Goal: Communication & Community: Answer question/provide support

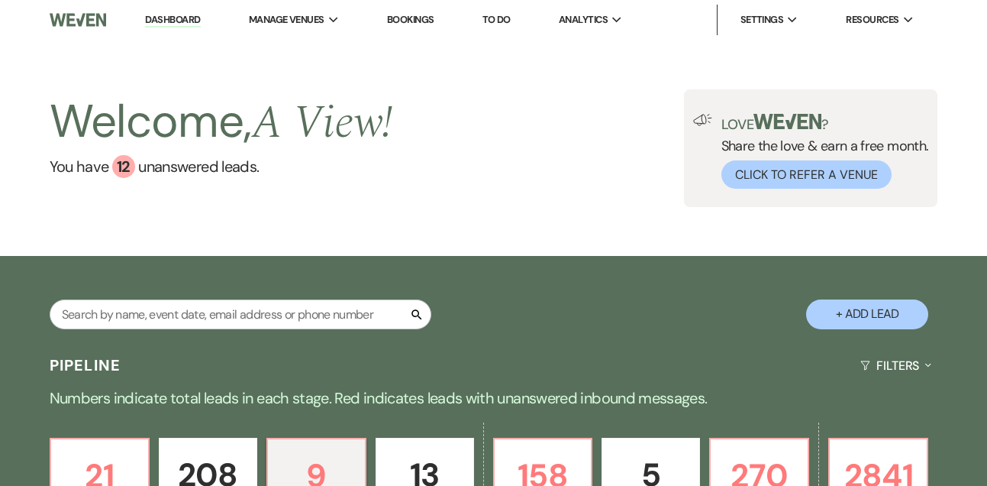
select select "2"
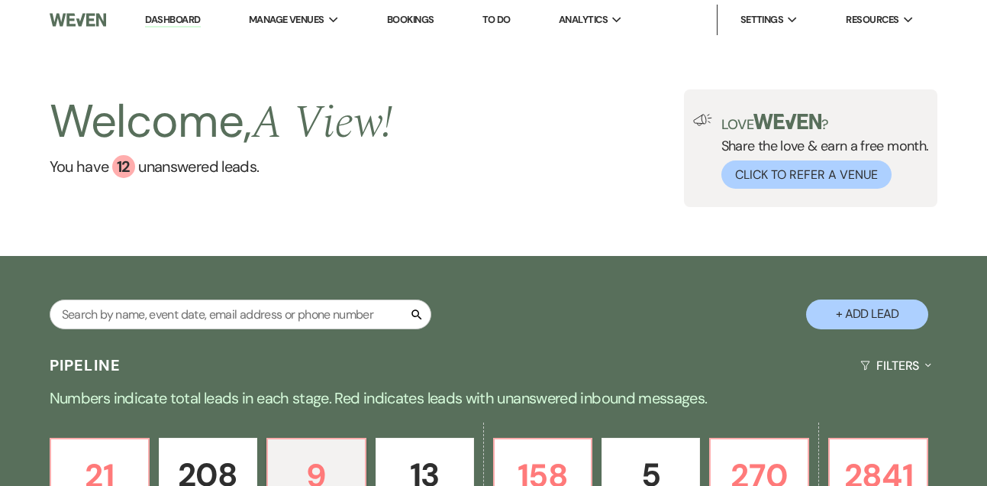
select select "2"
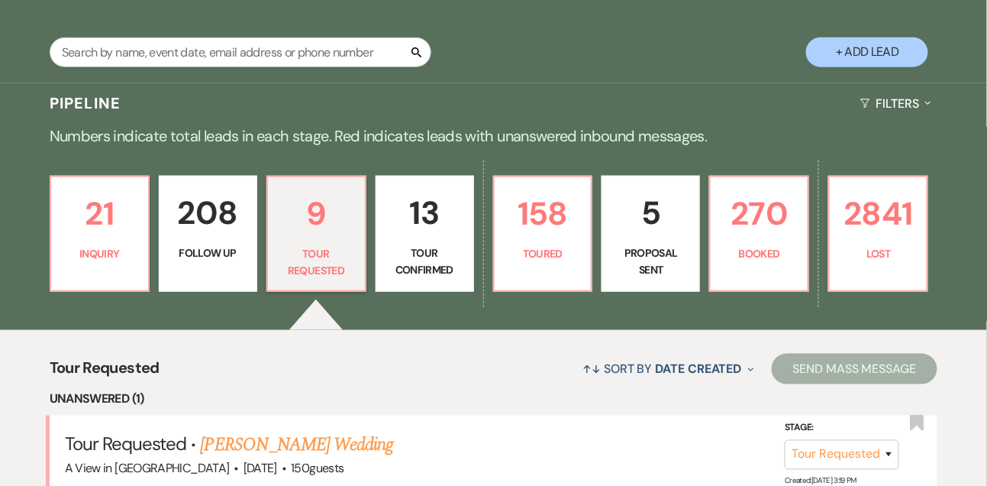
scroll to position [163, 0]
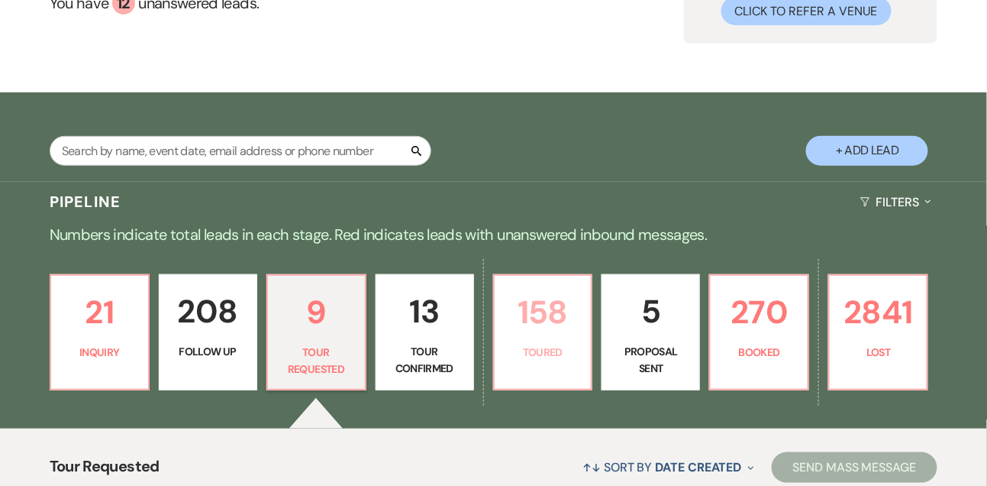
click at [528, 360] on p "Toured" at bounding box center [543, 352] width 79 height 17
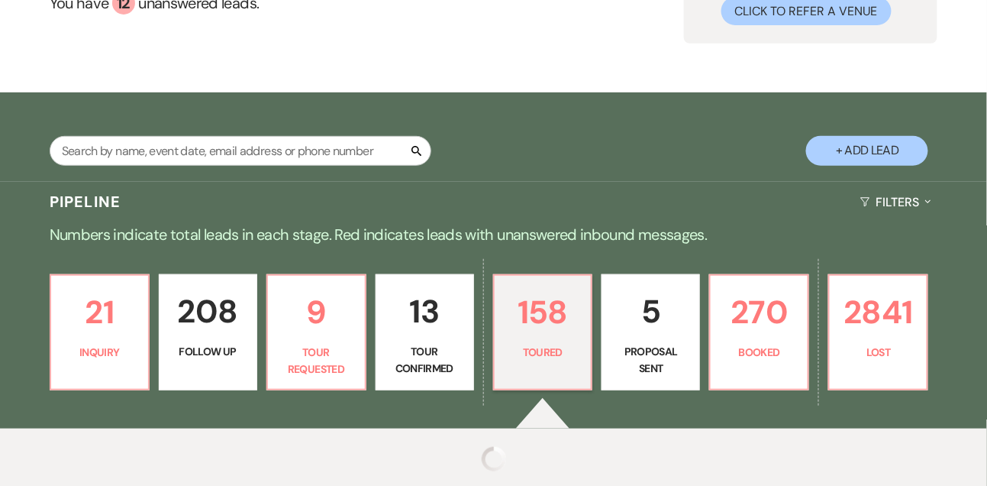
select select "5"
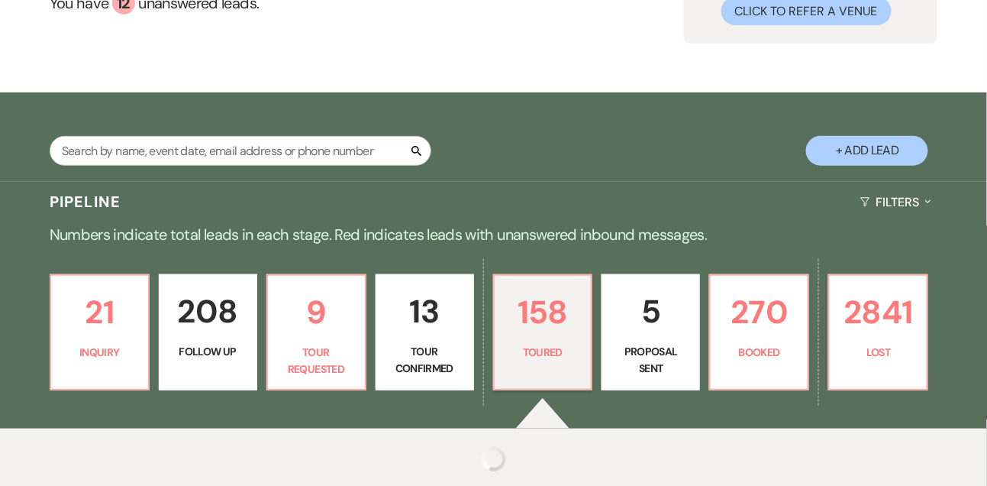
select select "5"
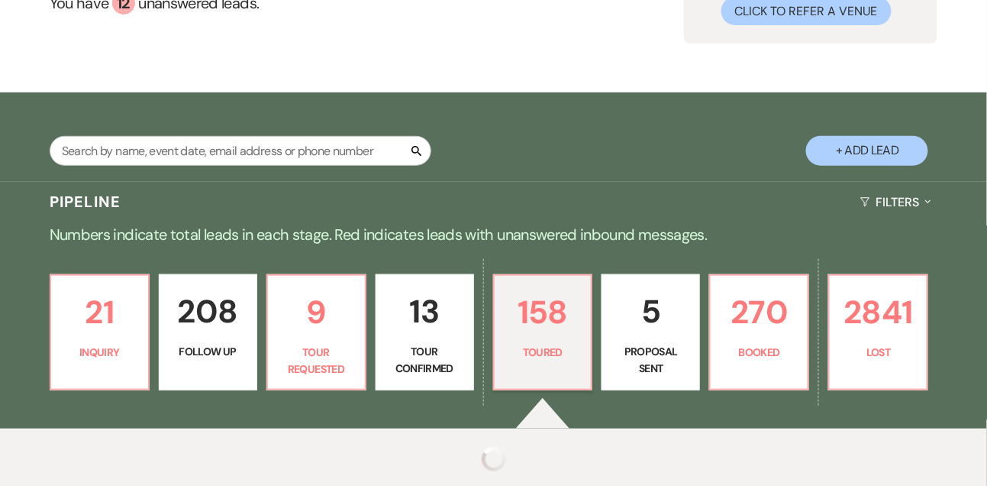
select select "5"
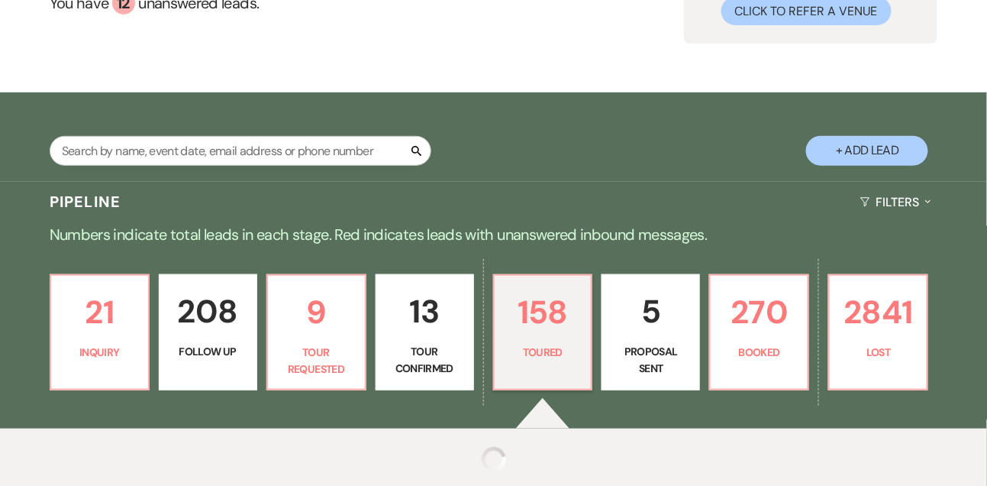
select select "5"
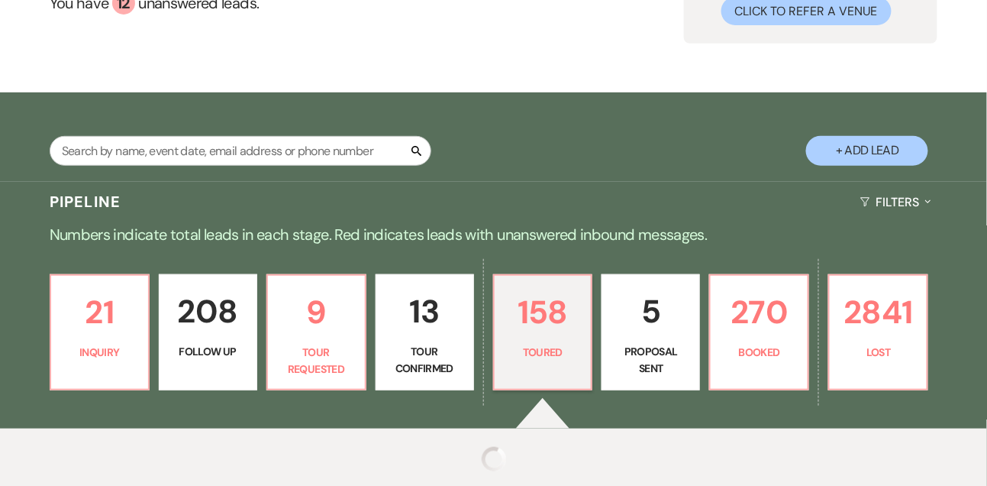
select select "5"
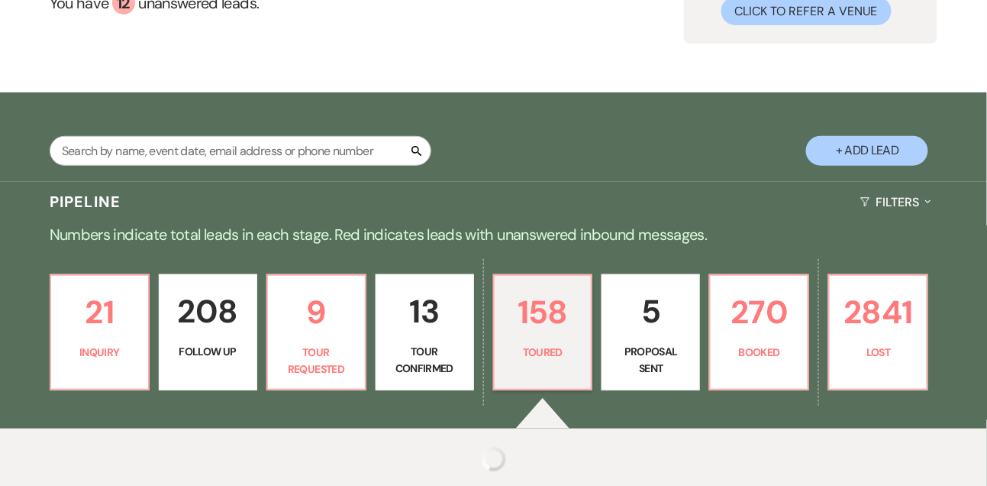
select select "5"
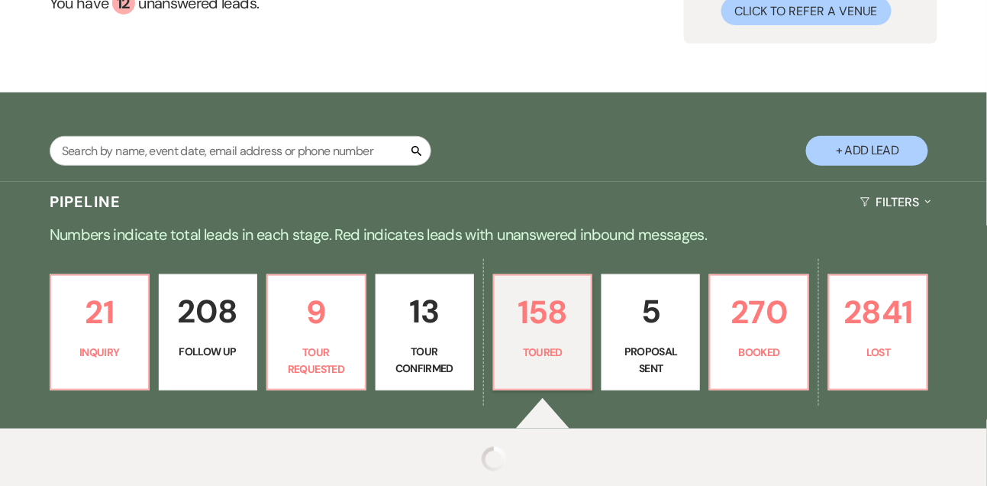
select select "5"
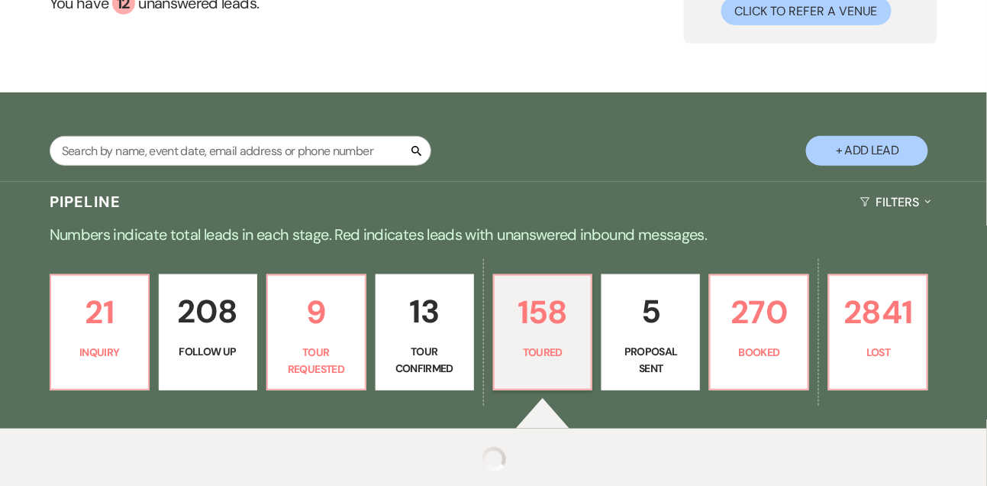
select select "5"
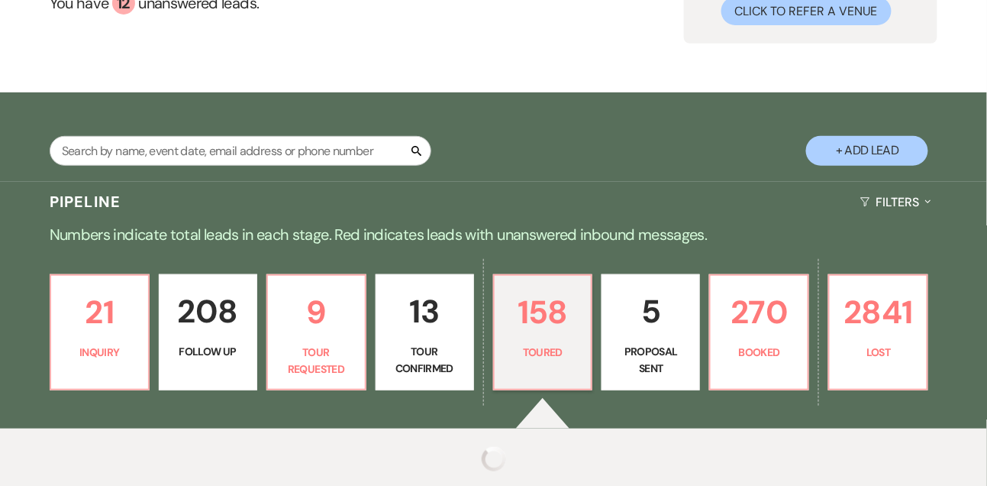
select select "5"
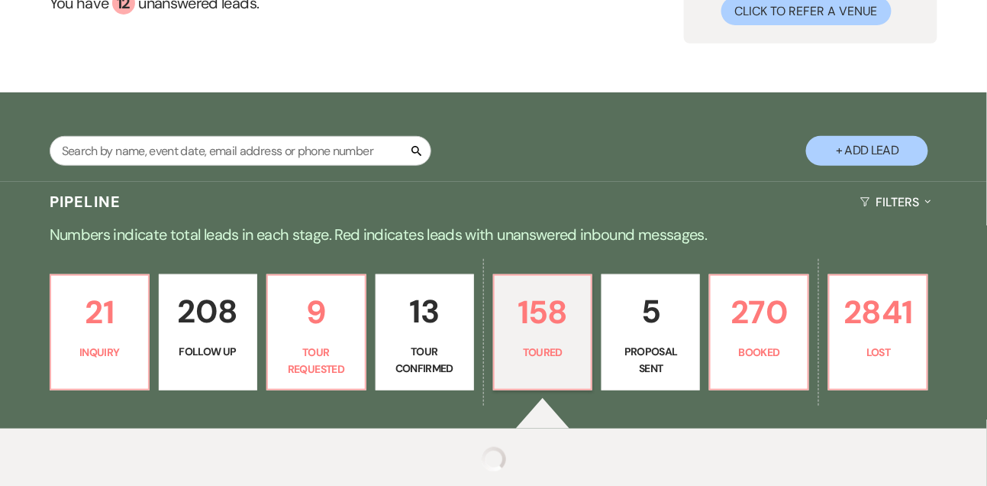
select select "5"
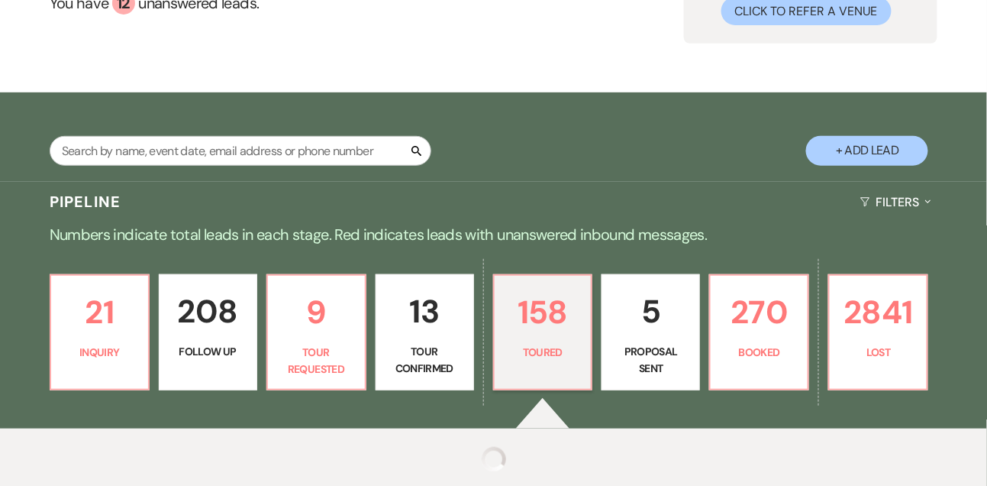
select select "5"
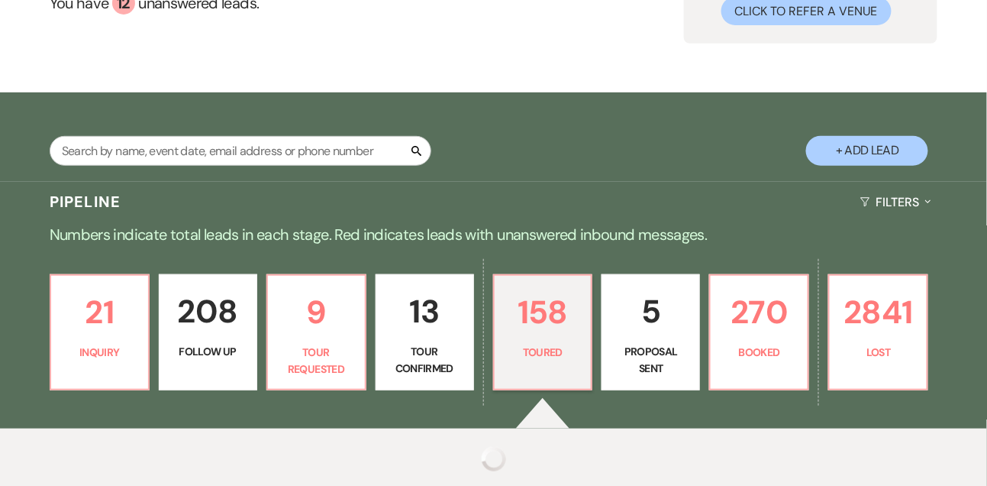
select select "5"
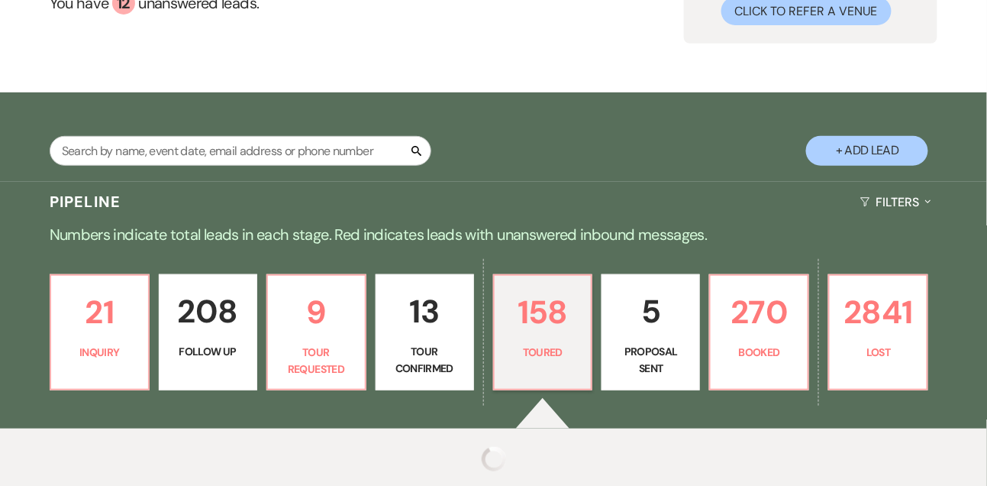
select select "5"
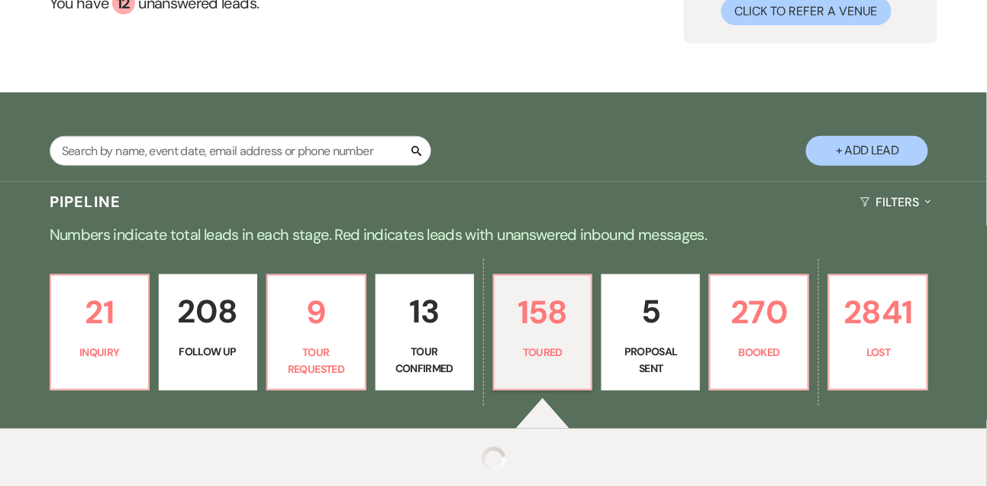
select select "5"
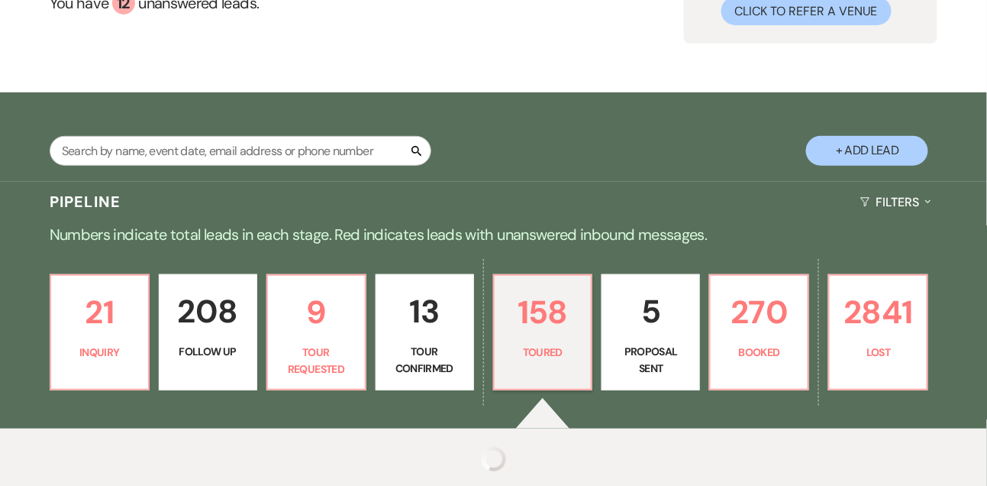
select select "5"
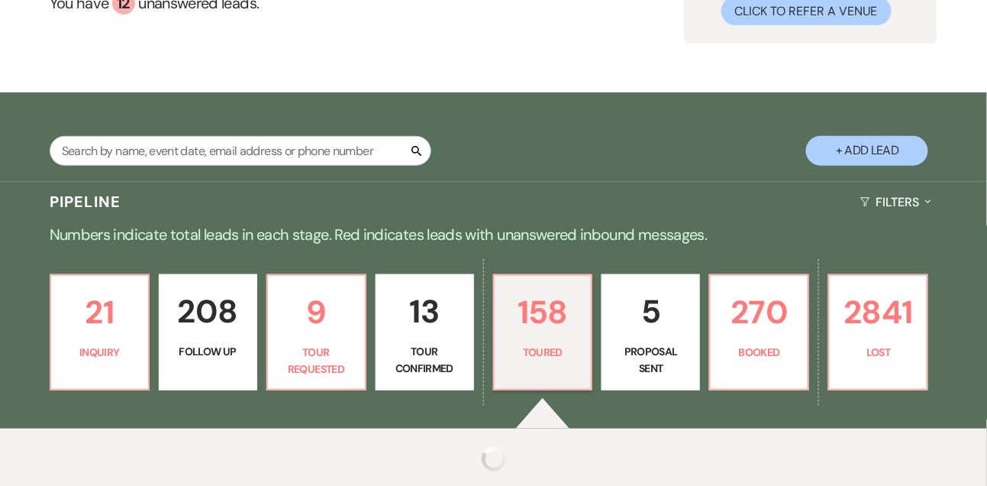
select select "5"
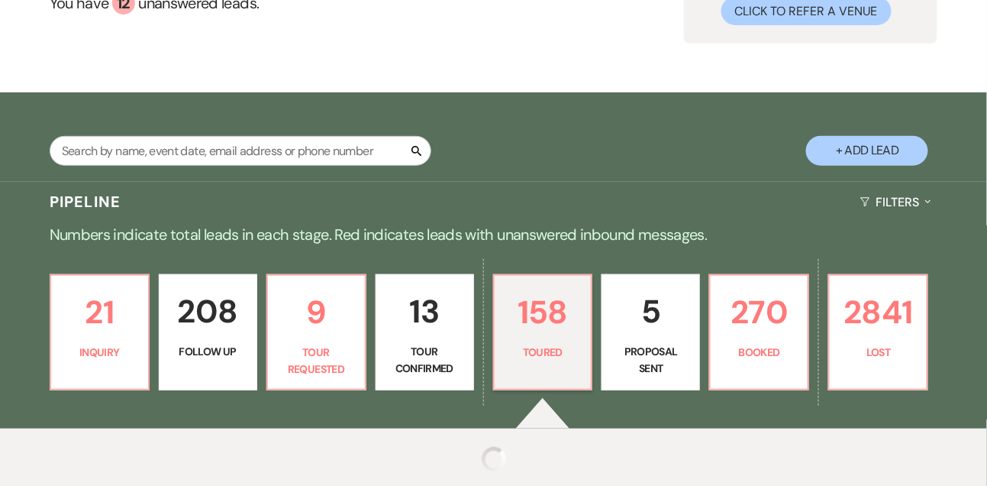
select select "5"
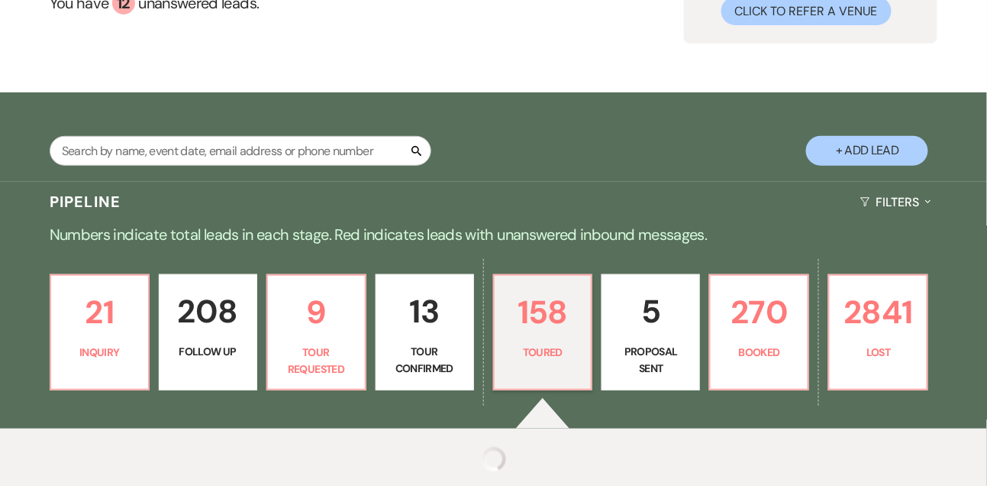
select select "5"
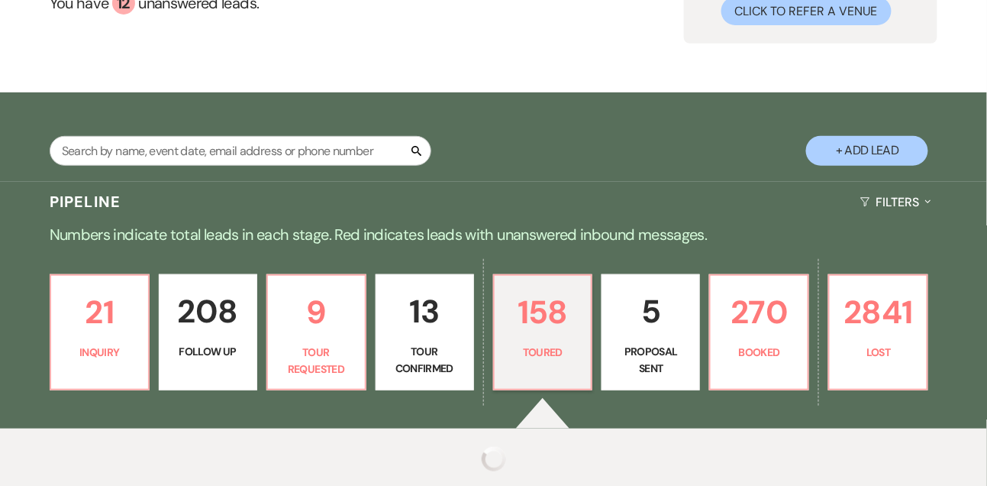
select select "5"
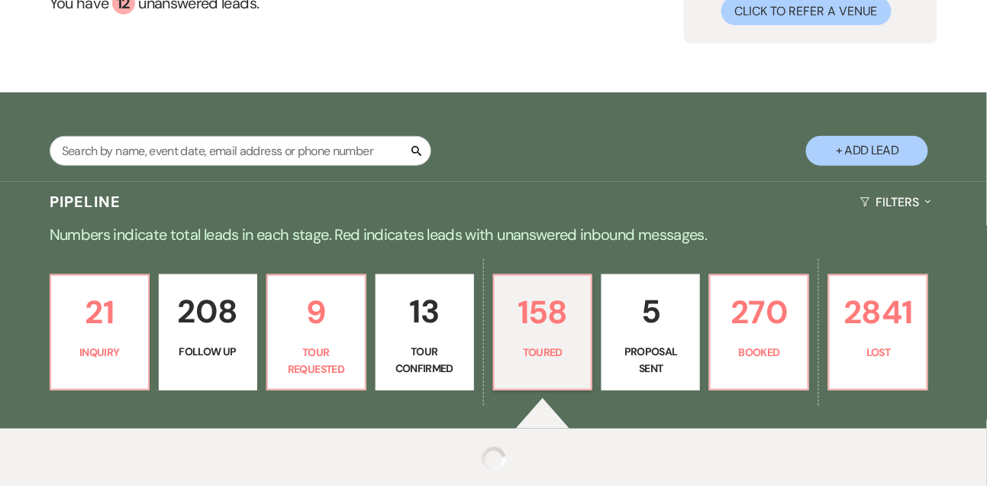
select select "5"
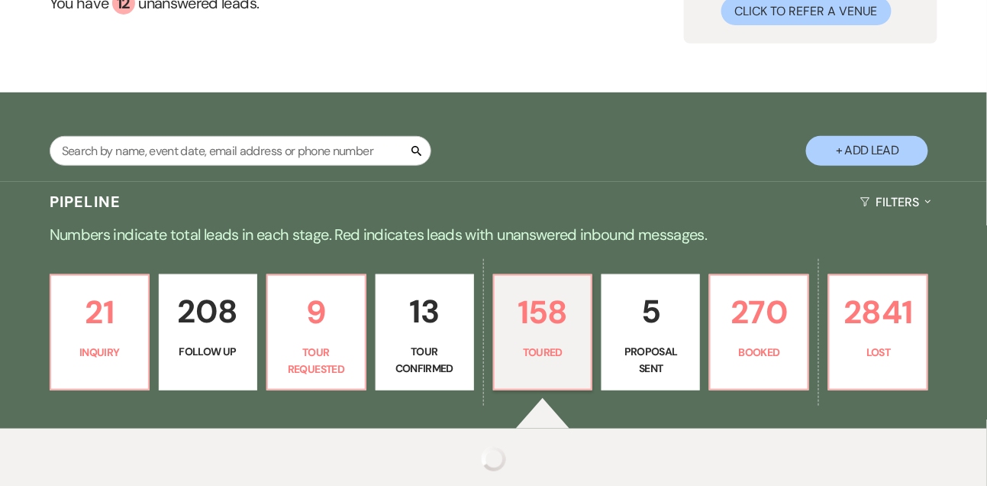
select select "5"
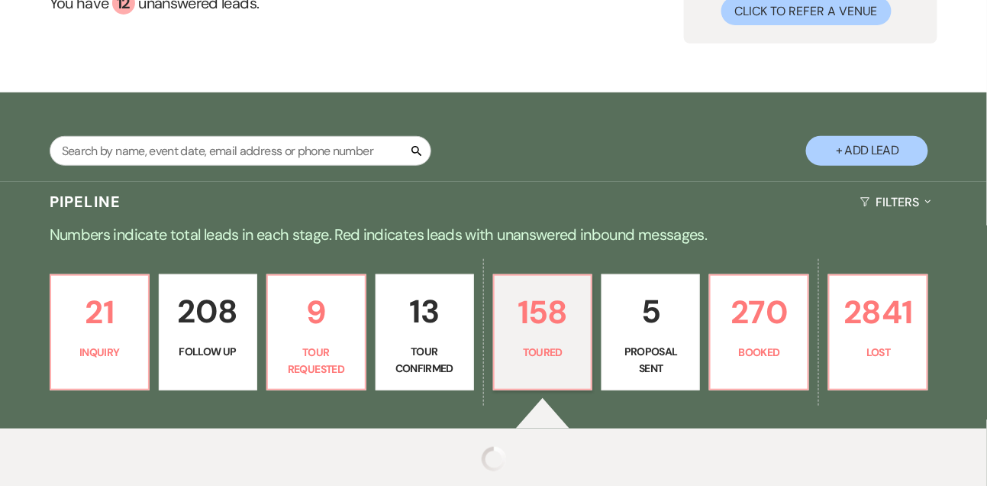
select select "5"
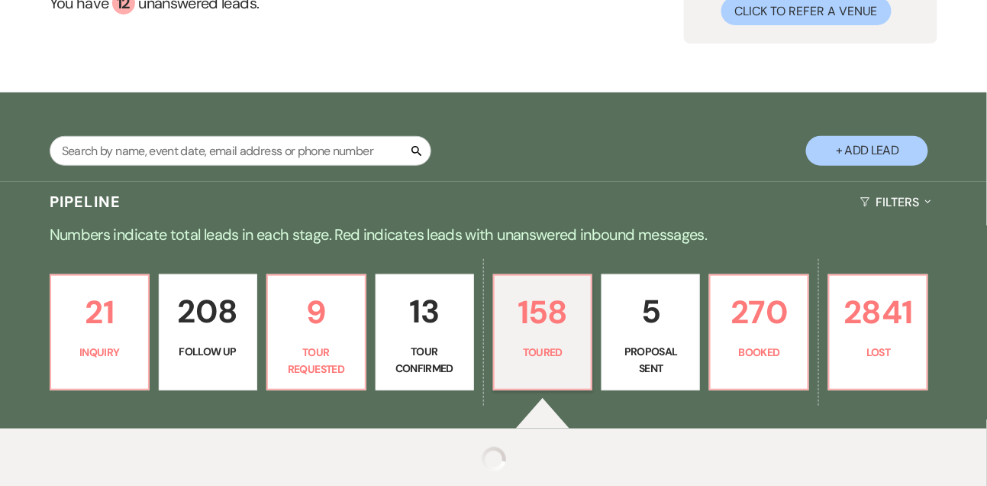
select select "5"
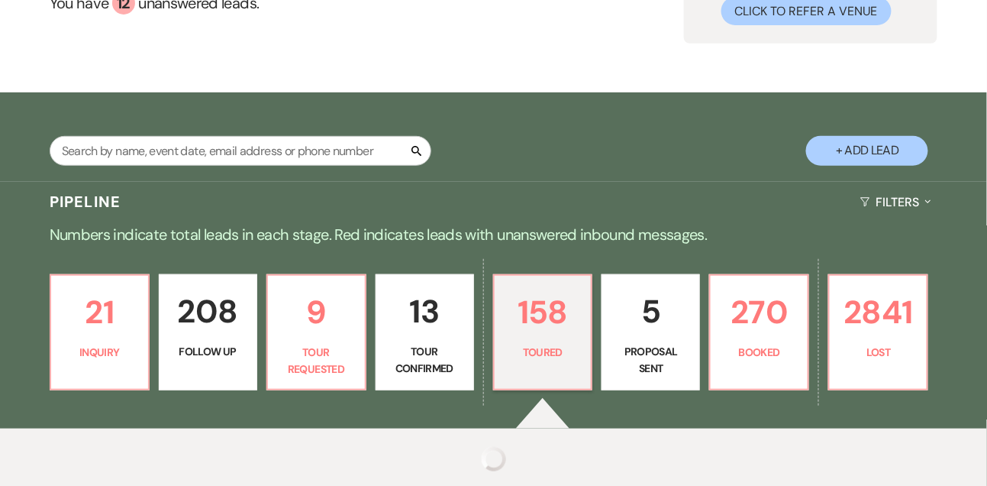
select select "5"
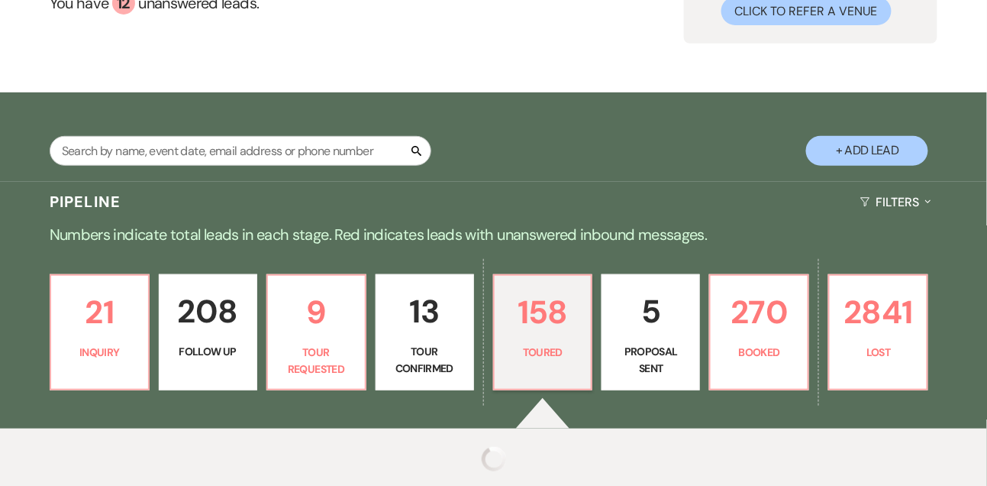
select select "5"
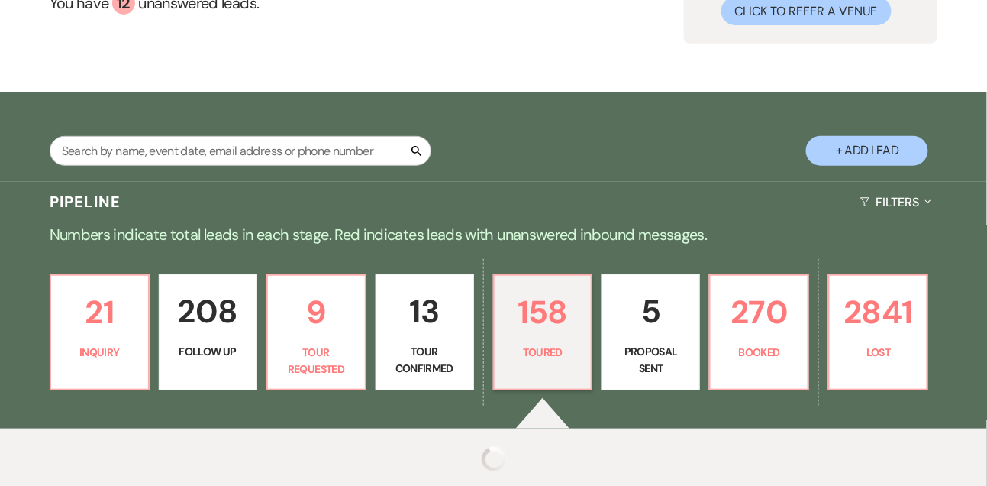
select select "5"
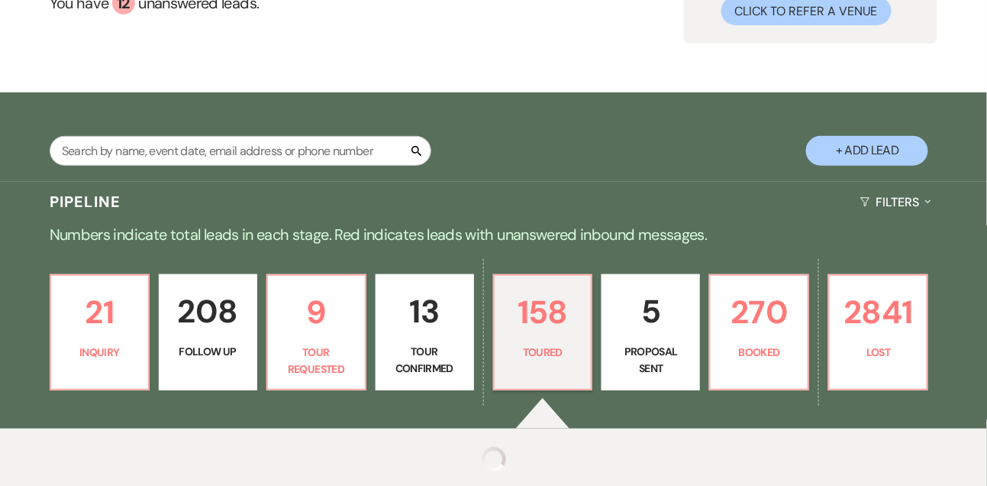
select select "5"
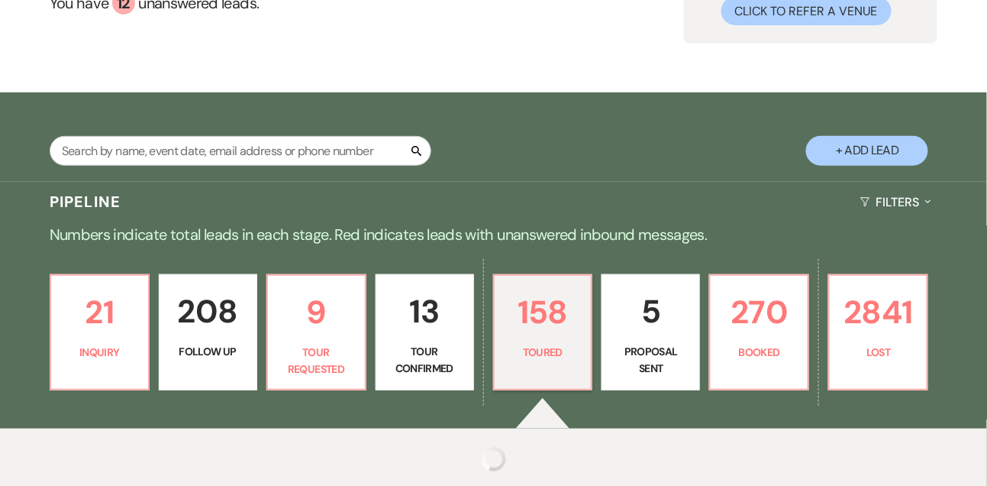
select select "5"
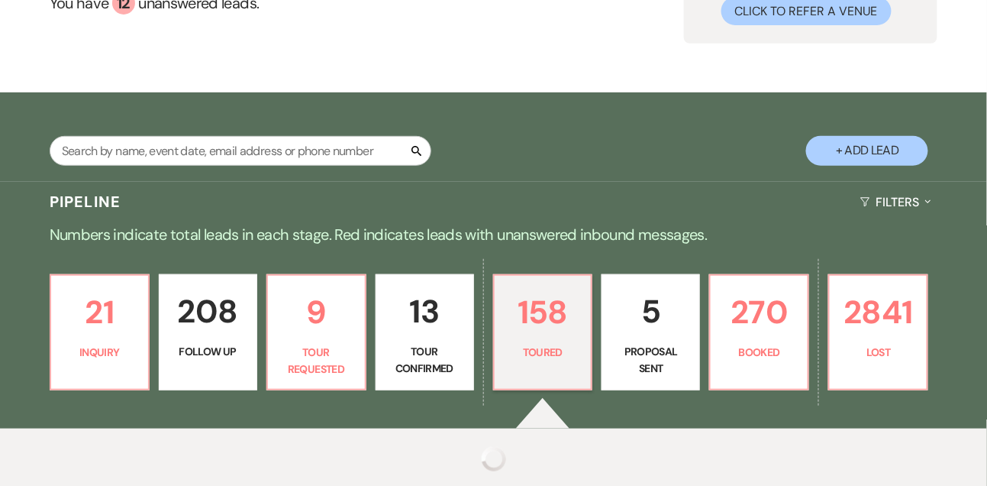
select select "5"
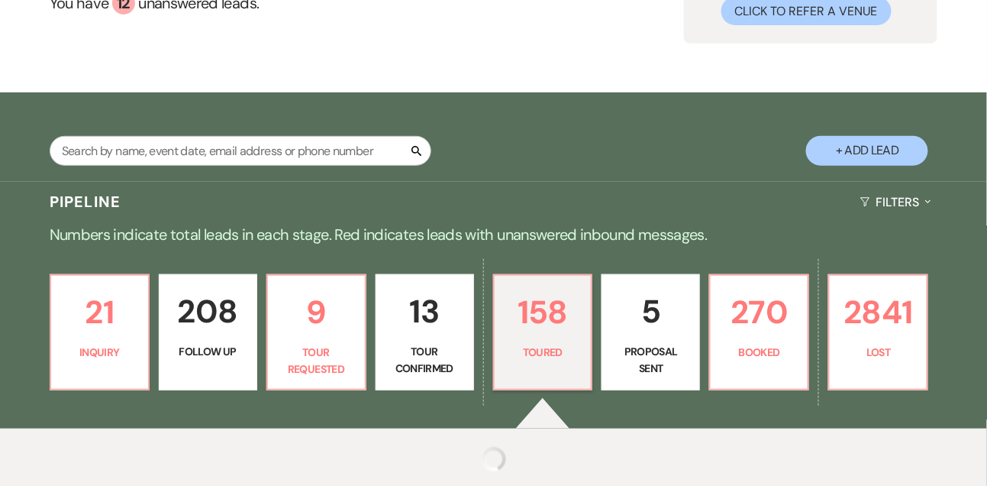
select select "5"
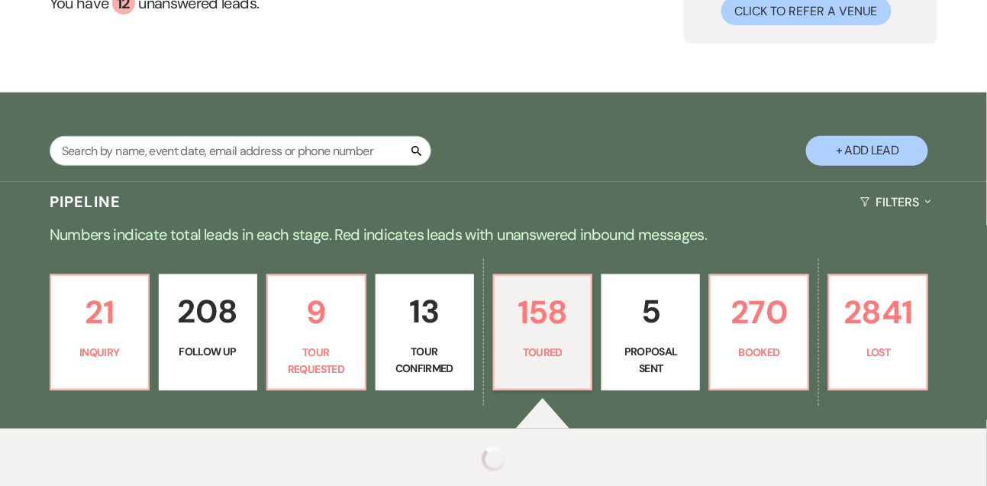
select select "5"
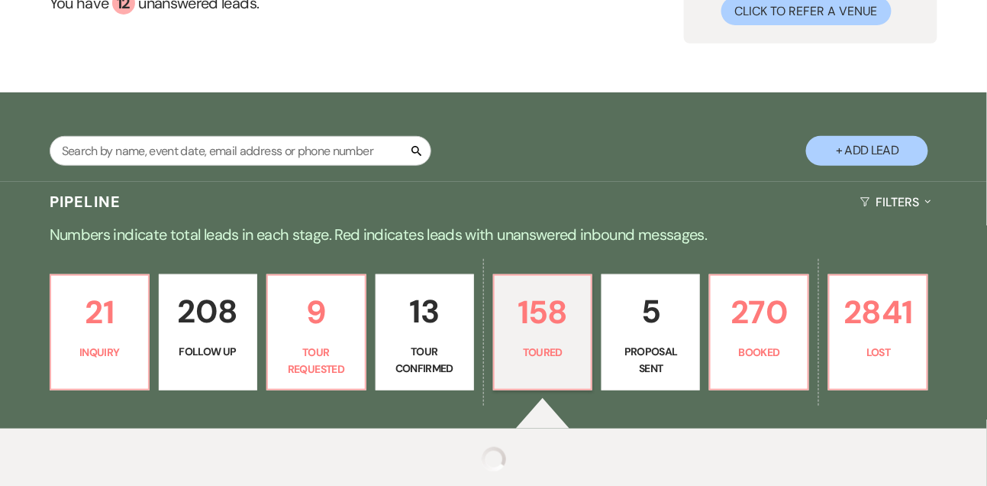
select select "5"
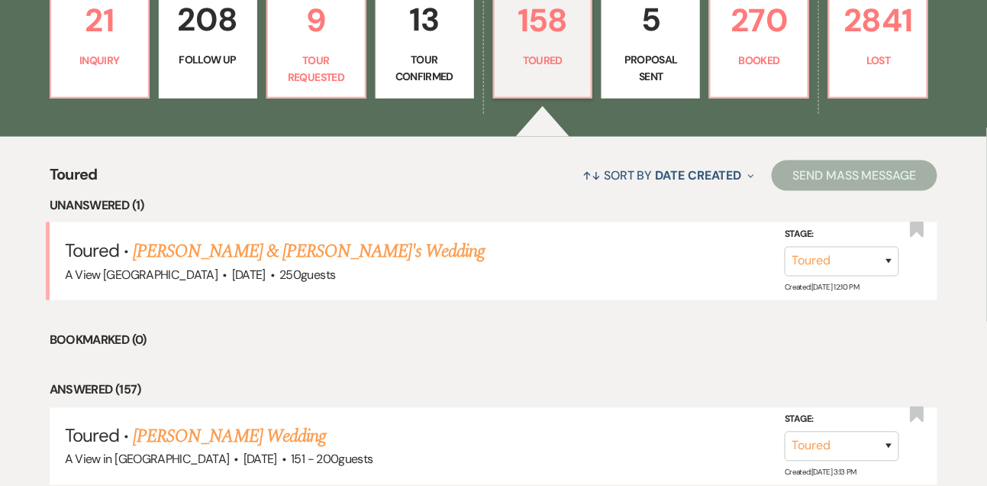
scroll to position [463, 0]
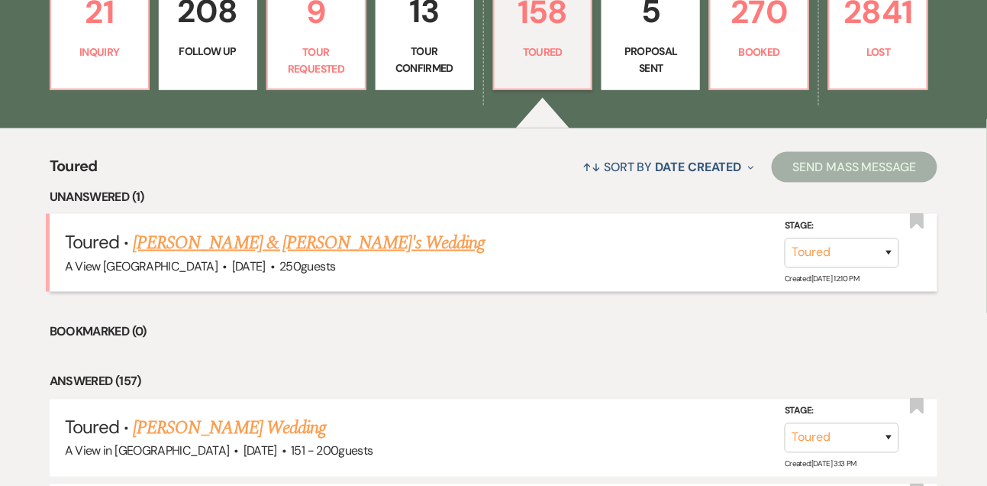
click at [309, 246] on link "[PERSON_NAME] & [PERSON_NAME]'s Wedding" at bounding box center [309, 242] width 353 height 27
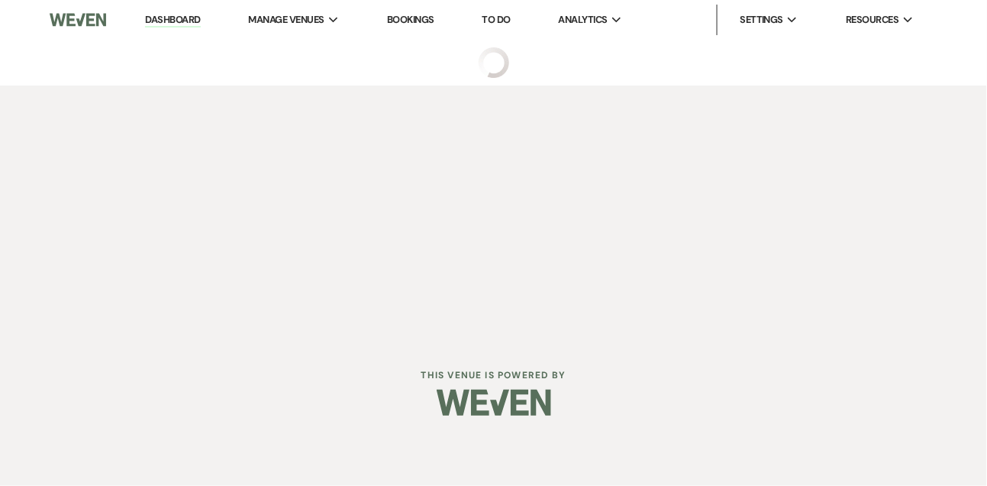
select select "5"
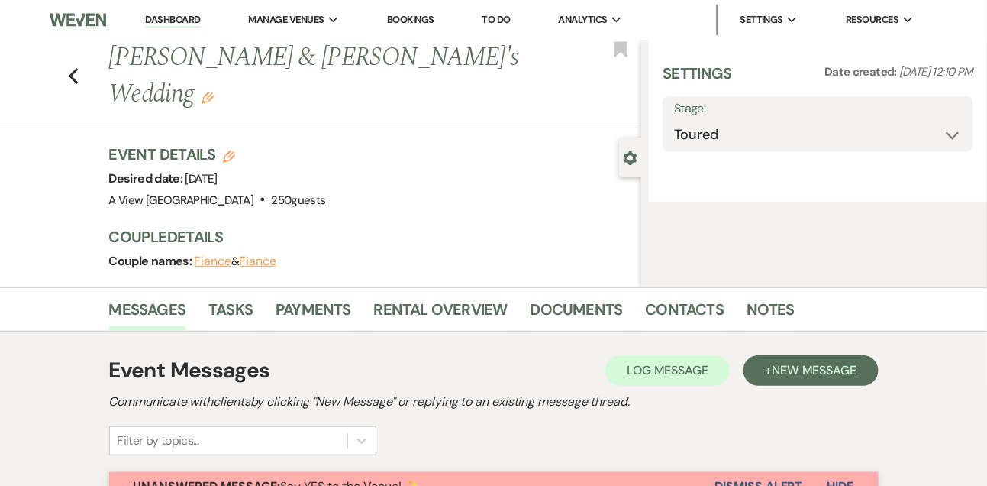
select select "5"
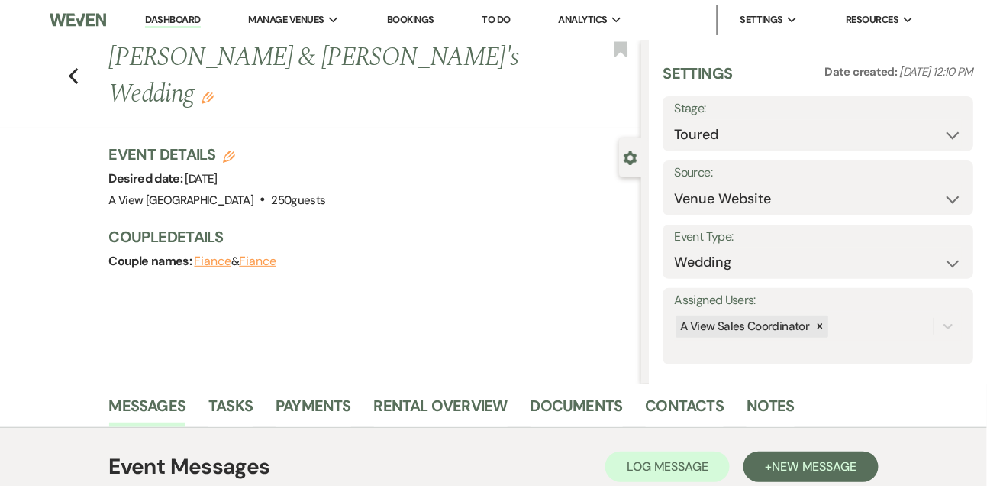
select select "5"
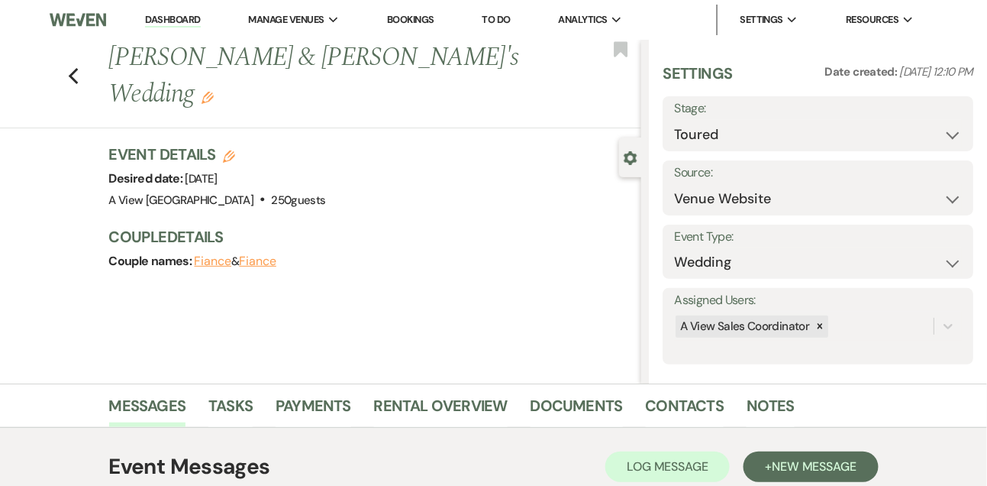
select select "5"
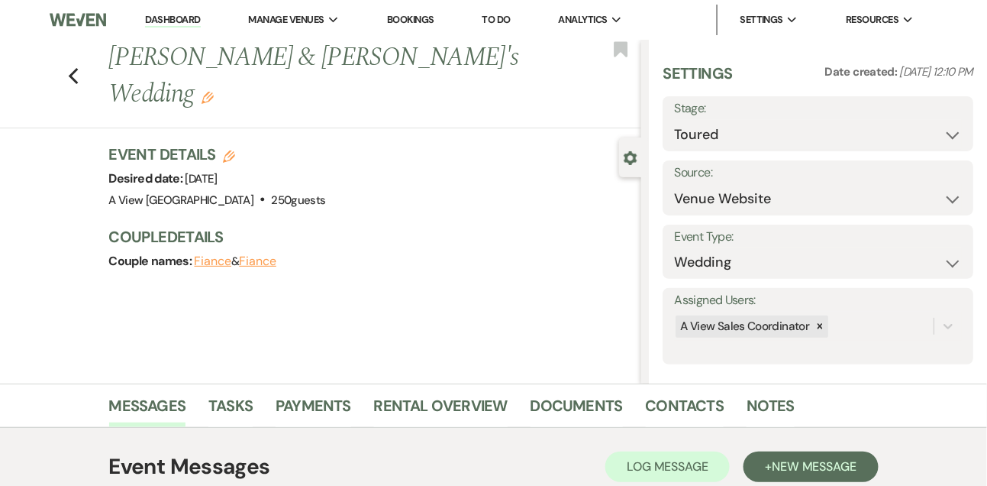
select select "5"
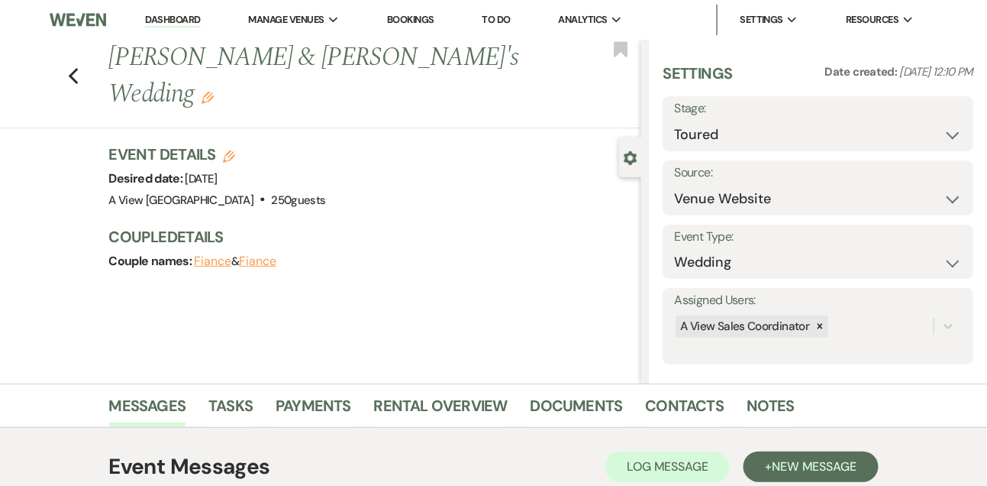
select select "5"
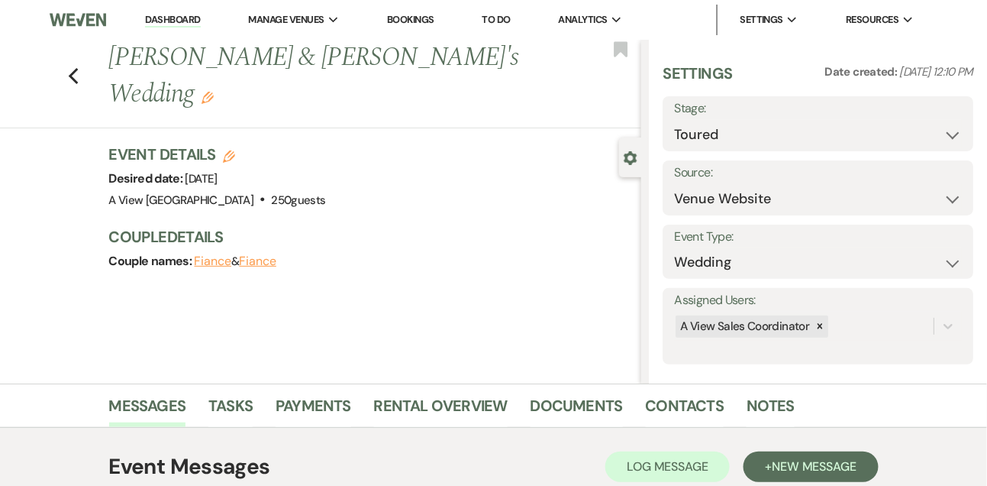
select select "5"
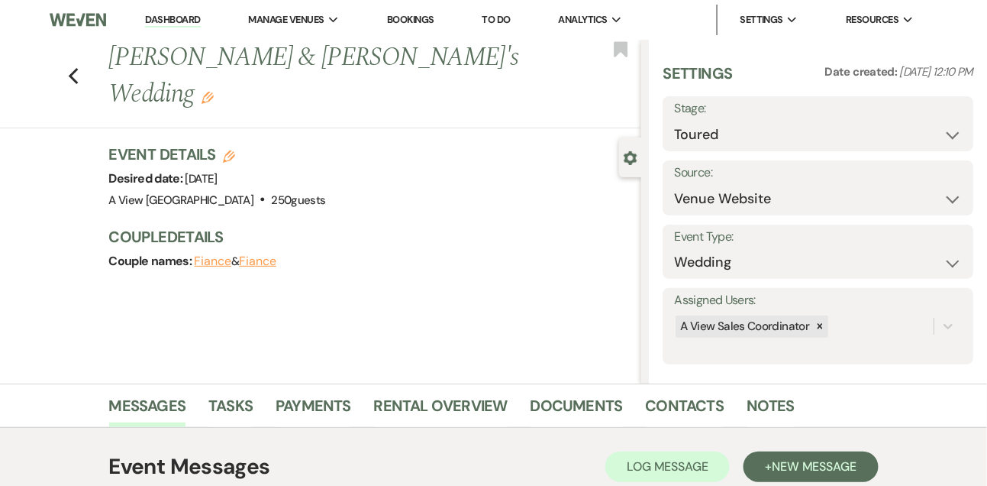
select select "5"
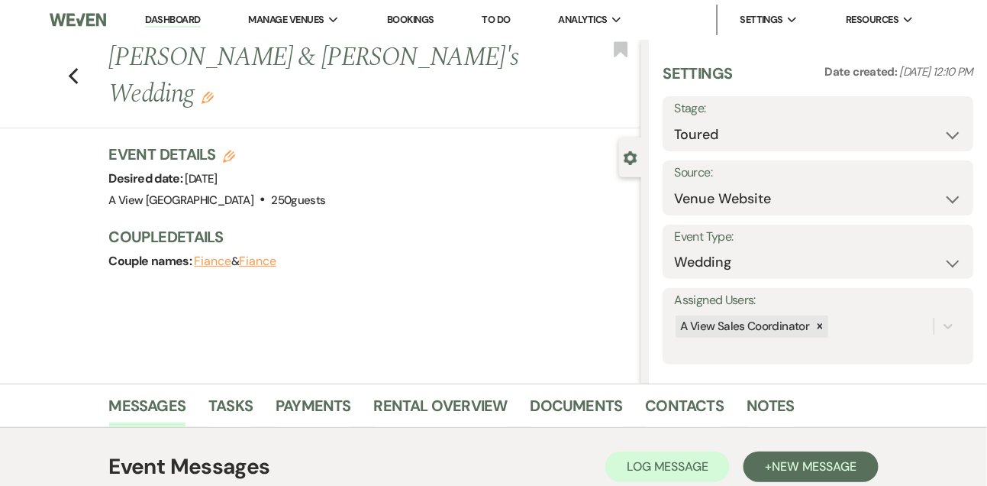
select select "5"
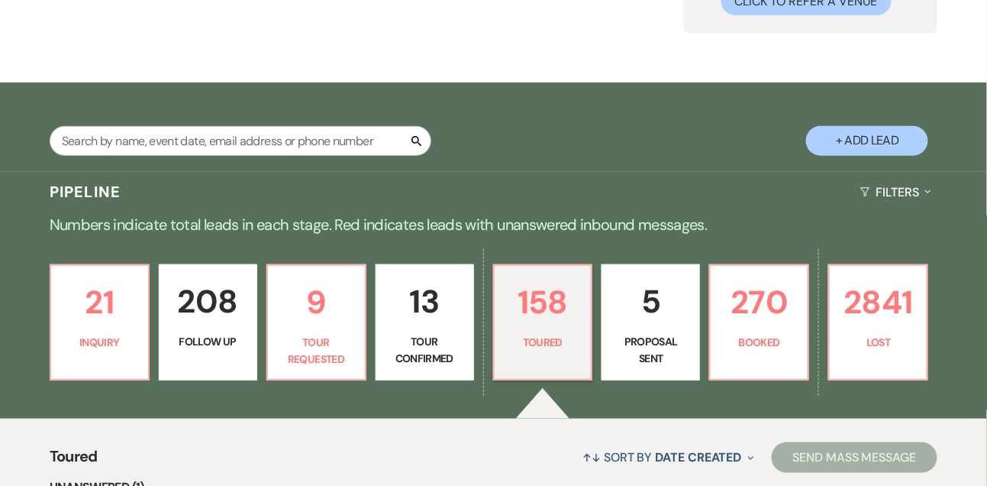
scroll to position [169, 0]
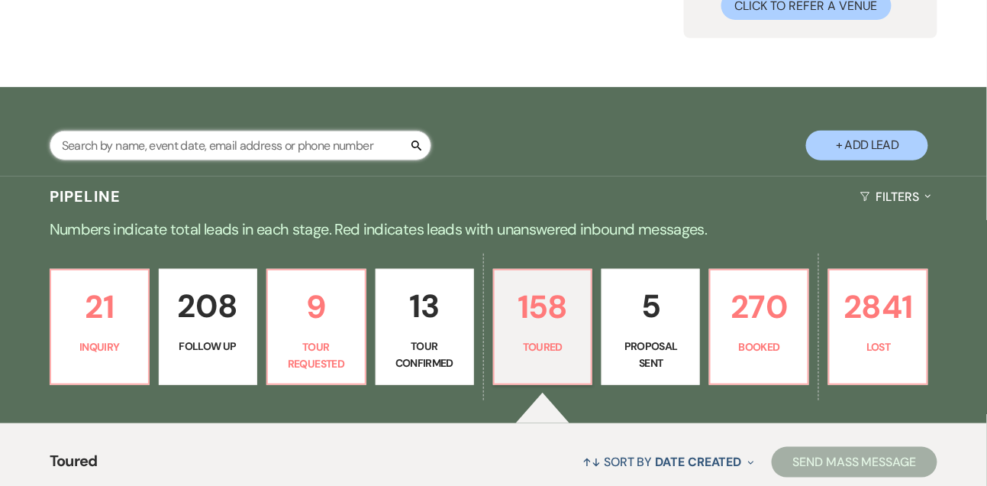
click at [152, 160] on input "text" at bounding box center [241, 146] width 382 height 30
click at [733, 351] on link "270 Booked" at bounding box center [759, 327] width 100 height 116
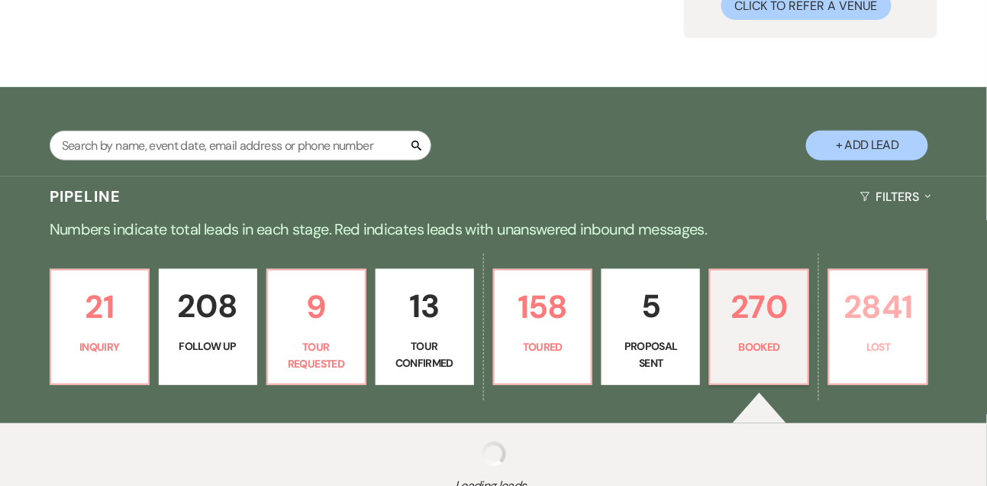
click at [861, 332] on p "2841" at bounding box center [878, 306] width 79 height 51
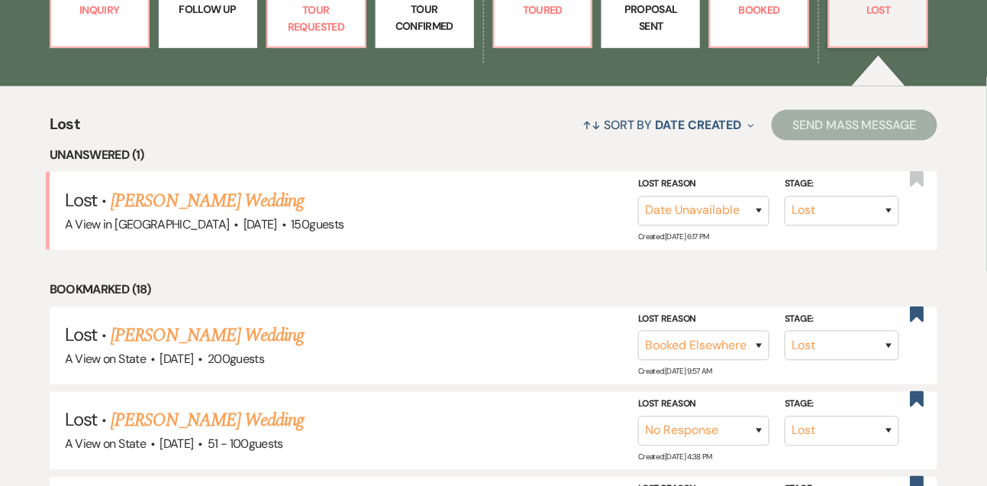
scroll to position [512, 0]
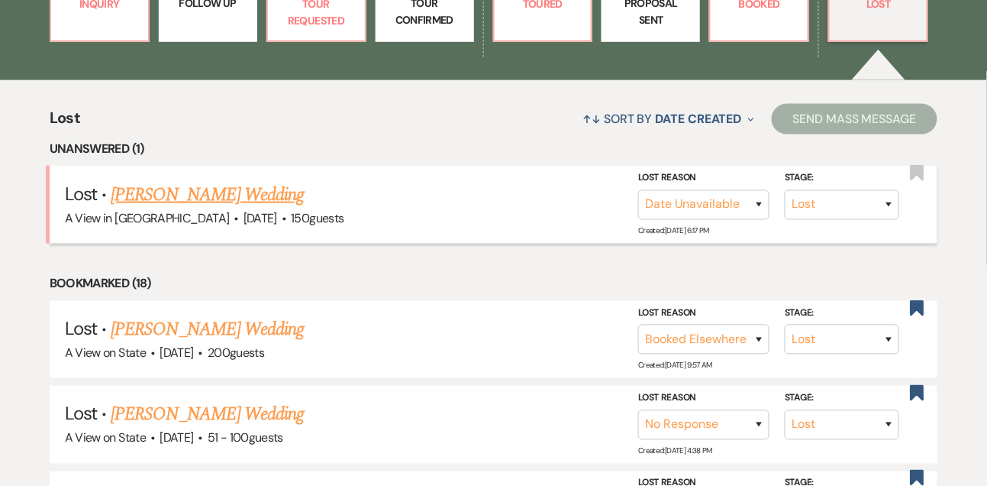
click at [236, 202] on link "Taylor Logue's Wedding" at bounding box center [207, 194] width 193 height 27
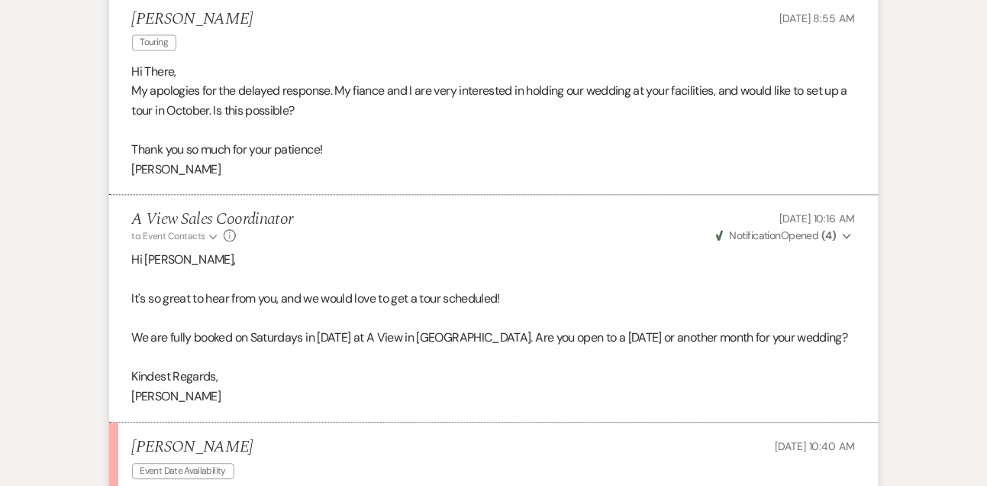
scroll to position [2286, 0]
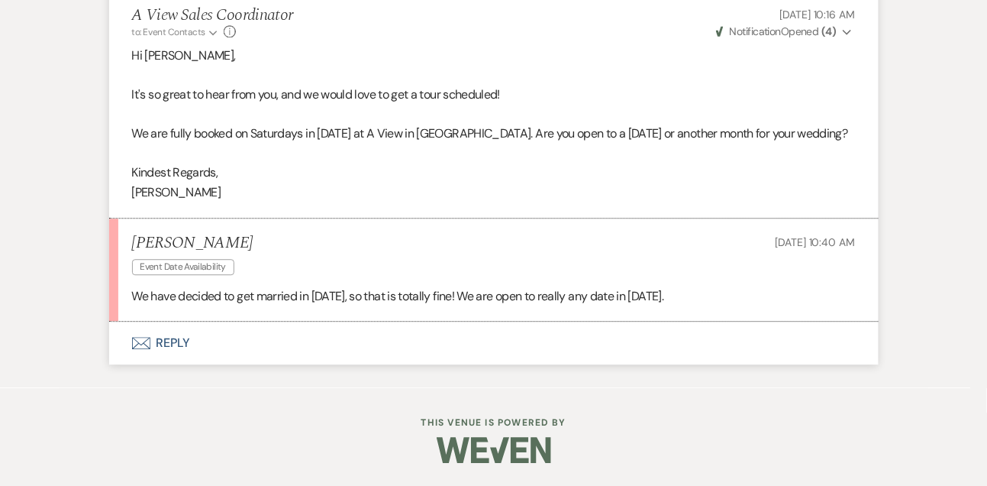
click at [179, 337] on button "Envelope Reply" at bounding box center [494, 342] width 770 height 43
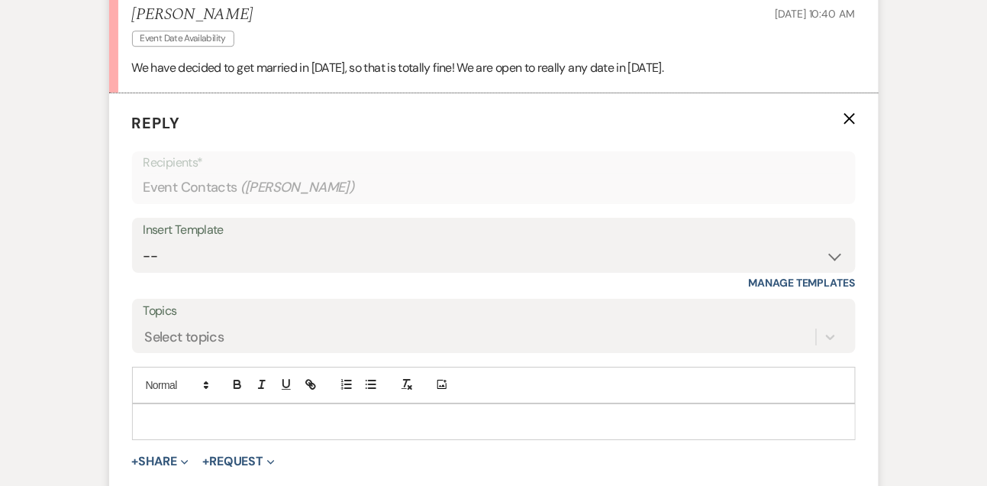
scroll to position [2754, 0]
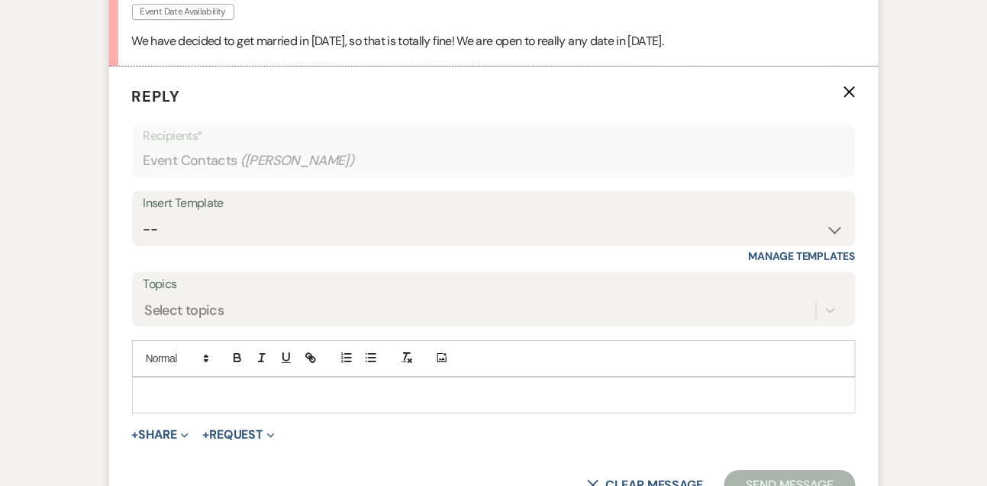
click at [166, 403] on p at bounding box center [493, 394] width 699 height 17
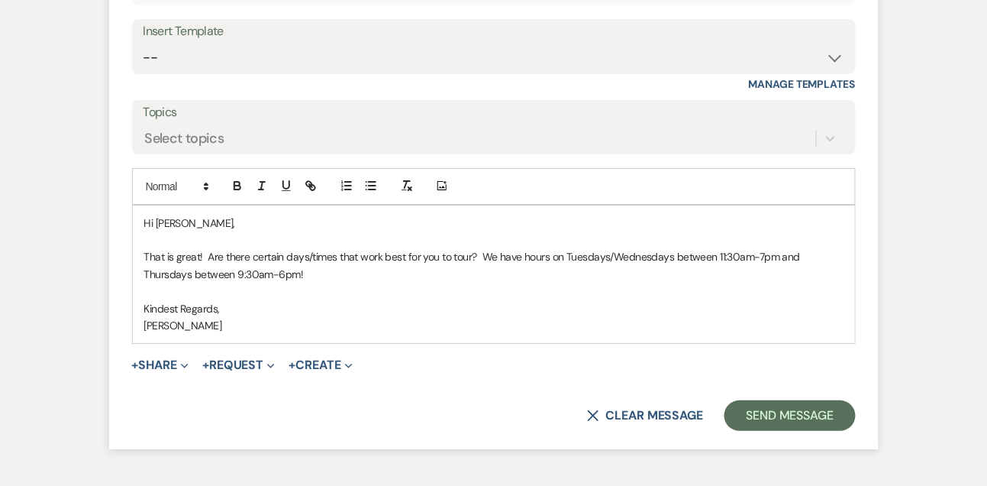
scroll to position [2928, 0]
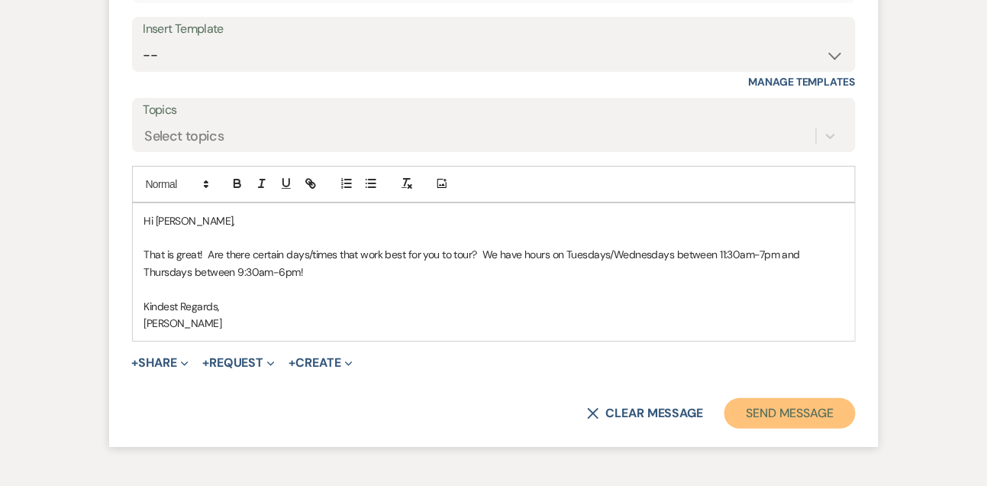
click at [795, 428] on button "Send Message" at bounding box center [790, 413] width 131 height 31
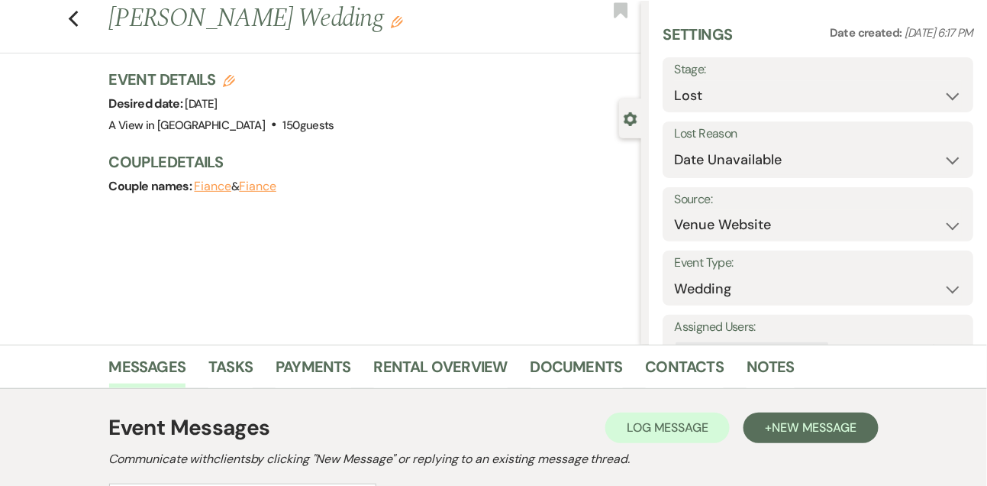
scroll to position [0, 0]
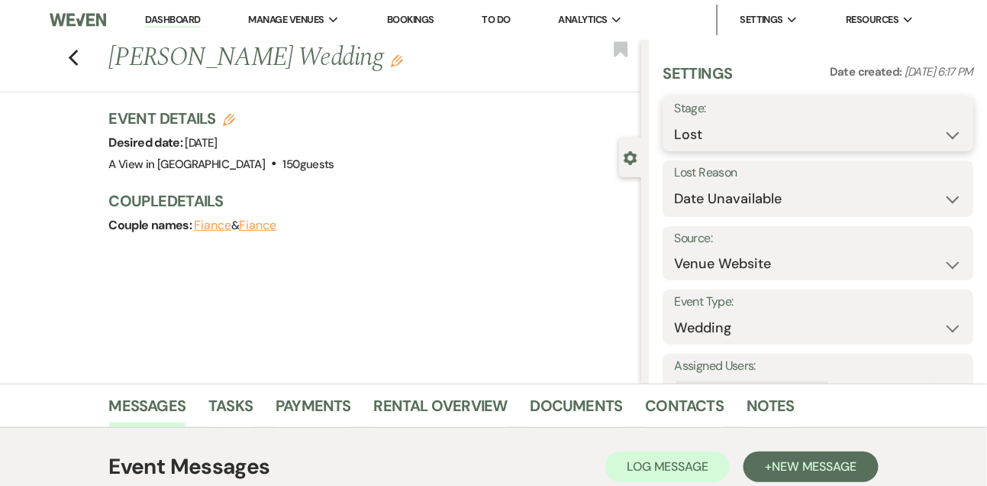
click at [700, 137] on select "Inquiry Follow Up Tour Requested Tour Confirmed Toured Proposal Sent Booked Lost" at bounding box center [818, 135] width 288 height 30
click at [674, 120] on select "Inquiry Follow Up Tour Requested Tour Confirmed Toured Proposal Sent Booked Lost" at bounding box center [818, 135] width 288 height 30
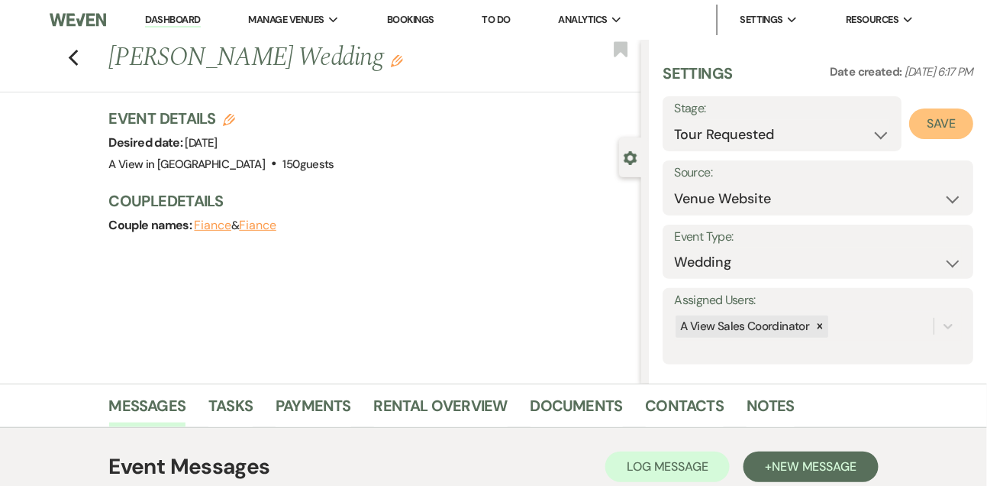
click at [946, 127] on button "Save" at bounding box center [941, 123] width 64 height 31
click at [189, 18] on link "Dashboard" at bounding box center [172, 20] width 55 height 15
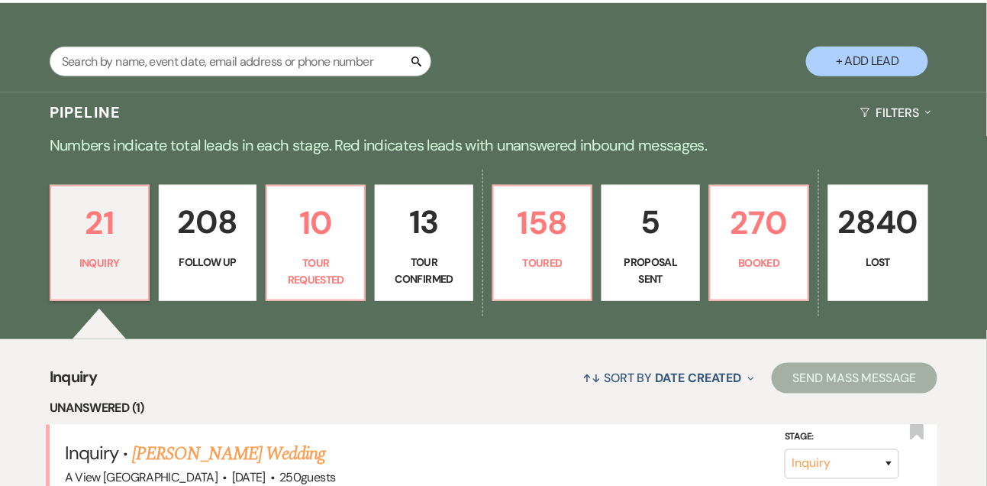
scroll to position [257, 0]
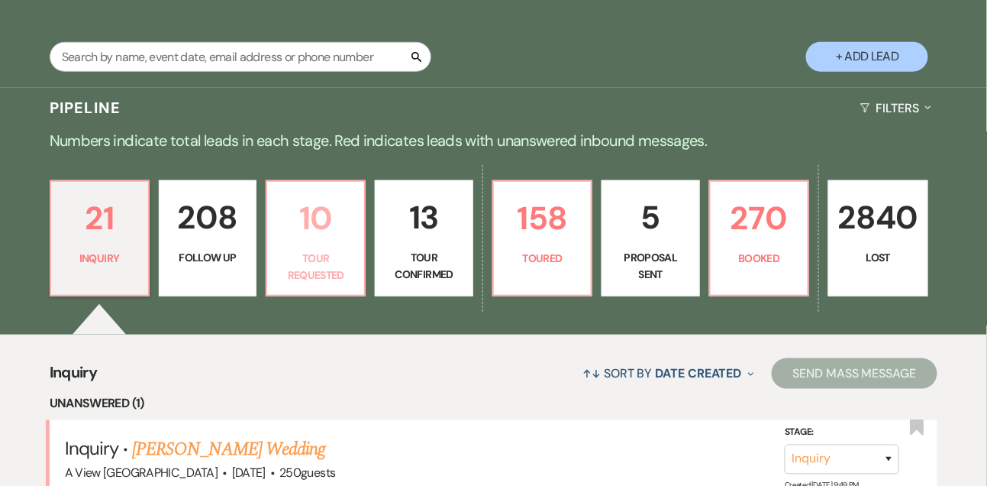
click at [344, 244] on p "10" at bounding box center [315, 217] width 79 height 51
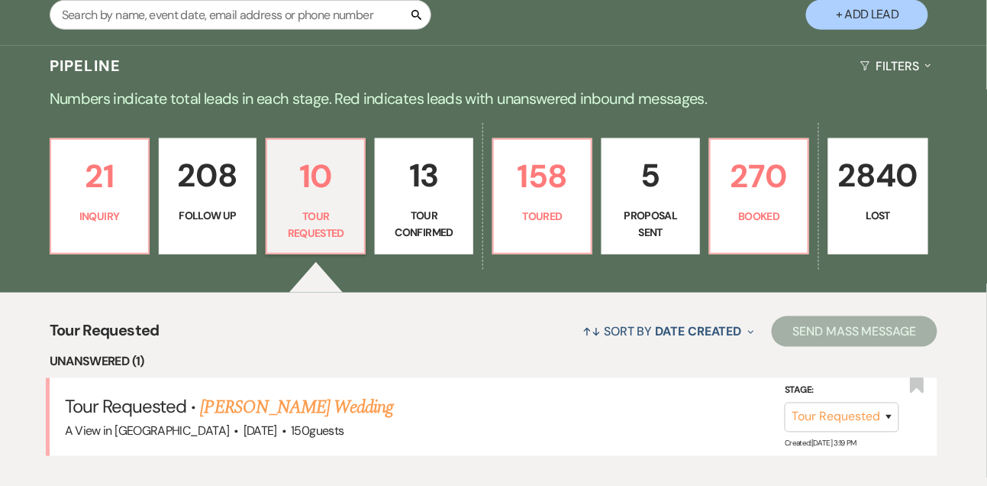
scroll to position [363, 0]
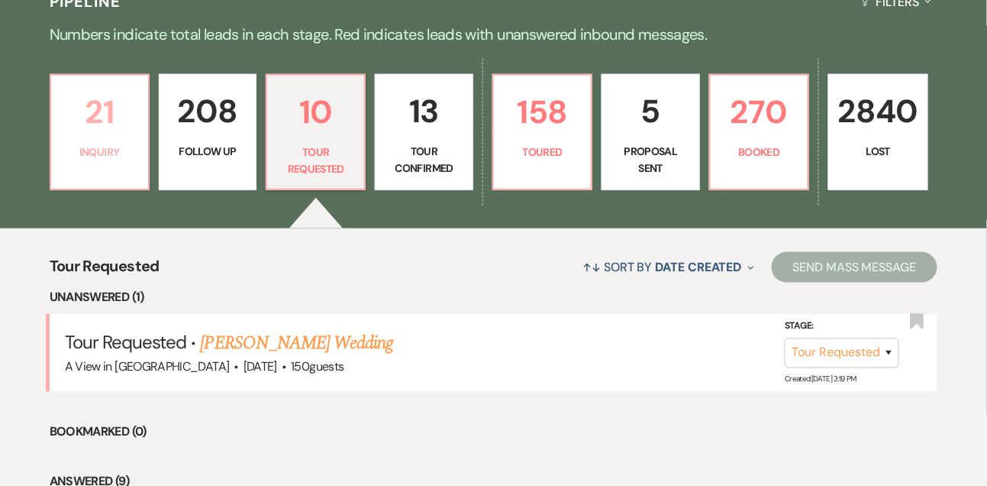
click at [72, 190] on link "21 Inquiry" at bounding box center [100, 132] width 100 height 116
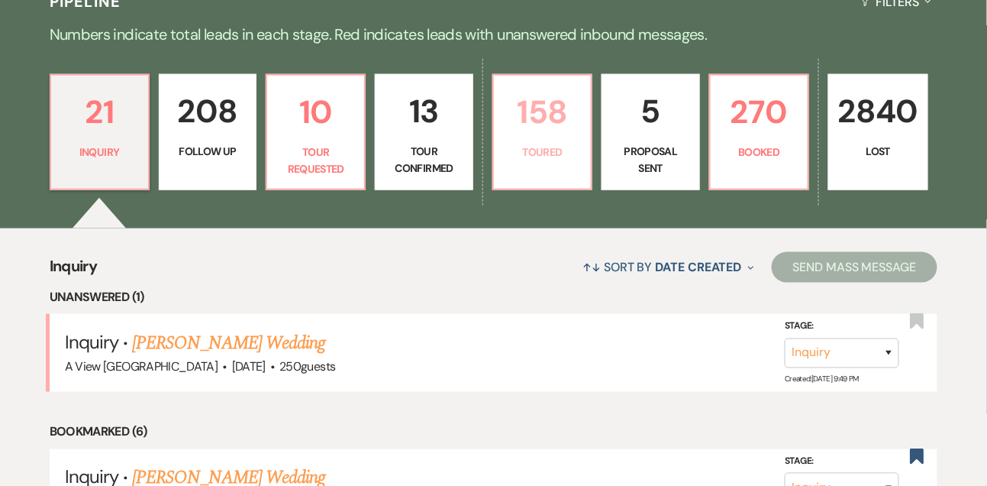
click at [522, 176] on link "158 Toured" at bounding box center [542, 132] width 100 height 116
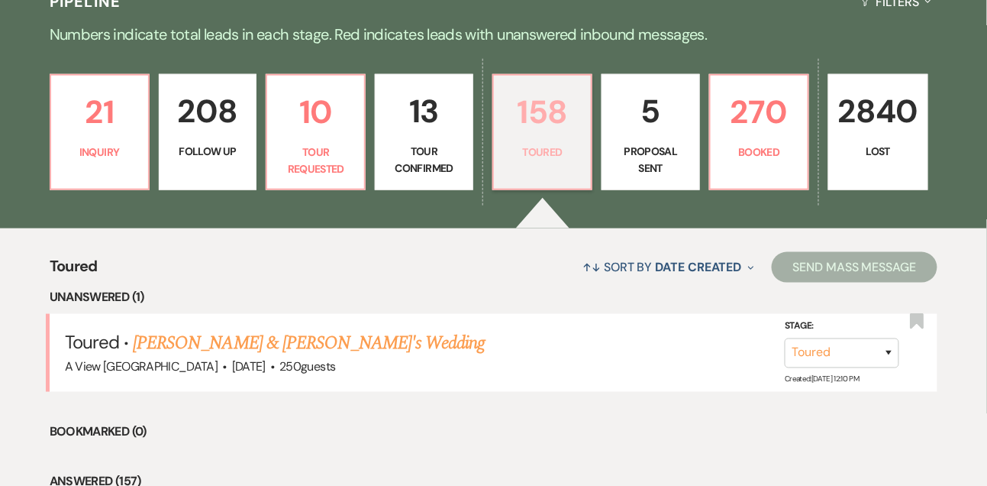
click at [520, 160] on p "Toured" at bounding box center [542, 152] width 79 height 17
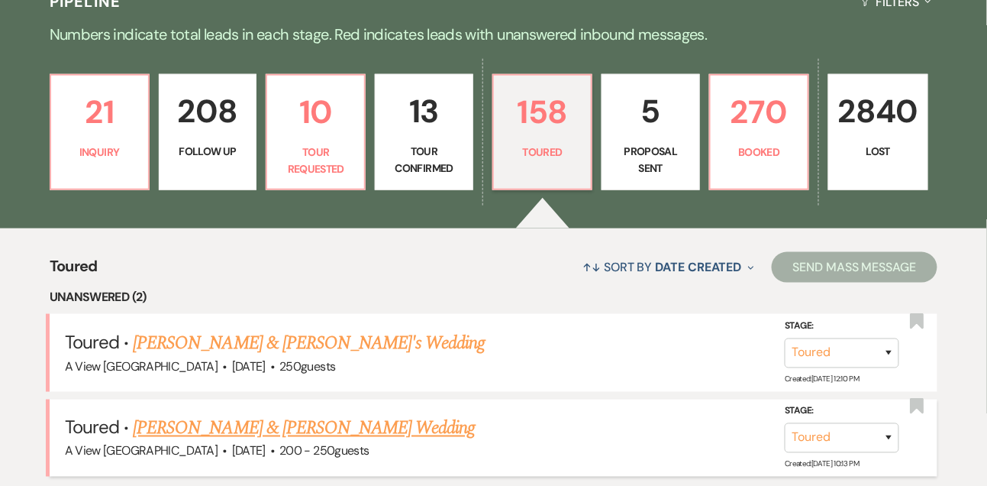
click at [171, 435] on link "[PERSON_NAME] & [PERSON_NAME] Wedding" at bounding box center [304, 428] width 342 height 27
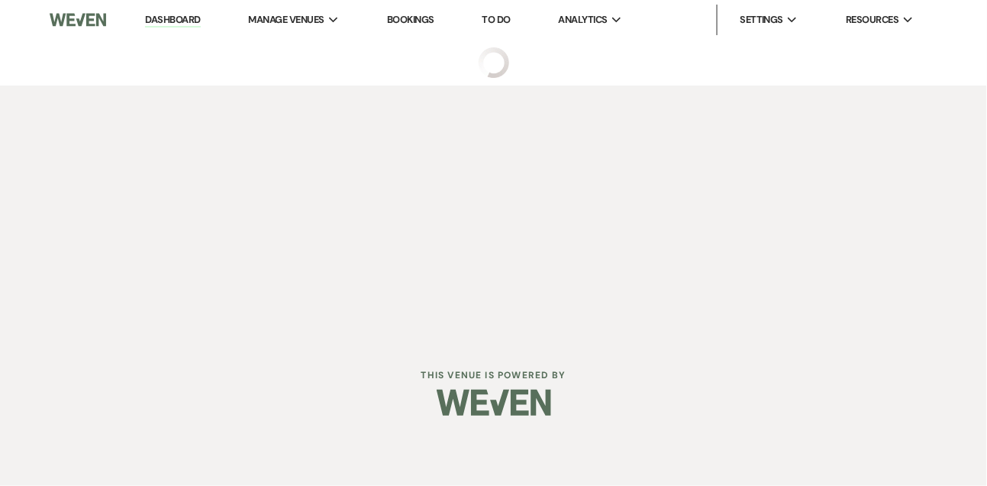
select select "5"
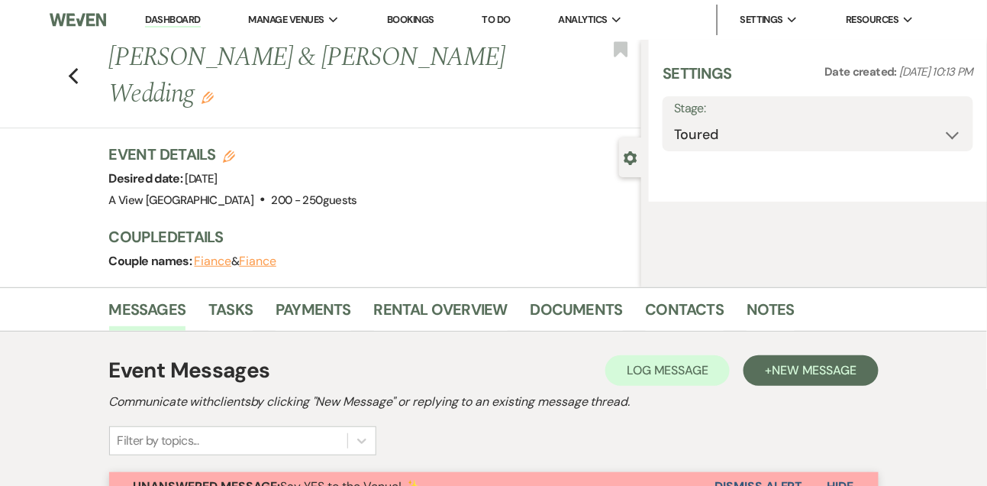
select select "5"
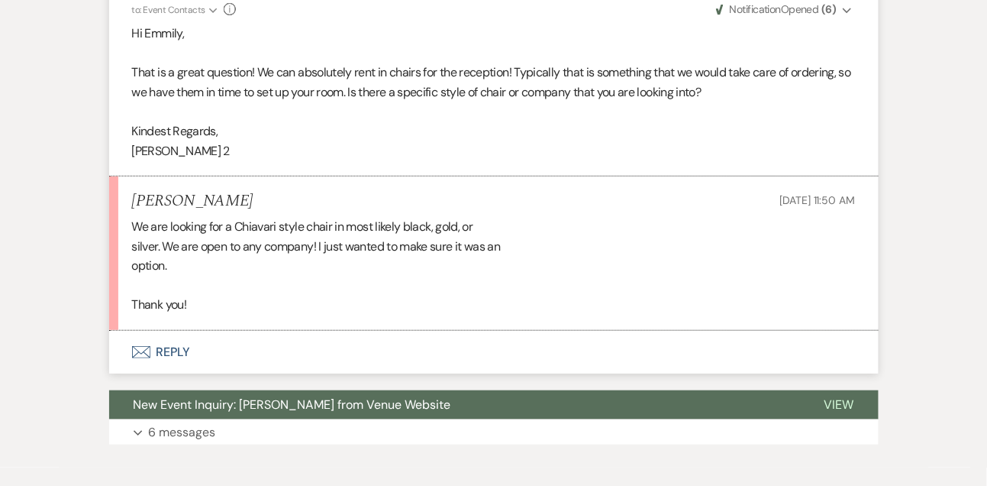
scroll to position [1793, 0]
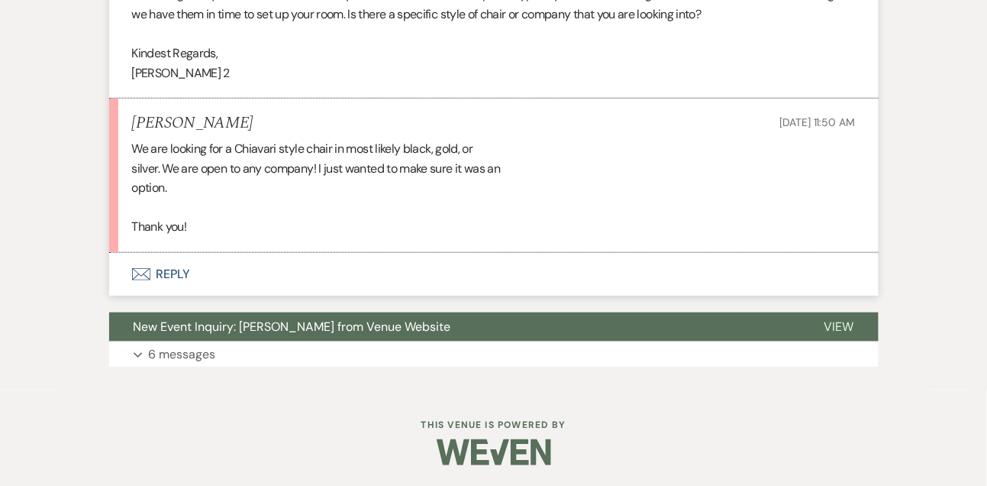
click at [168, 235] on div "We are looking for a Chiavari style chair in most likely black, gold, or silver…" at bounding box center [494, 188] width 724 height 98
click at [168, 276] on button "Envelope Reply" at bounding box center [494, 274] width 770 height 43
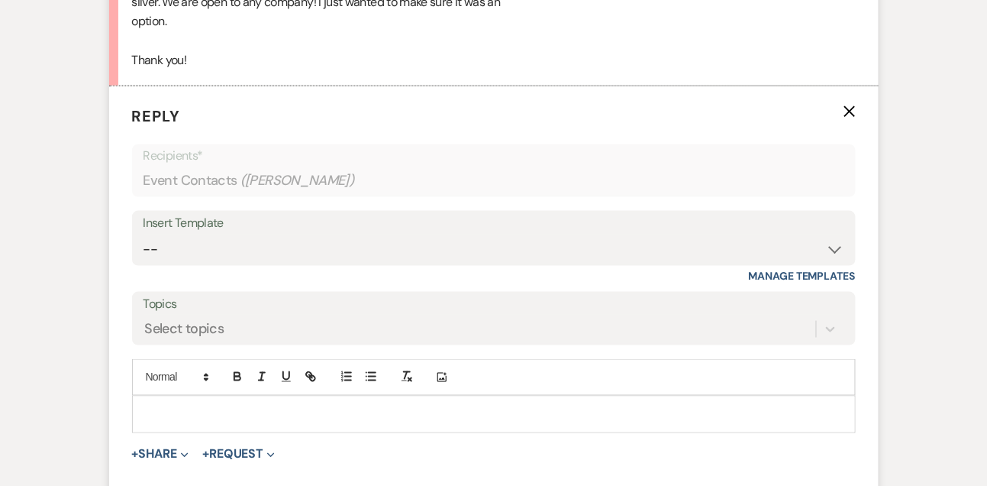
scroll to position [1961, 0]
click at [167, 397] on div at bounding box center [494, 412] width 722 height 35
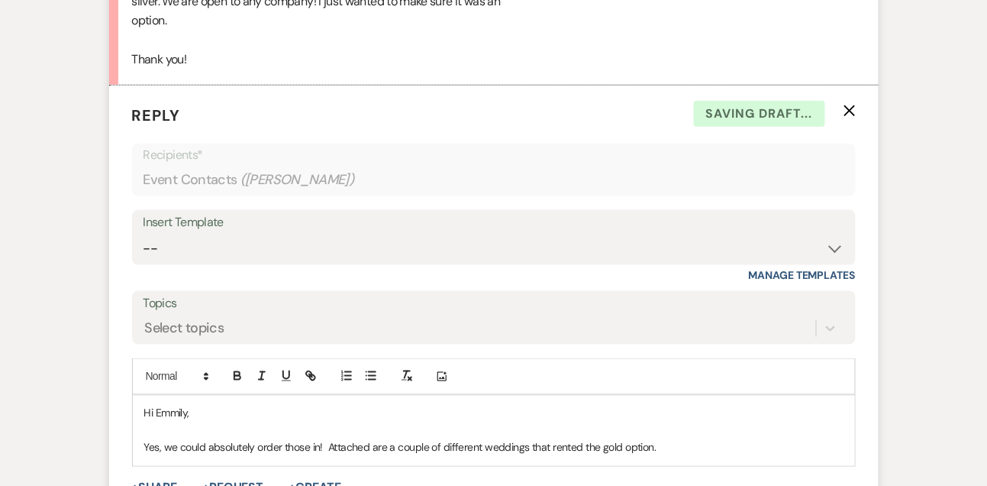
scroll to position [2051, 0]
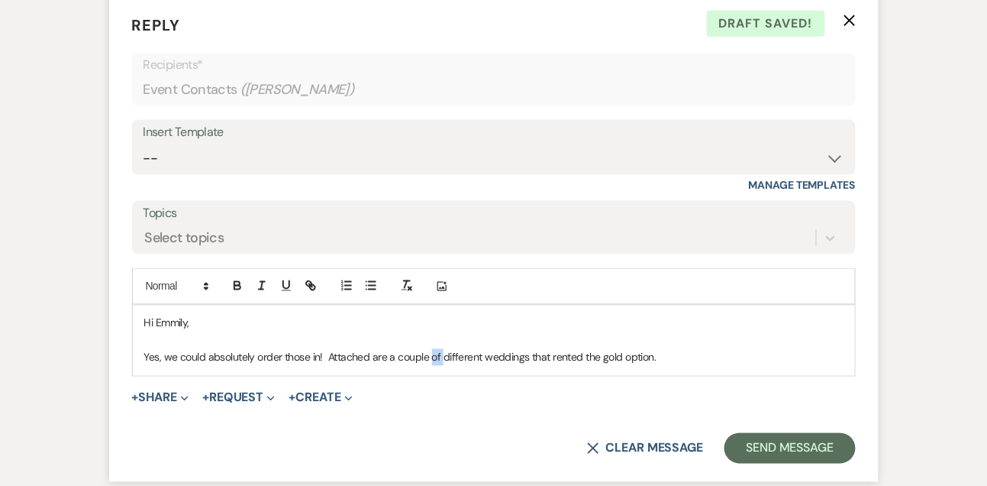
drag, startPoint x: 430, startPoint y: 355, endPoint x: 442, endPoint y: 355, distance: 12.2
click at [442, 355] on p "Yes, we could absolutely order those in! Attached are a couple of different wed…" at bounding box center [493, 357] width 699 height 17
click at [431, 357] on p "Yes, we could absolutely order those in! Attached are a couple of different wed…" at bounding box center [493, 357] width 699 height 17
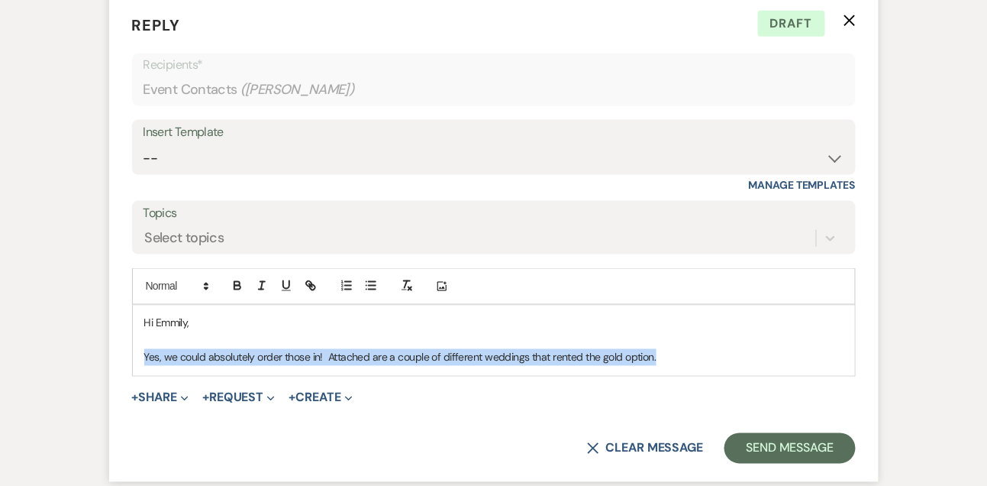
click at [431, 357] on p "Yes, we could absolutely order those in! Attached are a couple of different wed…" at bounding box center [493, 357] width 699 height 17
copy p "Yes, we could absolutely order those in! Attached are a couple of different wed…"
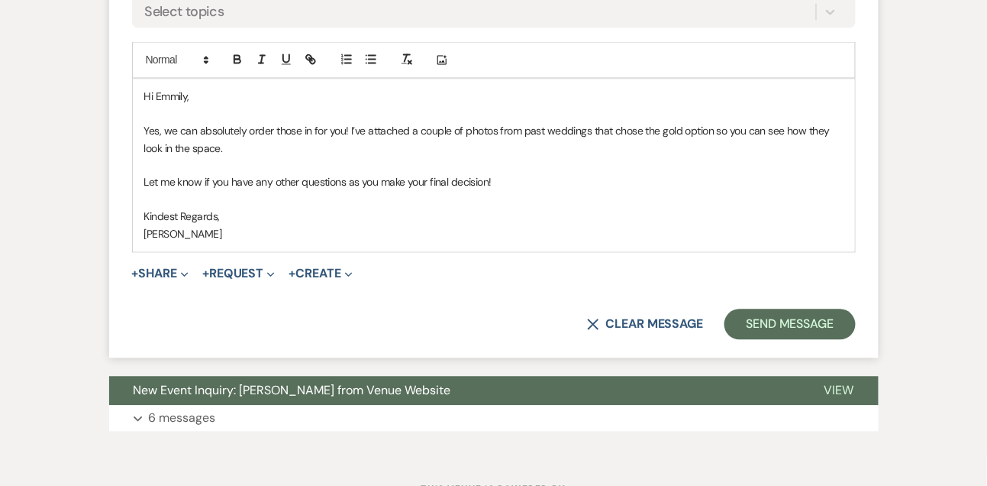
scroll to position [2341, 0]
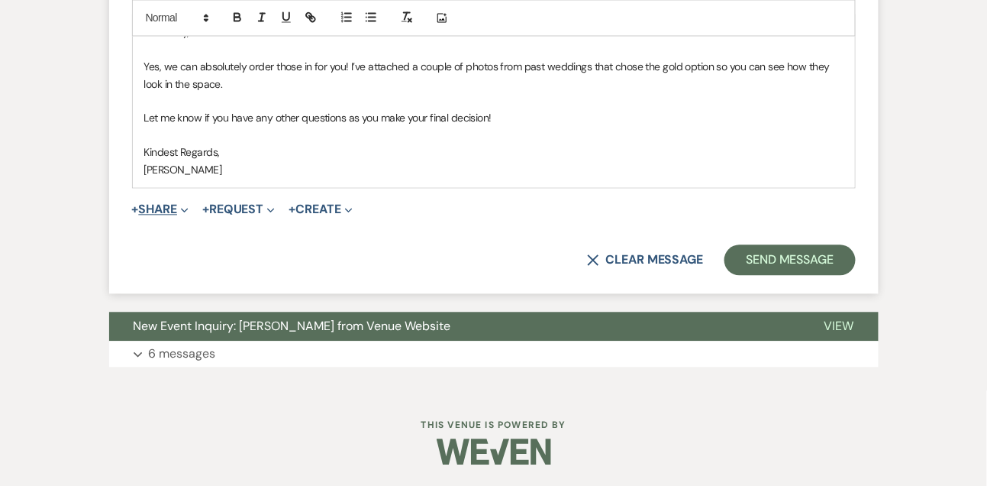
click at [181, 206] on span "Expand" at bounding box center [182, 209] width 11 height 16
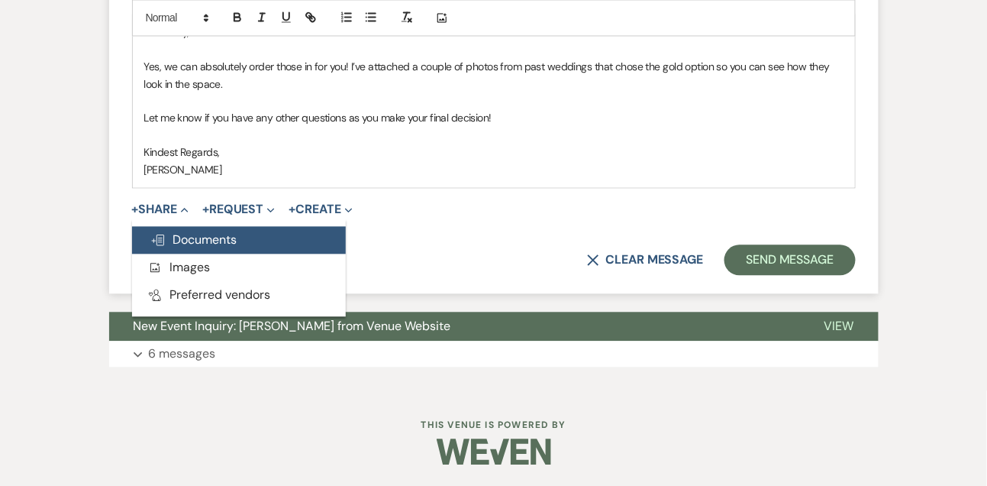
click at [192, 235] on span "Doc Upload Documents" at bounding box center [193, 239] width 87 height 16
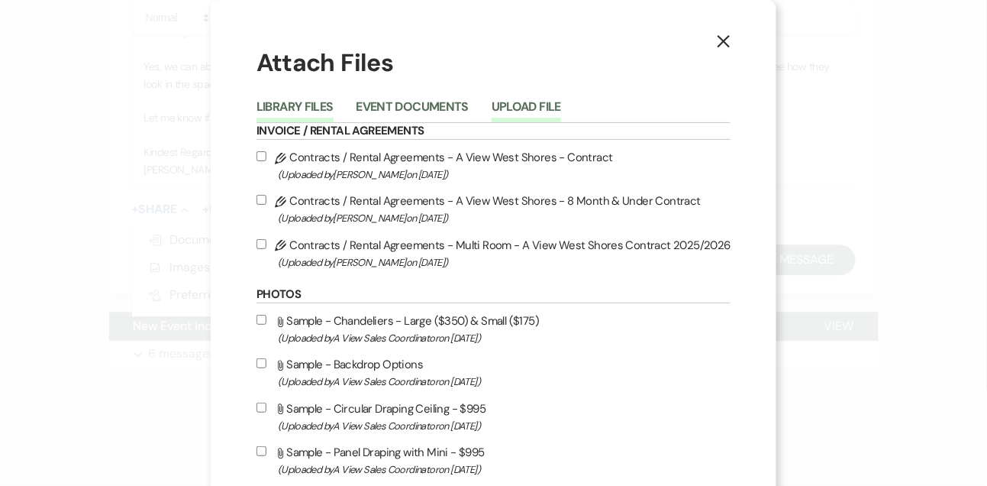
click at [537, 108] on button "Upload File" at bounding box center [526, 111] width 69 height 21
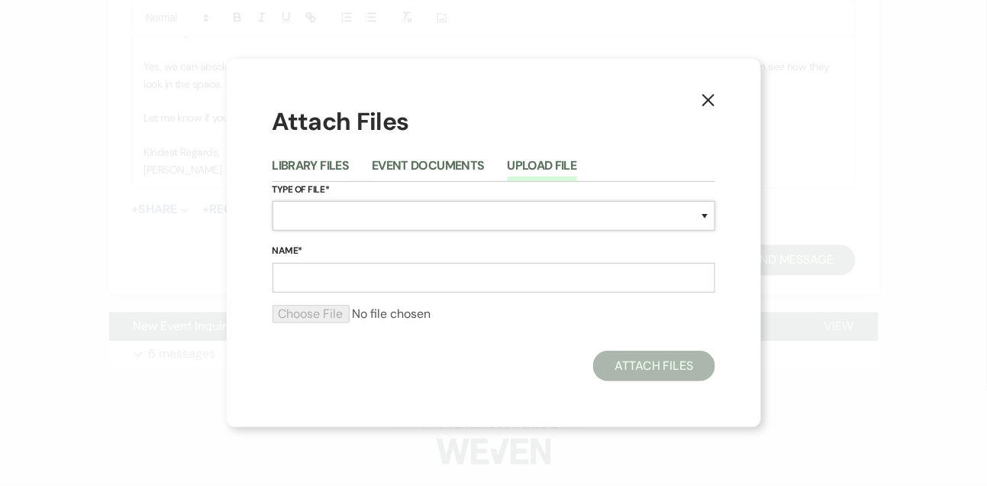
click at [351, 207] on select "Special Event Insurance Vendor Certificate of Insurance Contracts / Rental Agre…" at bounding box center [494, 216] width 443 height 30
select select "55"
click at [273, 201] on select "Special Event Insurance Vendor Certificate of Insurance Contracts / Rental Agre…" at bounding box center [494, 216] width 443 height 30
click at [337, 272] on input "Name*" at bounding box center [494, 278] width 443 height 30
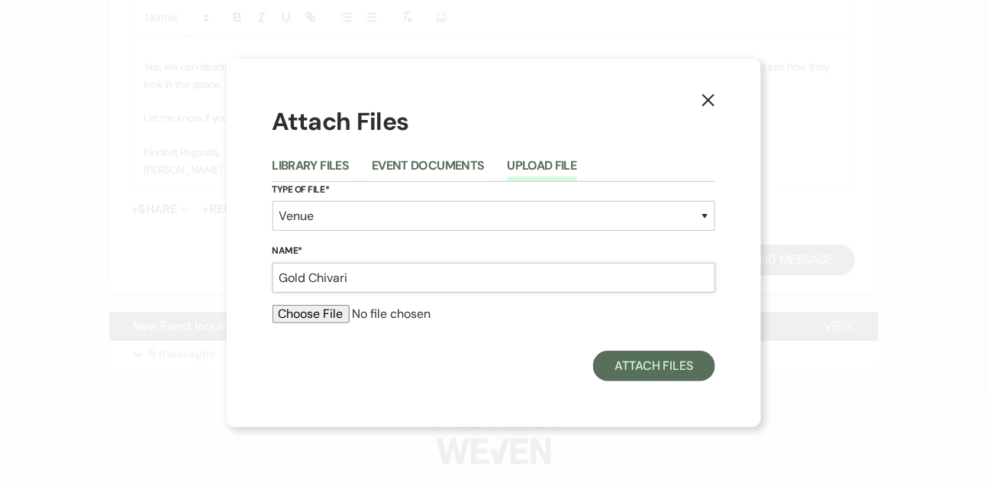
type input "Gold Chivari"
click at [297, 314] on input "file" at bounding box center [494, 314] width 443 height 18
type input "C:\fakepath\20230909_201232692_iOS.heic"
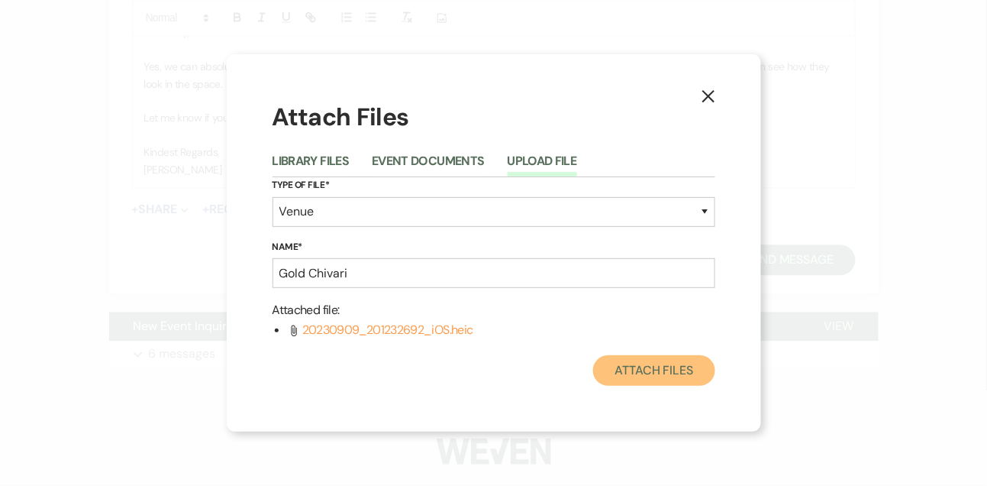
click at [654, 375] on button "Attach Files" at bounding box center [653, 370] width 121 height 31
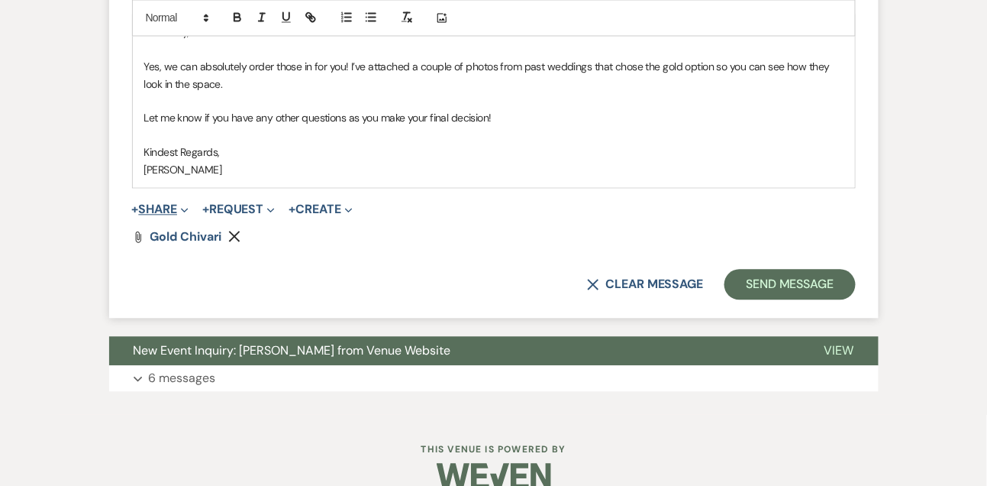
click at [164, 207] on button "+ Share Expand" at bounding box center [160, 209] width 57 height 12
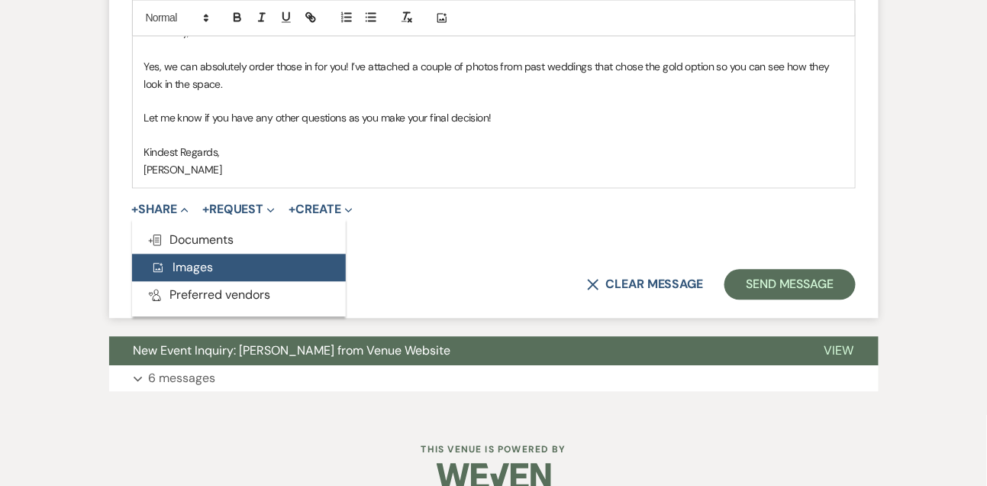
click at [181, 259] on span "Add Photo Images" at bounding box center [181, 267] width 63 height 16
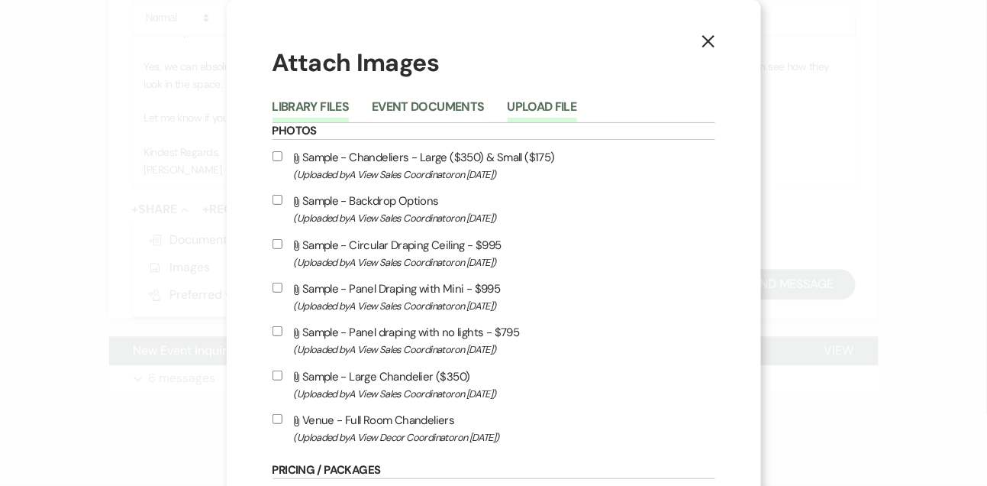
click at [547, 120] on button "Upload File" at bounding box center [542, 111] width 69 height 21
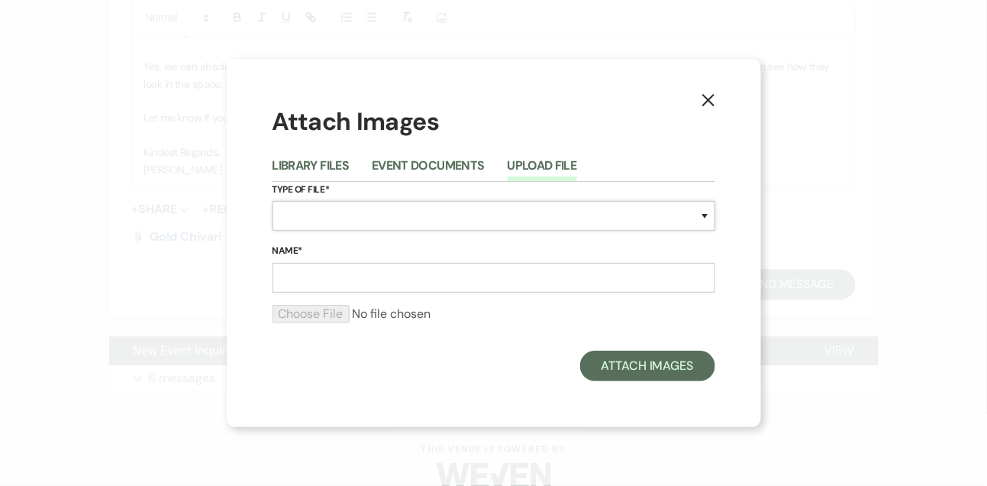
click at [347, 218] on select "Special Event Insurance Vendor Certificate of Insurance Contracts / Rental Agre…" at bounding box center [494, 216] width 443 height 30
select select "55"
click at [273, 201] on select "Special Event Insurance Vendor Certificate of Insurance Contracts / Rental Agre…" at bounding box center [494, 216] width 443 height 30
click at [339, 291] on input "Name*" at bounding box center [494, 278] width 443 height 30
type input "Gold Chivari 2"
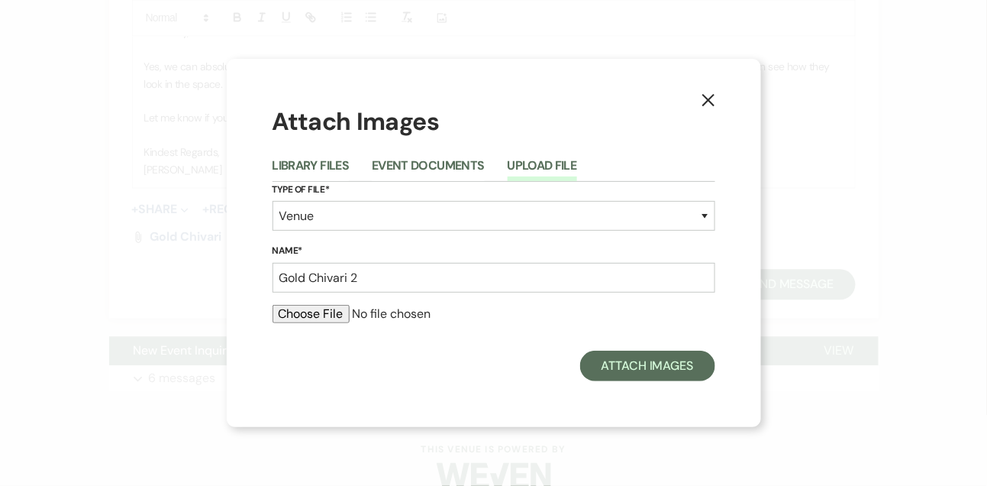
click at [309, 315] on input "file" at bounding box center [494, 314] width 443 height 18
type input "C:\fakepath\20230909_202106436_iOS.heic"
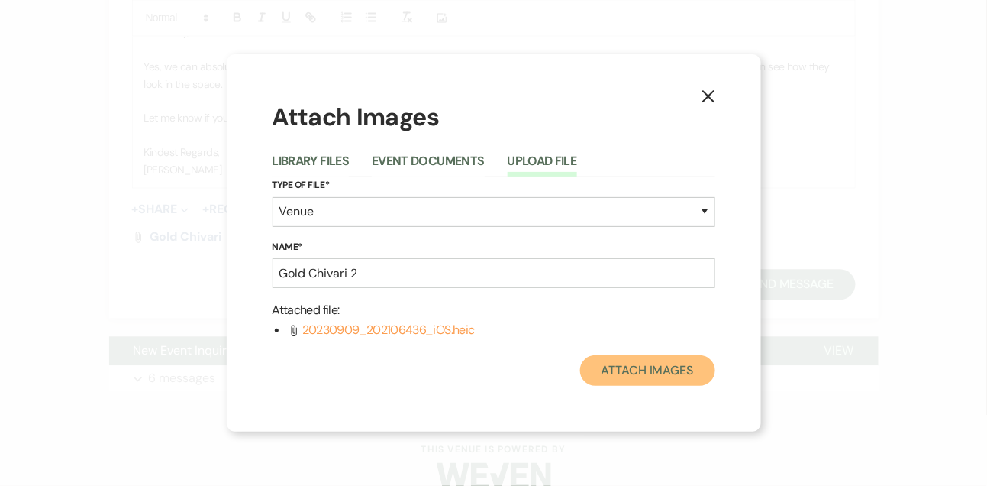
click at [662, 363] on button "Attach Images" at bounding box center [647, 370] width 135 height 31
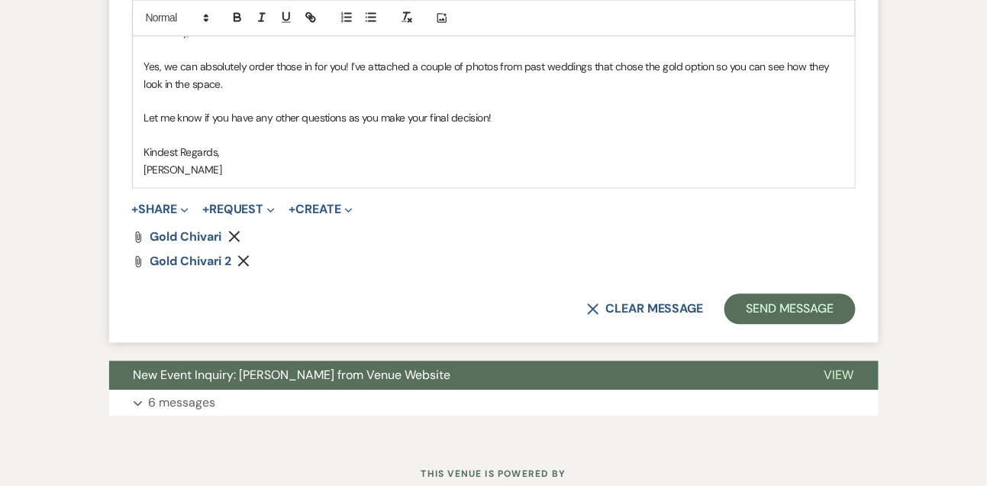
click at [171, 216] on span "+ Share Expand Doc Upload Documents Add Photo Images Pref Vendors Preferred ven…" at bounding box center [160, 209] width 57 height 18
click at [169, 213] on button "+ Share Expand" at bounding box center [160, 209] width 57 height 12
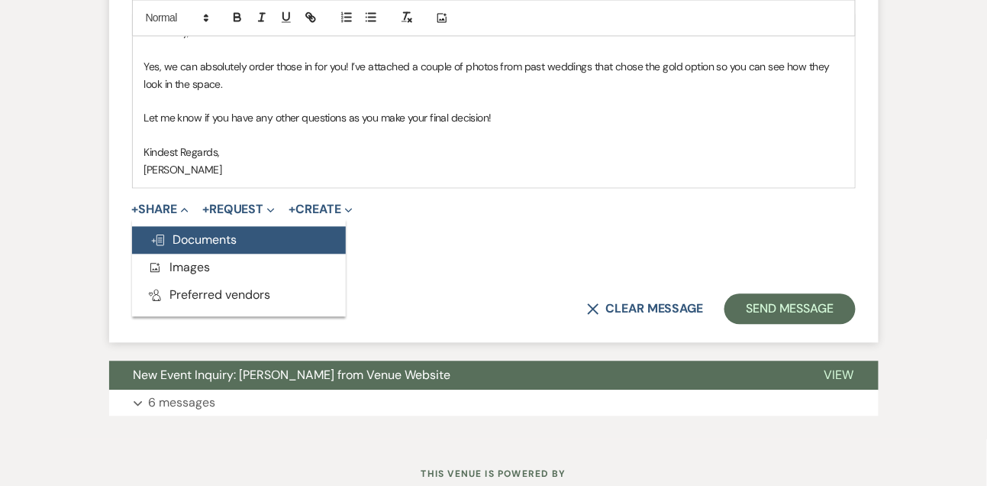
click at [170, 235] on span "Doc Upload Documents" at bounding box center [193, 239] width 87 height 16
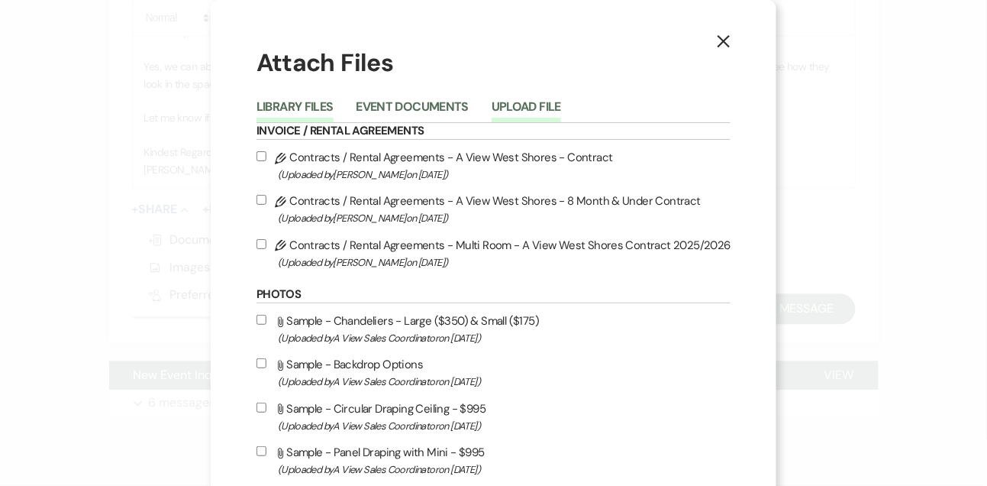
click at [528, 109] on button "Upload File" at bounding box center [526, 111] width 69 height 21
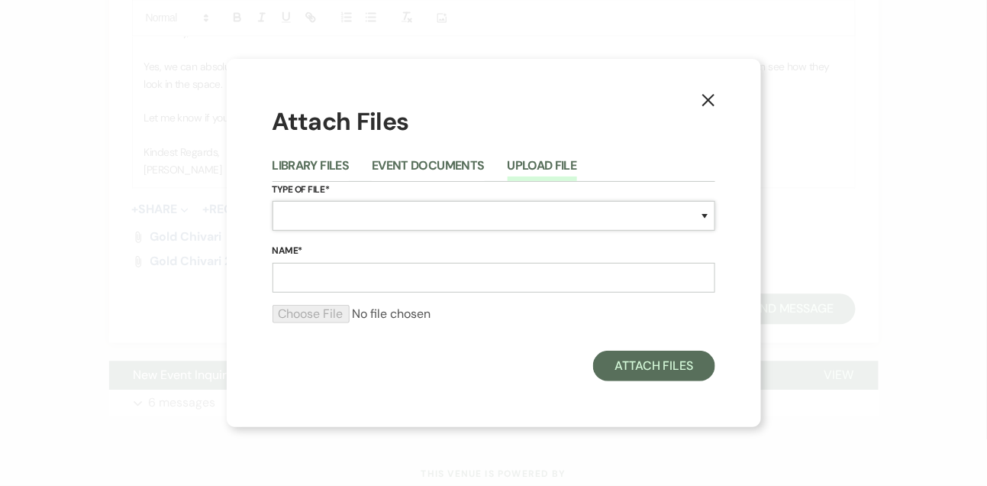
click at [331, 230] on select "Special Event Insurance Vendor Certificate of Insurance Contracts / Rental Agre…" at bounding box center [494, 216] width 443 height 30
select select "55"
click at [273, 201] on select "Special Event Insurance Vendor Certificate of Insurance Contracts / Rental Agre…" at bounding box center [494, 216] width 443 height 30
click at [366, 279] on input "Name*" at bounding box center [494, 278] width 443 height 30
type input "Gold Chivari 3"
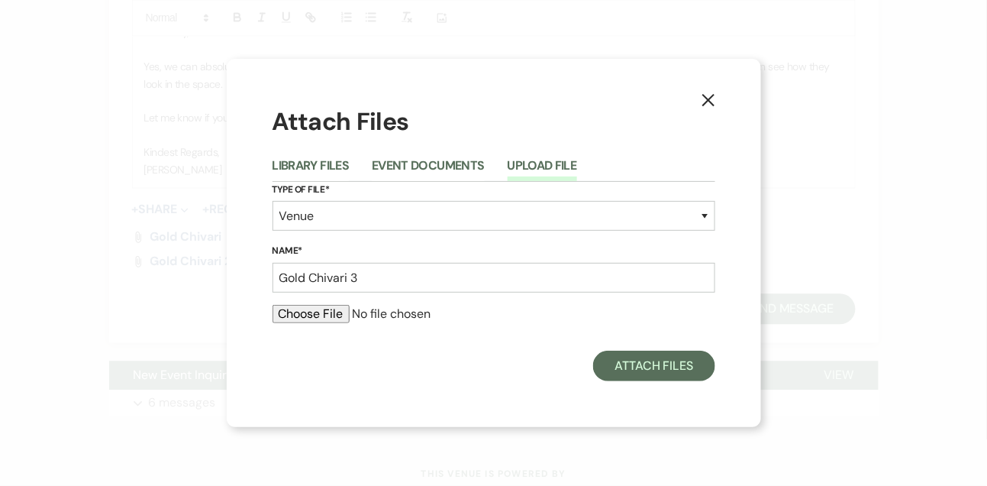
click at [311, 313] on input "file" at bounding box center [494, 314] width 443 height 18
type input "C:\fakepath\20241012_024526000_iOS.heic"
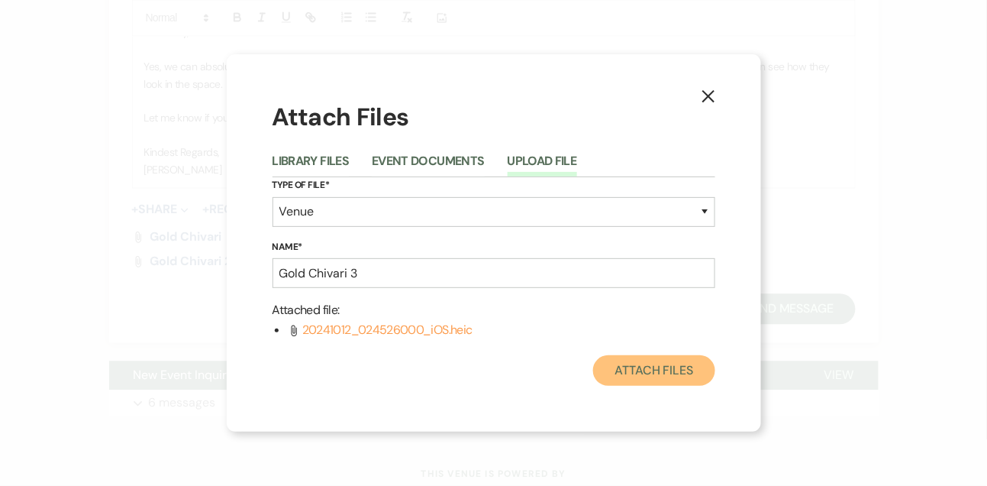
click at [699, 374] on button "Attach Files" at bounding box center [653, 370] width 121 height 31
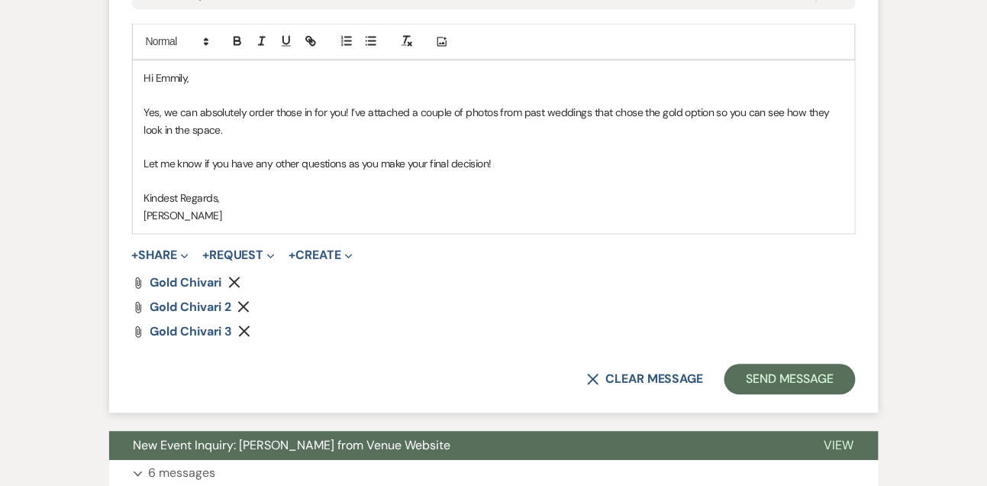
scroll to position [2296, 0]
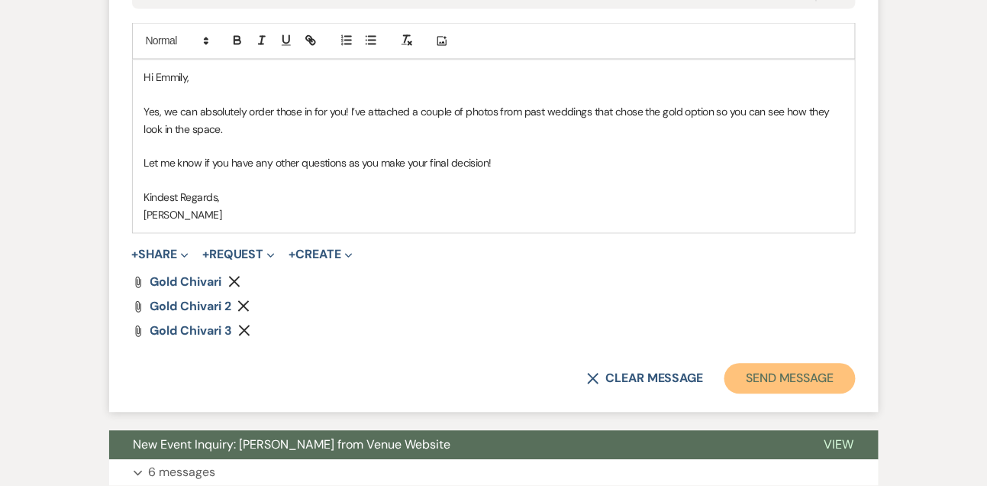
click at [744, 381] on button "Send Message" at bounding box center [790, 378] width 131 height 31
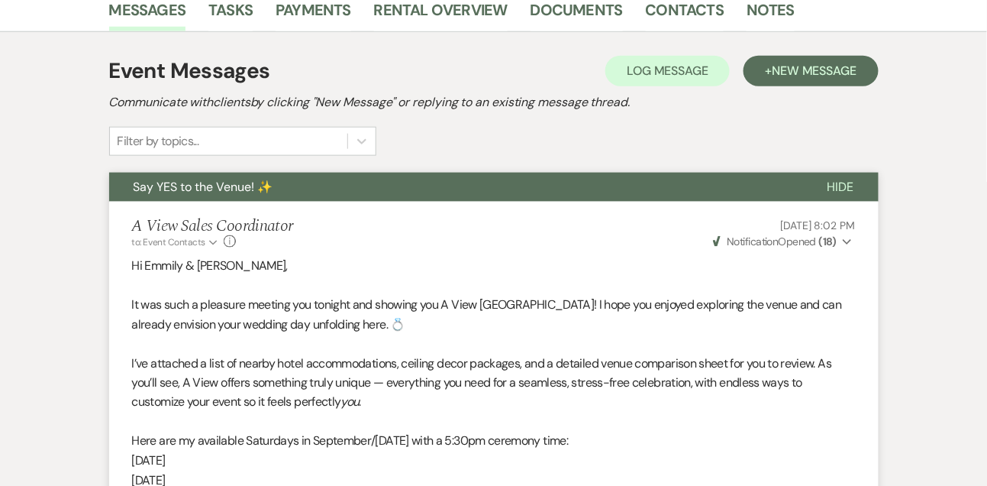
scroll to position [0, 0]
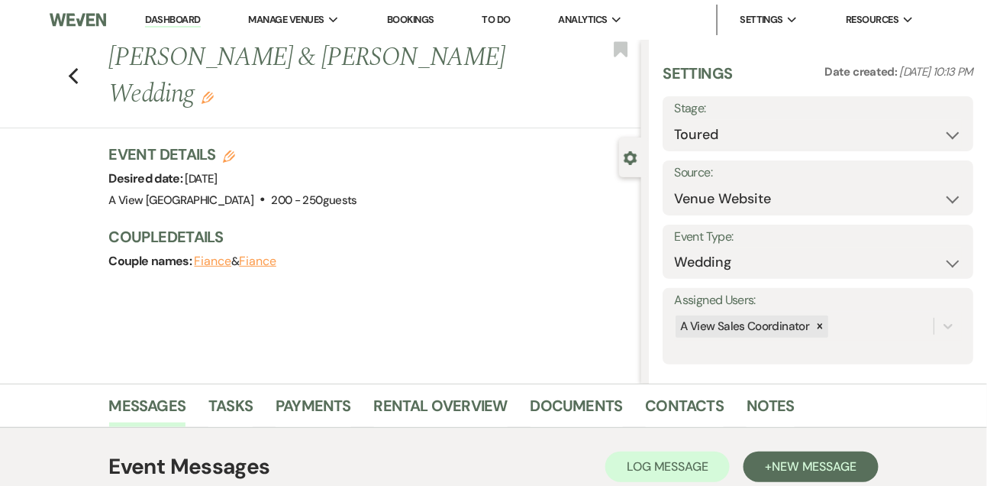
click at [184, 20] on link "Dashboard" at bounding box center [172, 20] width 55 height 15
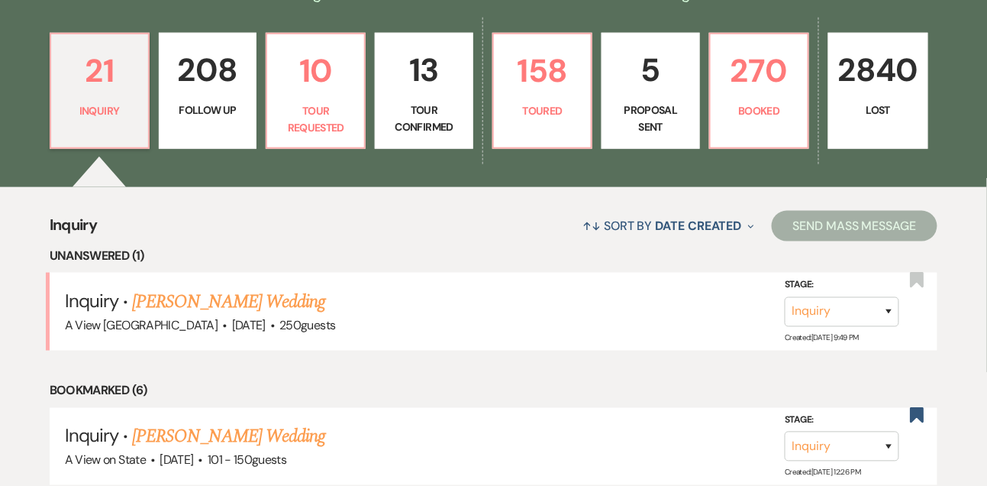
scroll to position [465, 0]
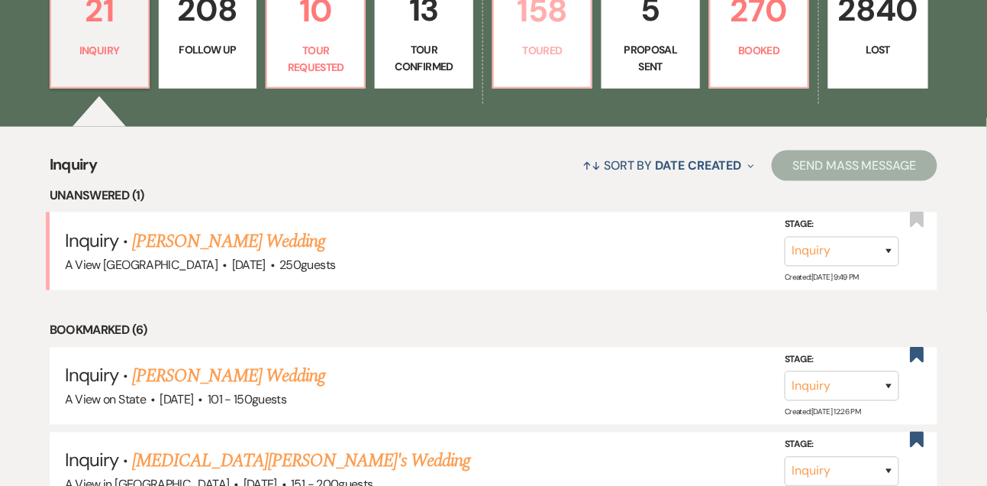
click at [550, 59] on p "Toured" at bounding box center [542, 50] width 79 height 17
select select "5"
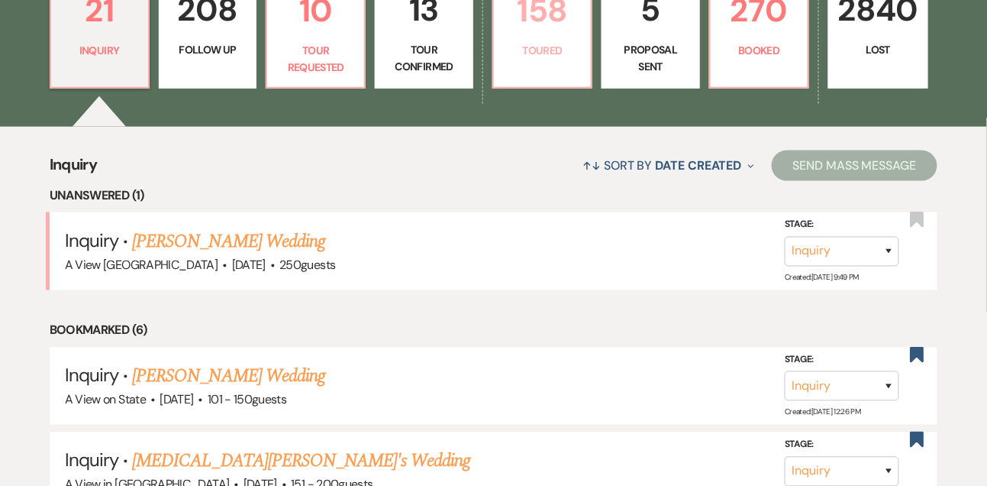
select select "5"
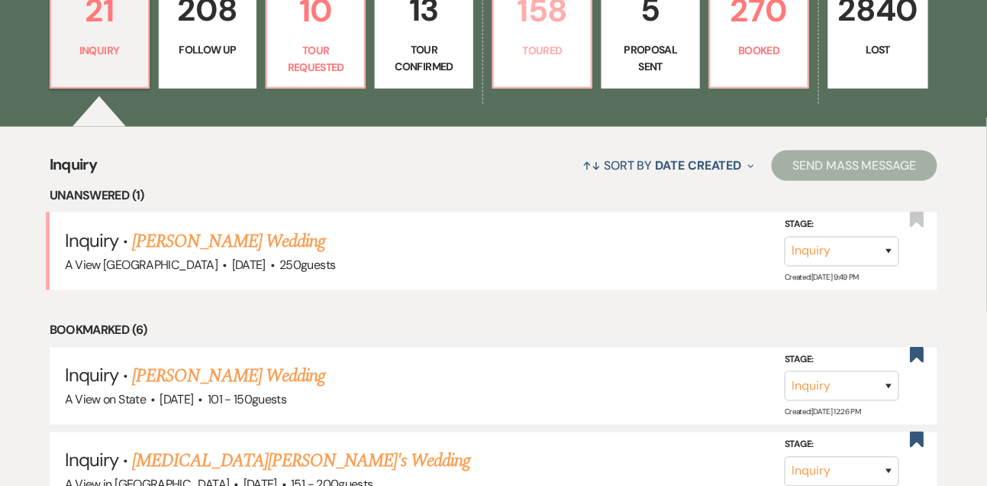
select select "5"
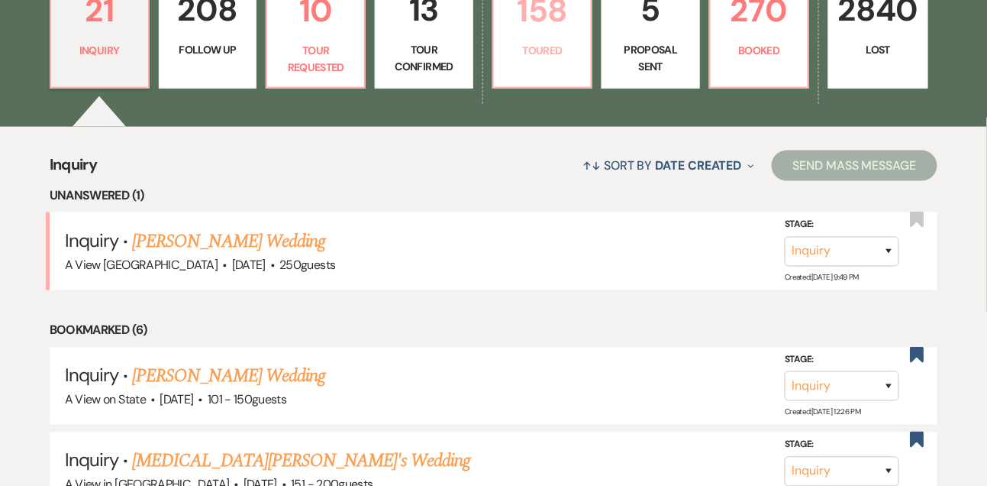
select select "5"
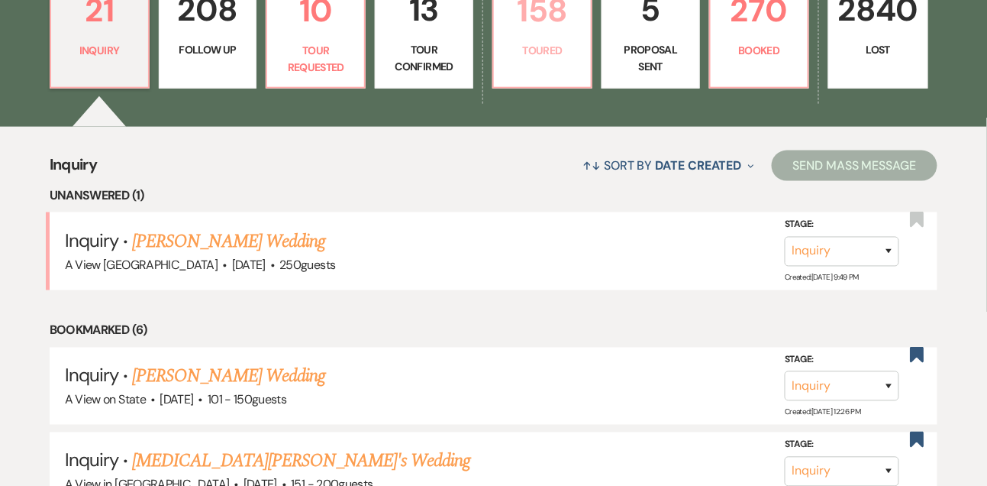
select select "5"
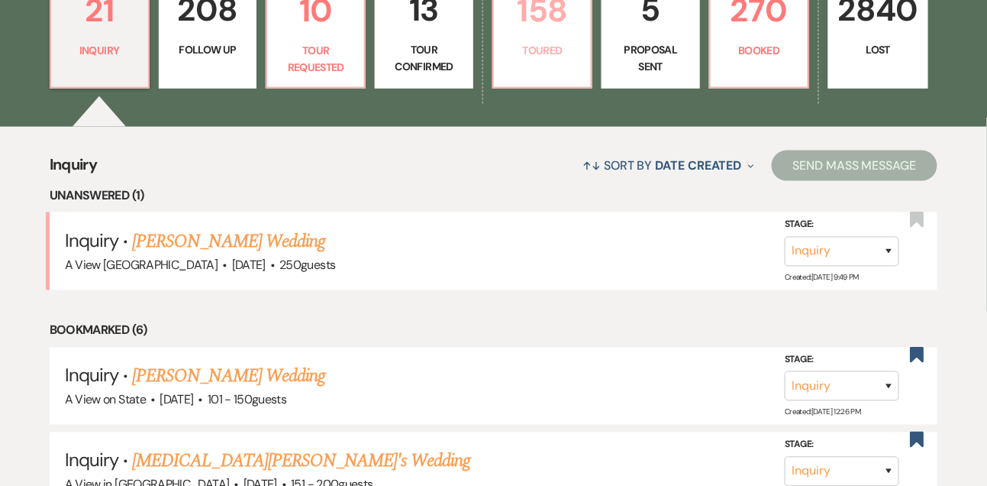
select select "5"
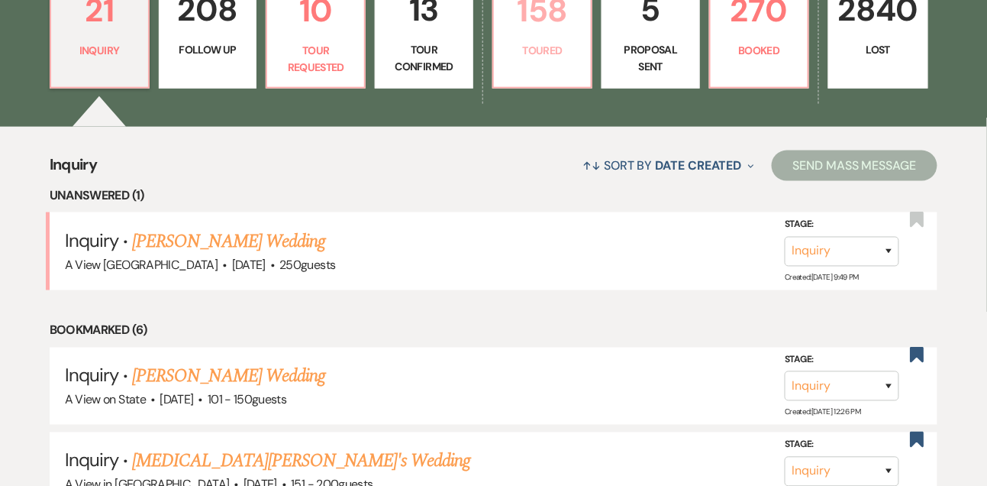
select select "5"
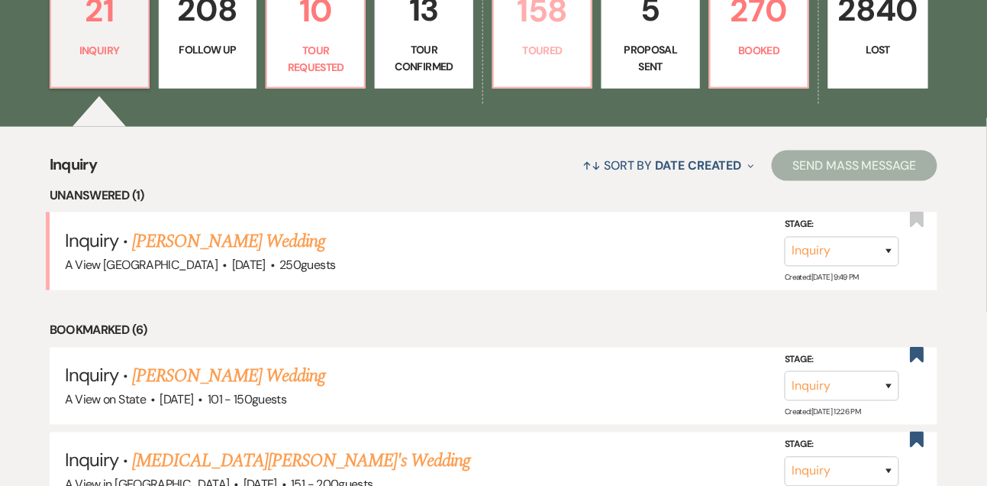
select select "5"
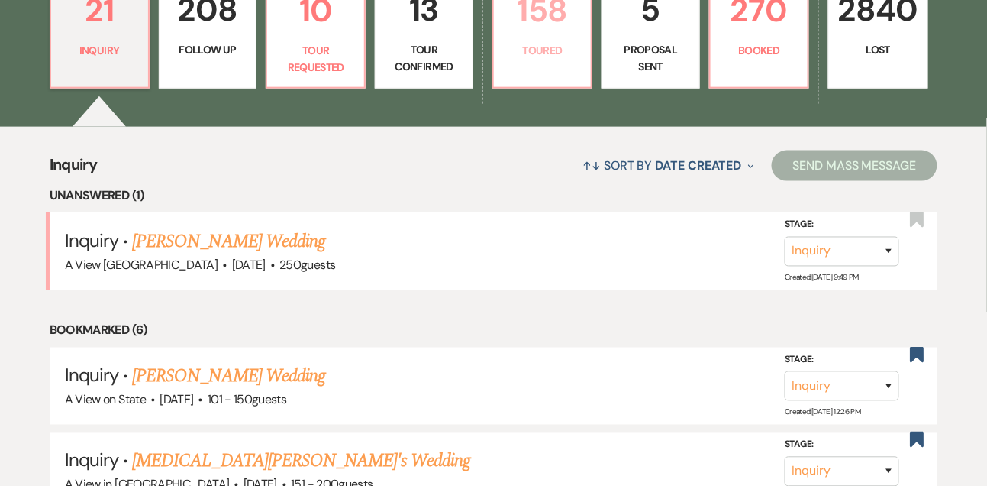
select select "5"
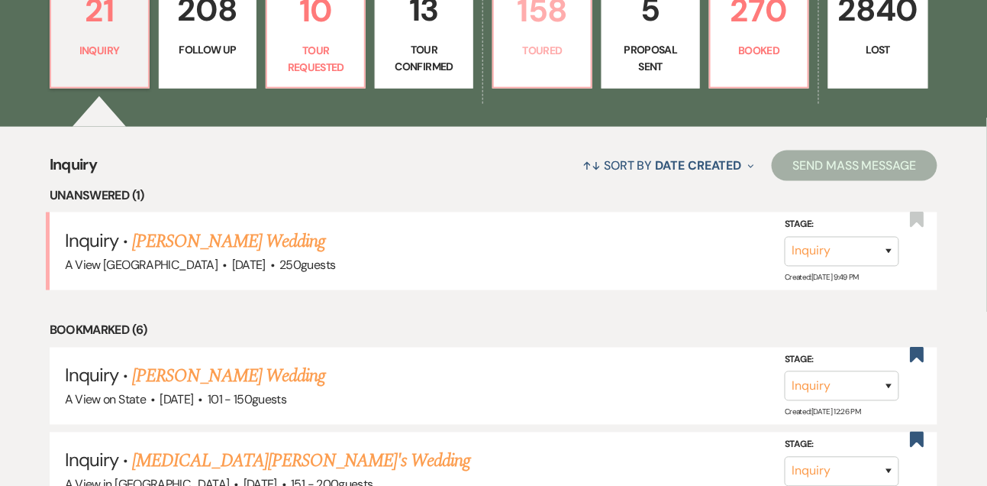
select select "5"
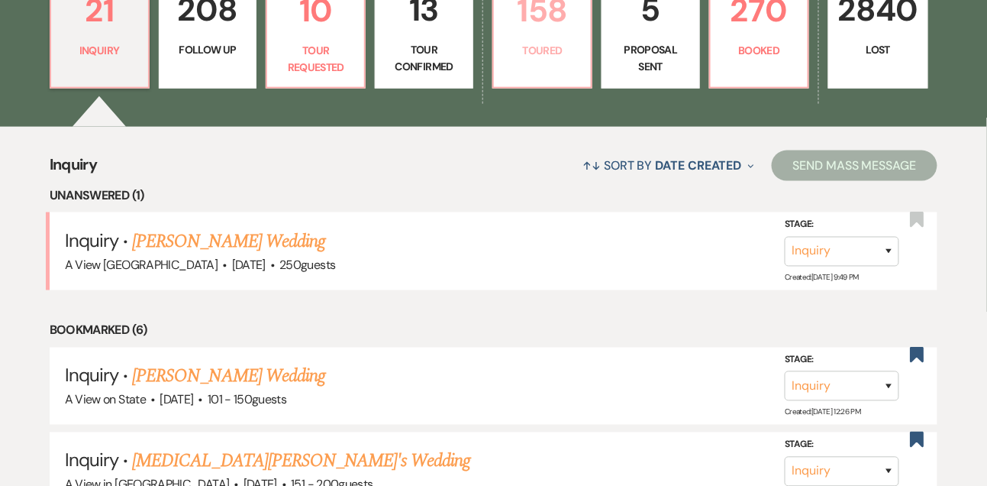
select select "5"
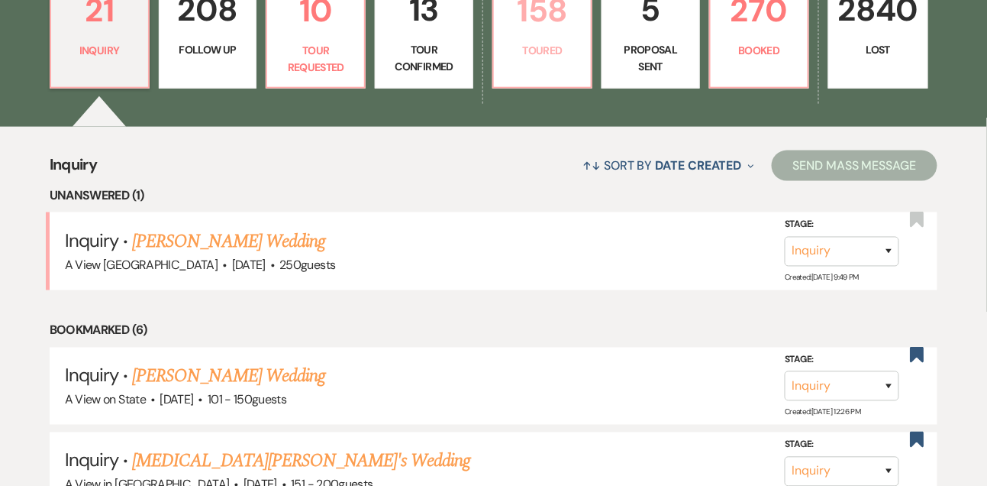
select select "5"
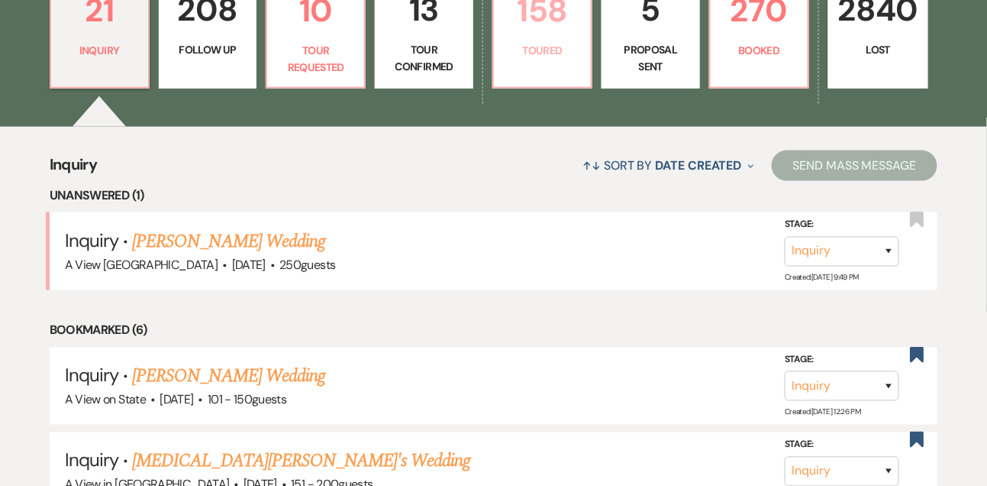
select select "5"
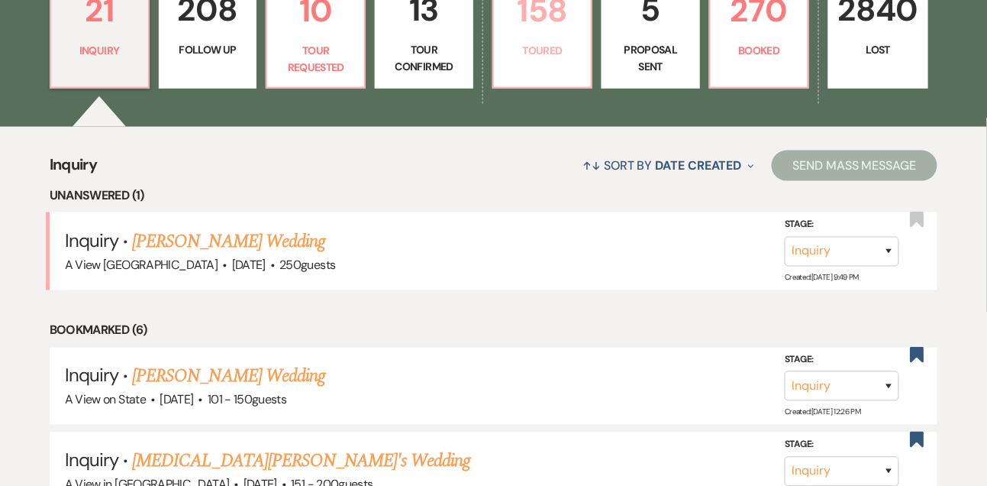
select select "5"
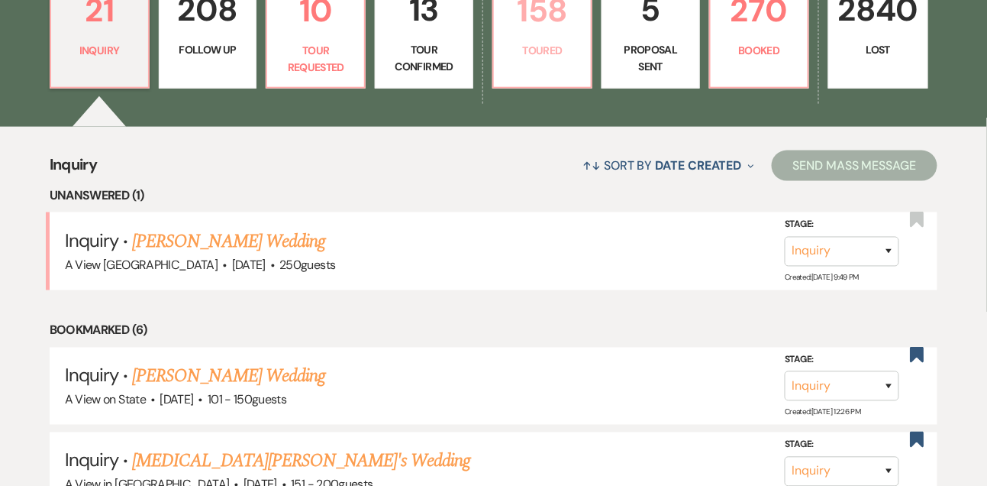
select select "5"
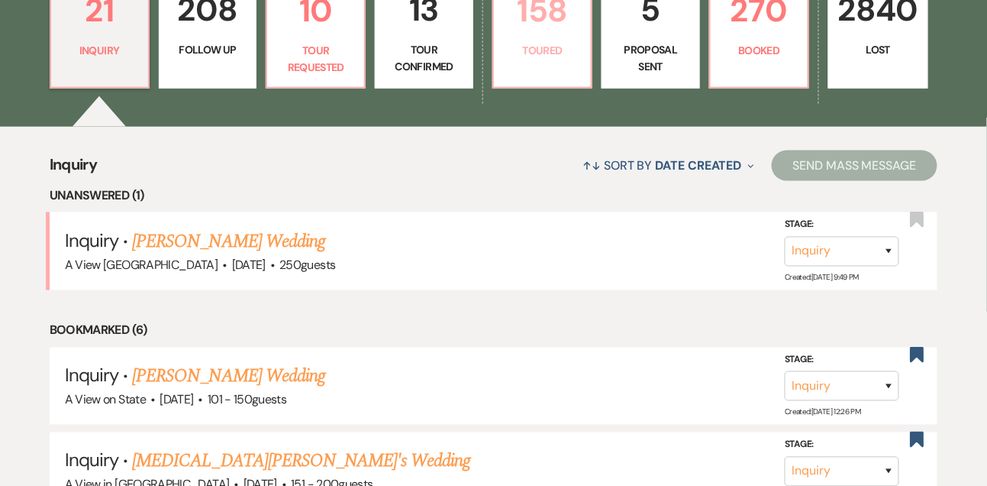
select select "5"
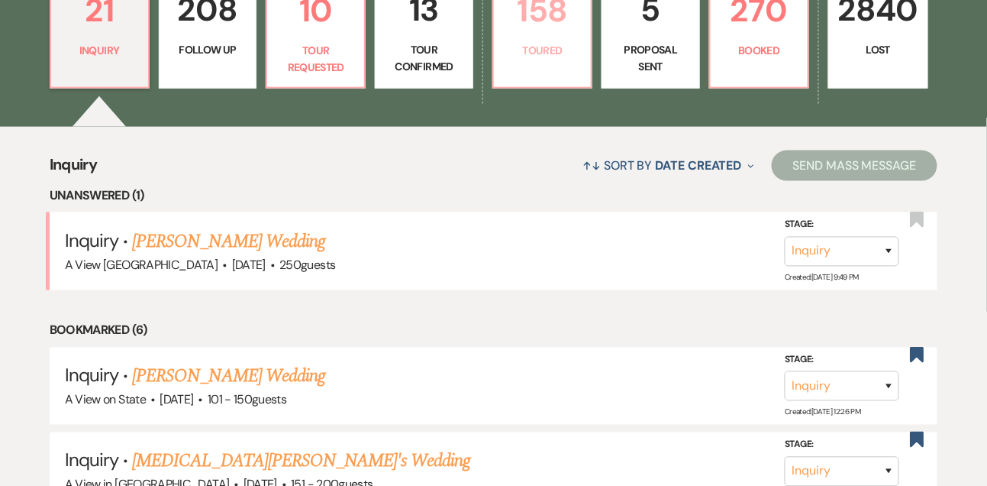
select select "5"
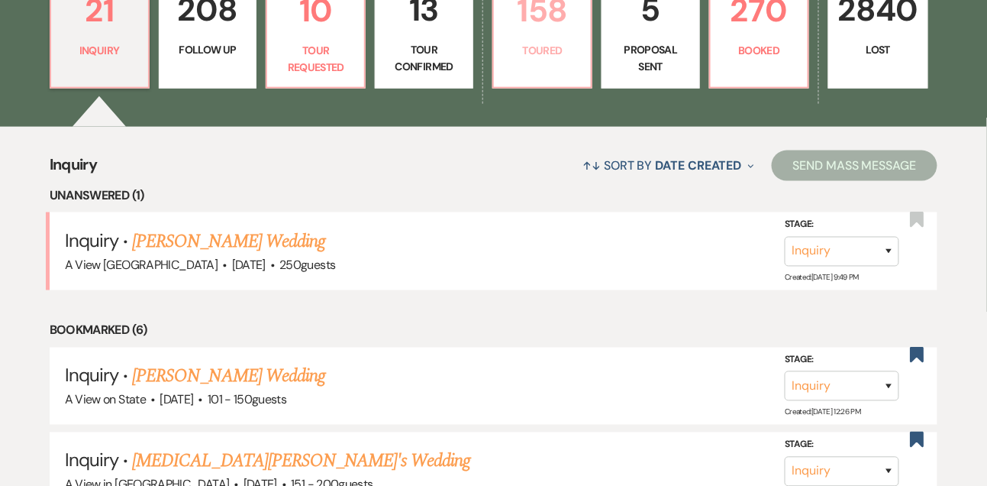
select select "5"
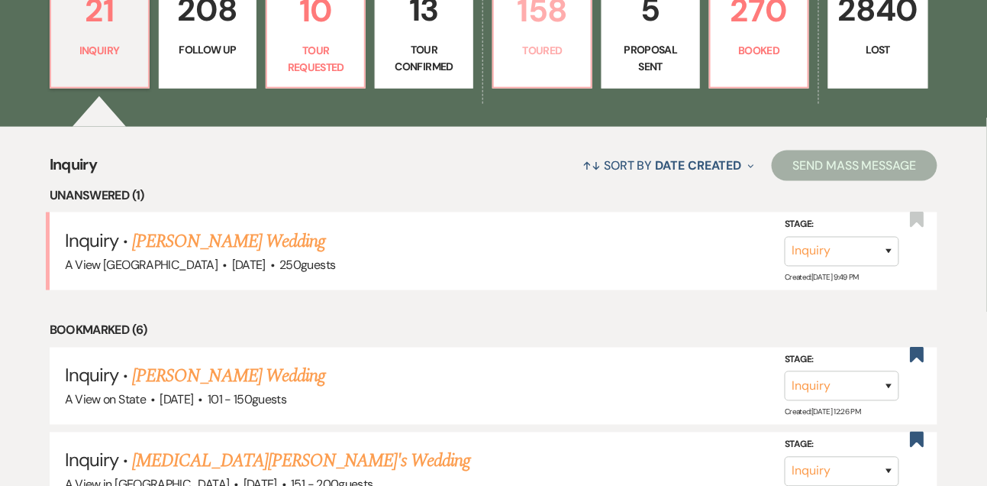
select select "5"
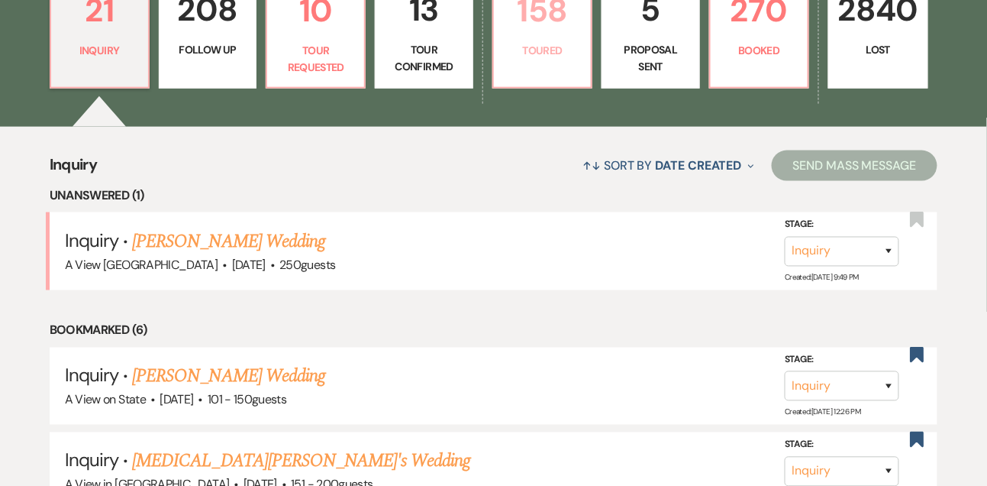
select select "5"
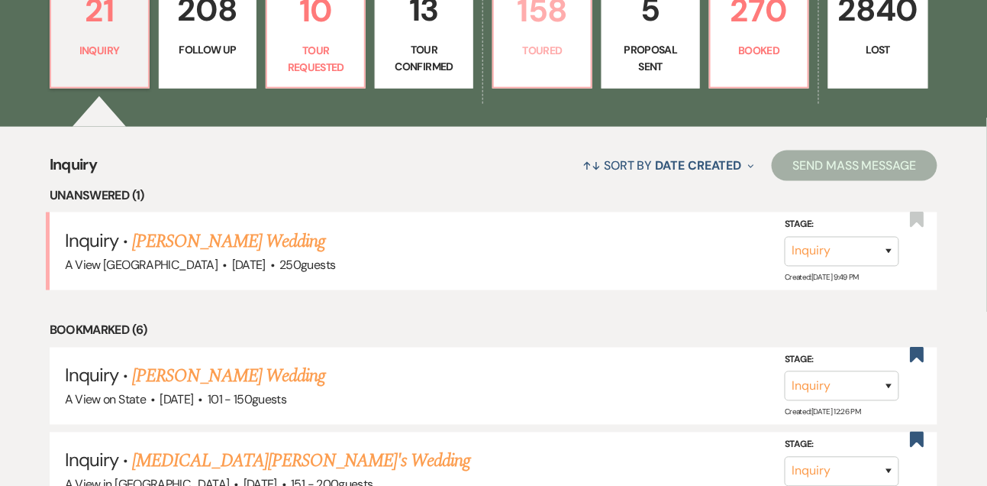
select select "5"
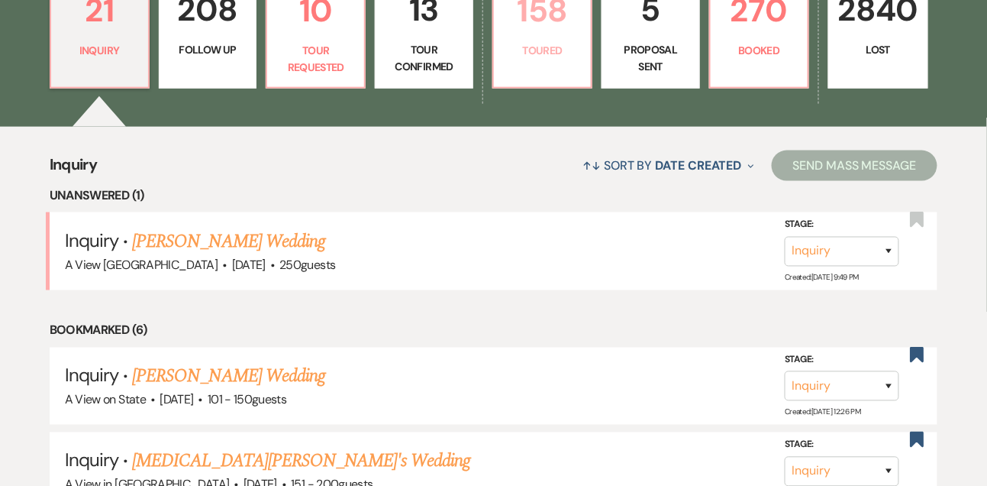
select select "5"
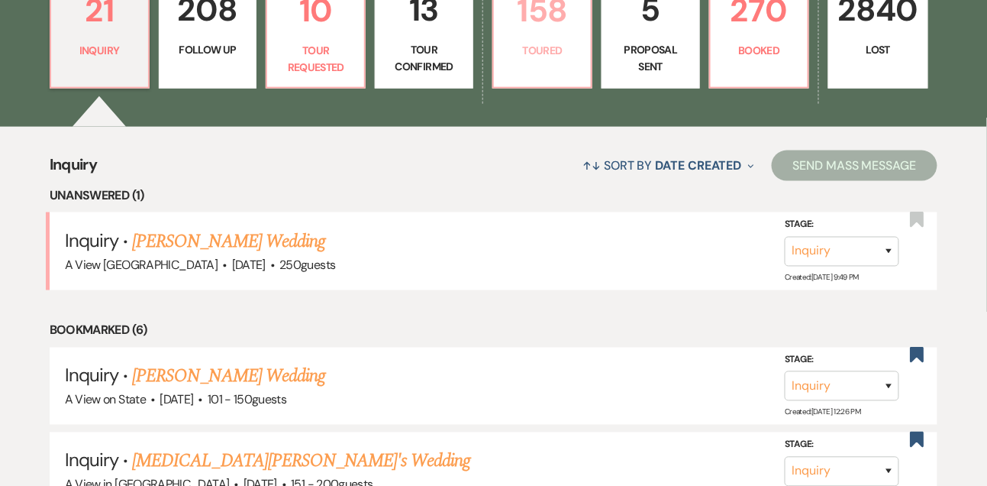
select select "5"
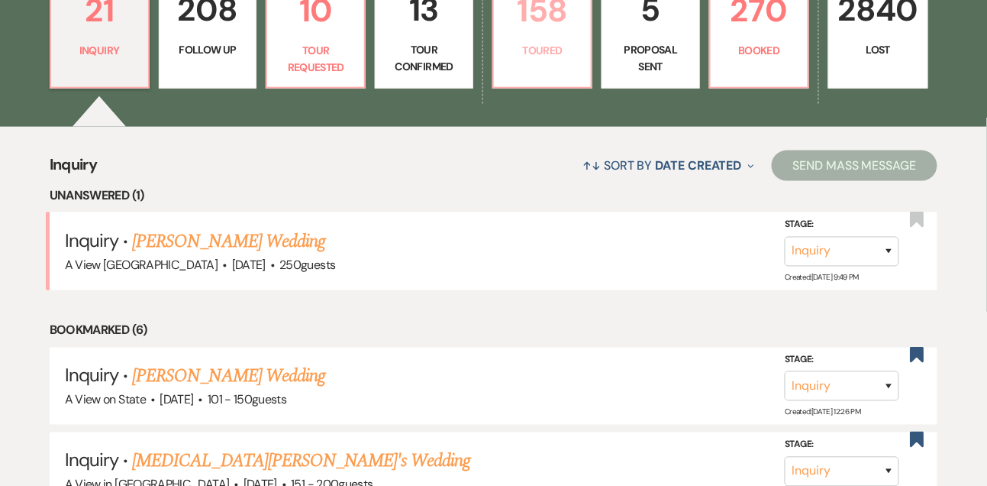
select select "5"
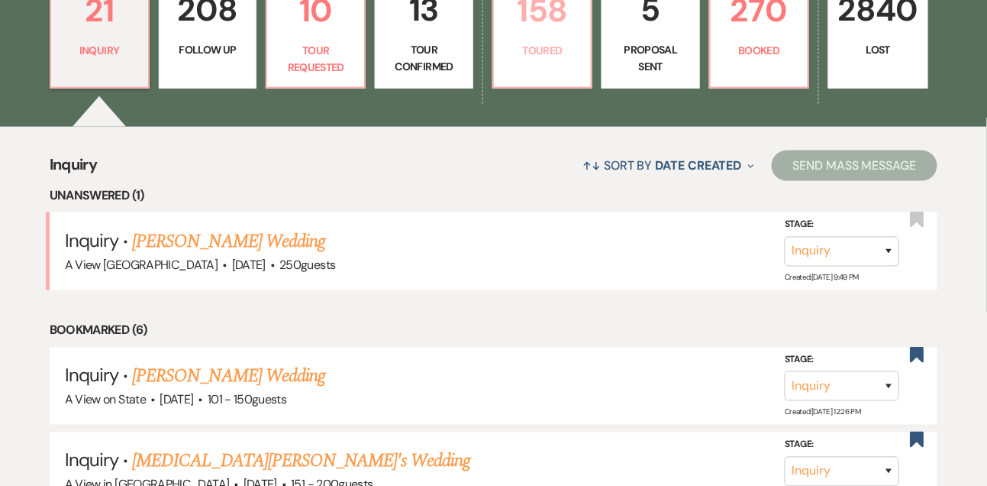
select select "5"
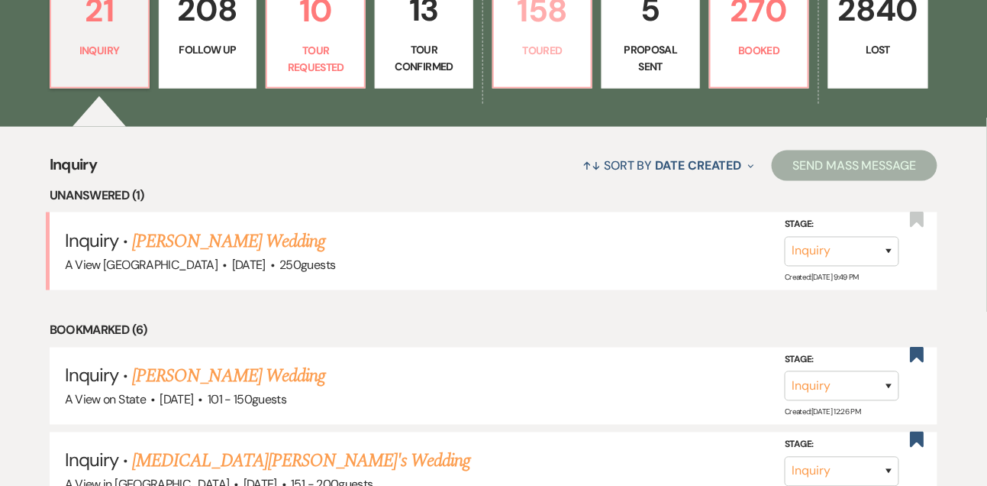
select select "5"
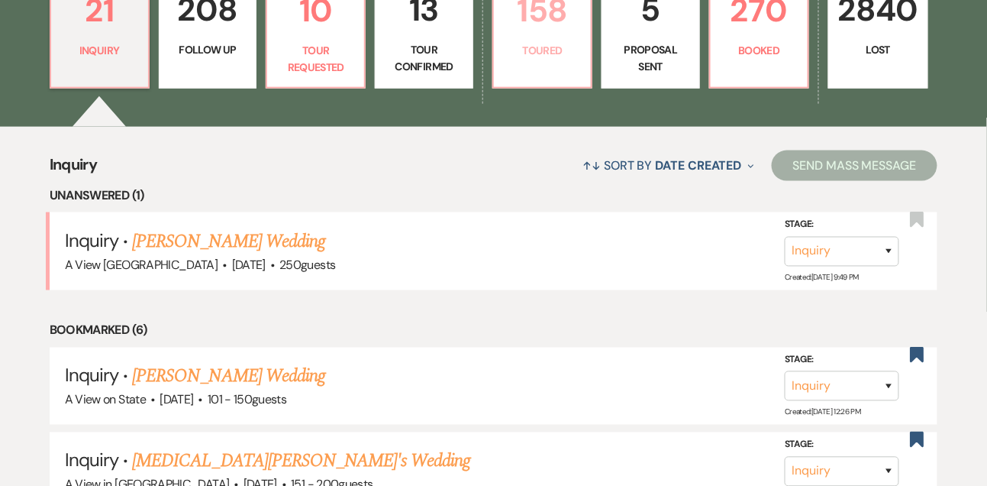
select select "5"
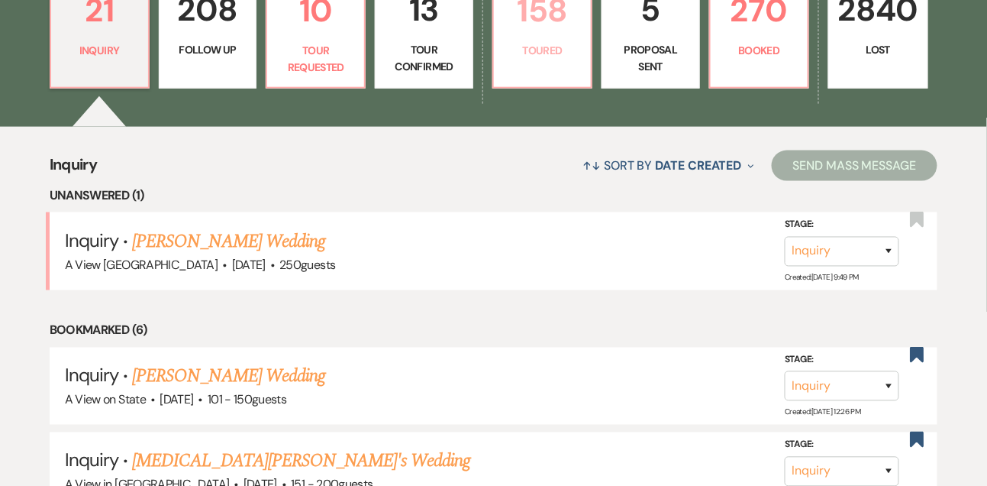
select select "5"
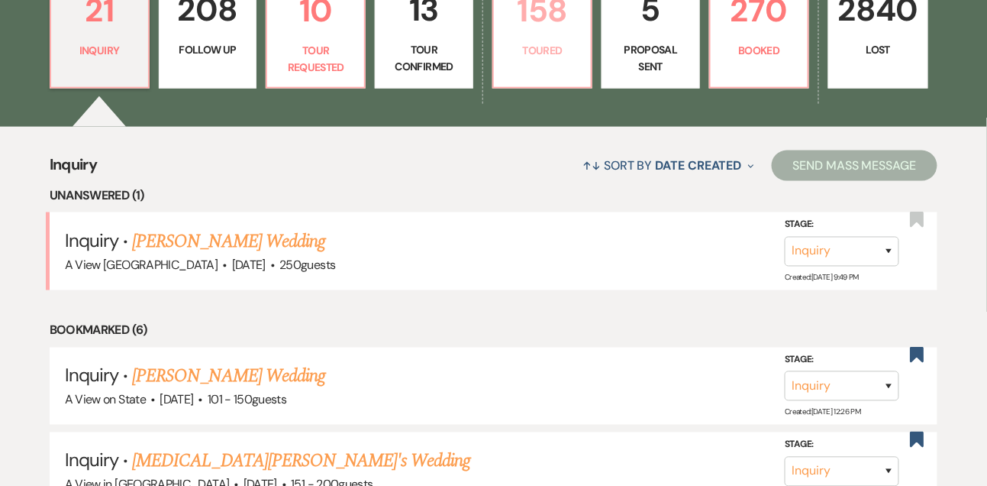
select select "5"
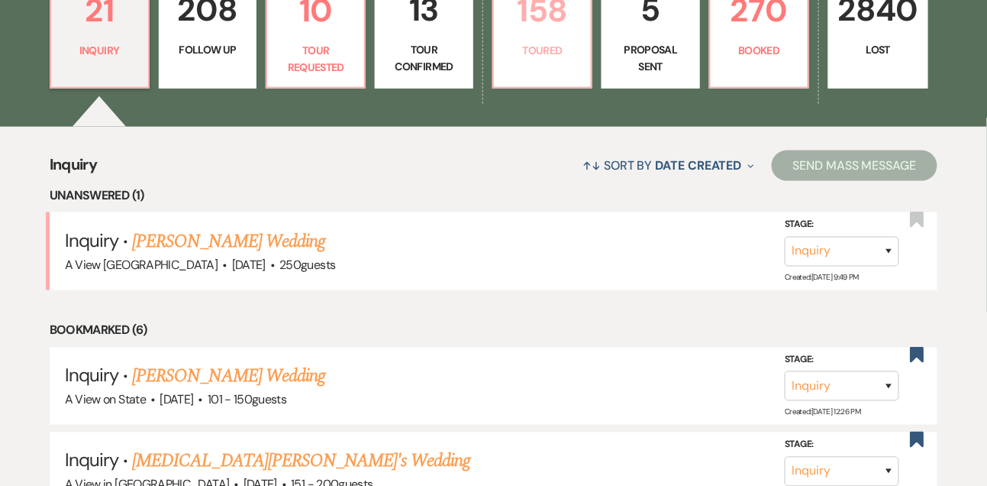
select select "5"
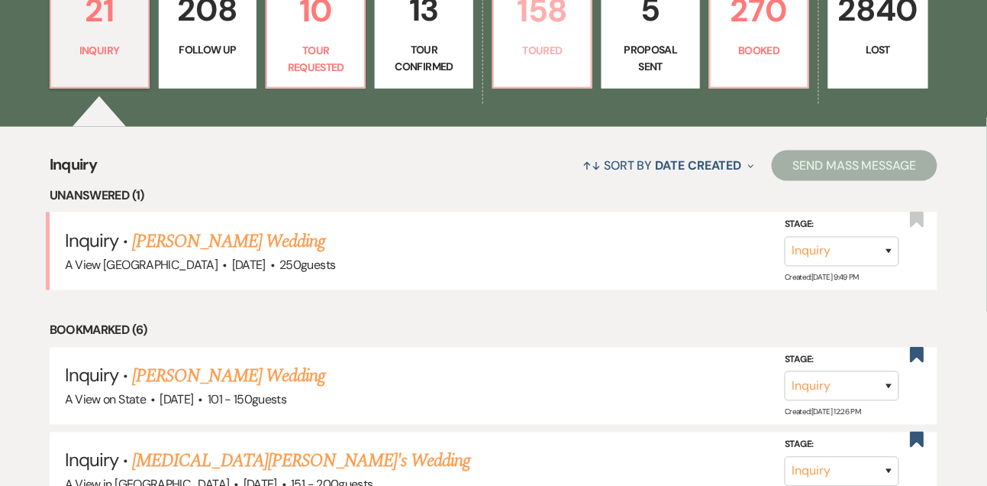
select select "5"
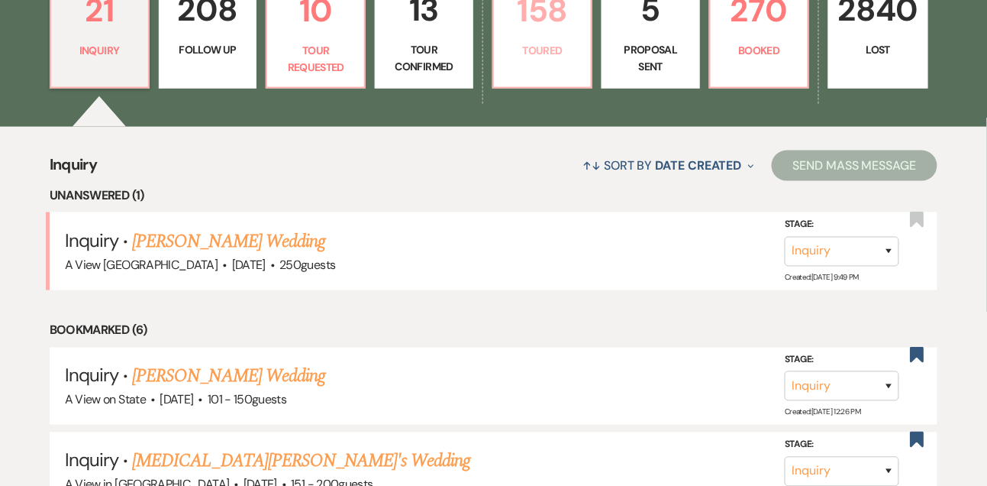
select select "5"
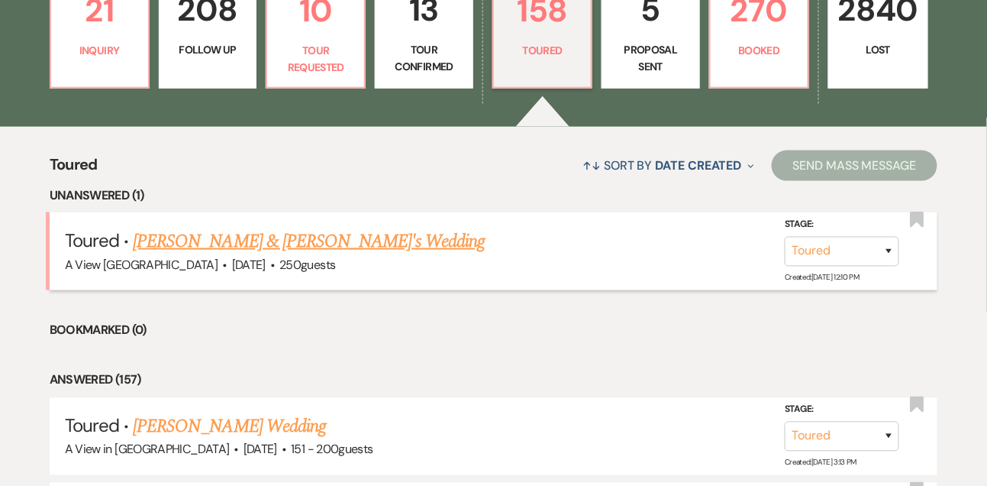
click at [330, 246] on link "[PERSON_NAME] & [PERSON_NAME]'s Wedding" at bounding box center [309, 241] width 353 height 27
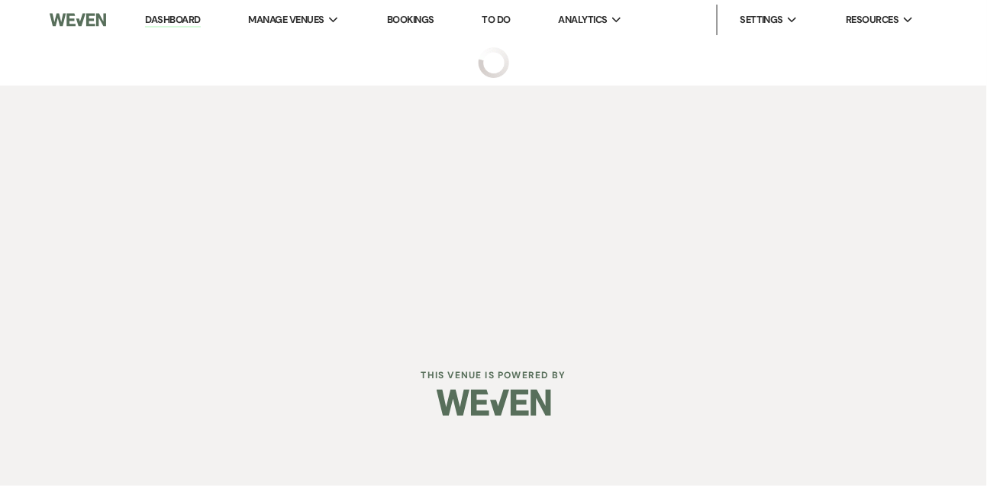
select select "5"
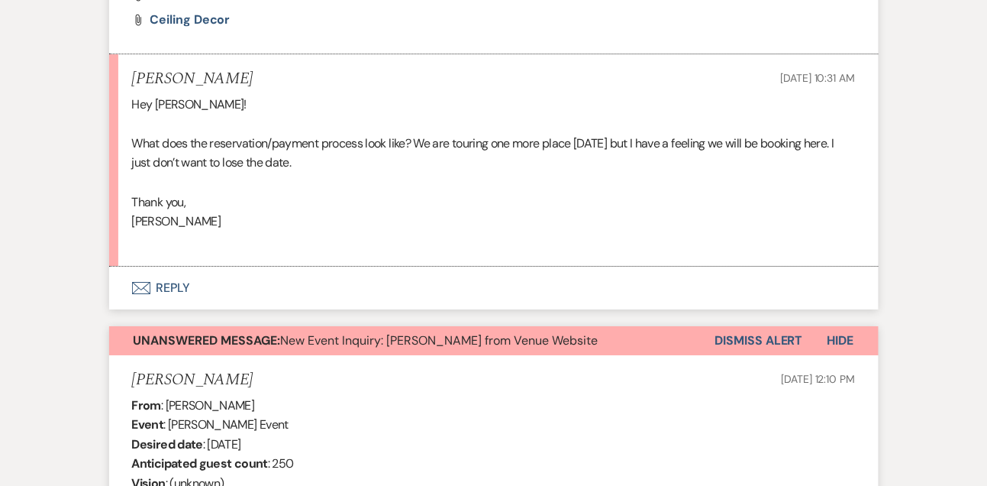
scroll to position [1245, 0]
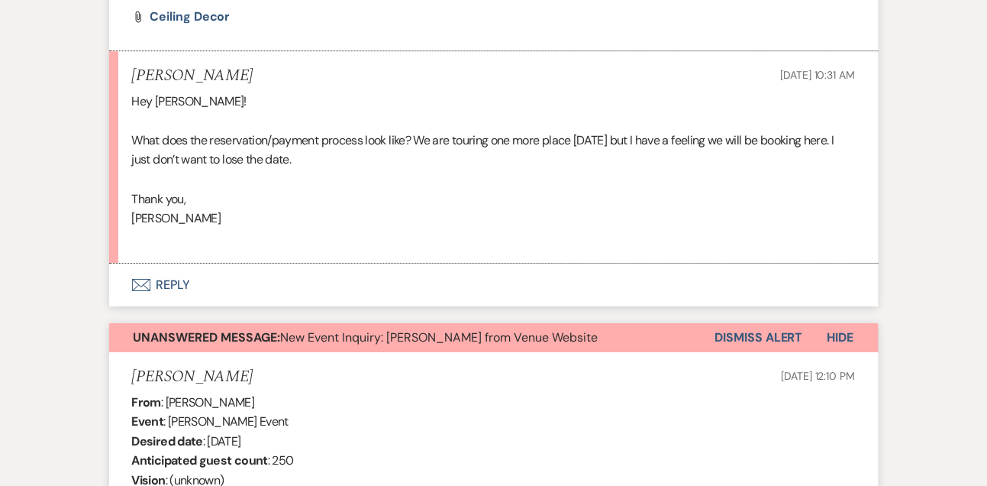
click at [218, 169] on p at bounding box center [494, 179] width 724 height 20
click at [211, 160] on span "What does the reservation/payment process look like? We are touring one more pl…" at bounding box center [483, 150] width 702 height 36
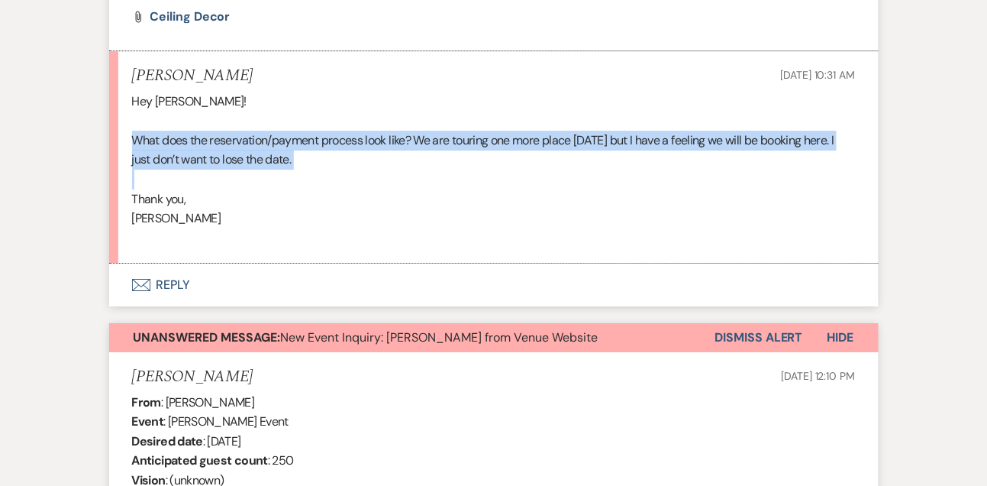
click at [211, 160] on span "What does the reservation/payment process look like? We are touring one more pl…" at bounding box center [483, 150] width 702 height 36
copy span "What does the reservation/payment process look like? We are touring one more pl…"
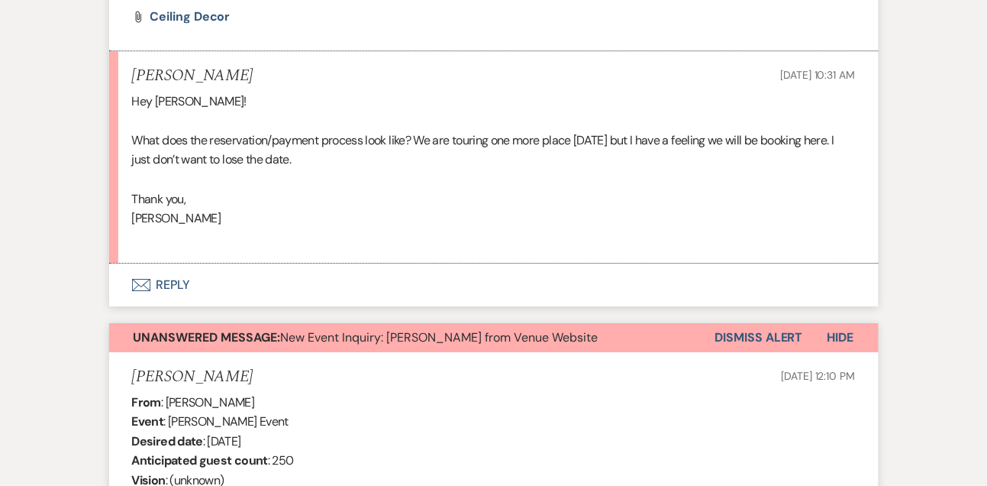
click at [220, 216] on p "[PERSON_NAME]" at bounding box center [494, 218] width 724 height 20
click at [183, 279] on button "Envelope Reply" at bounding box center [494, 284] width 770 height 43
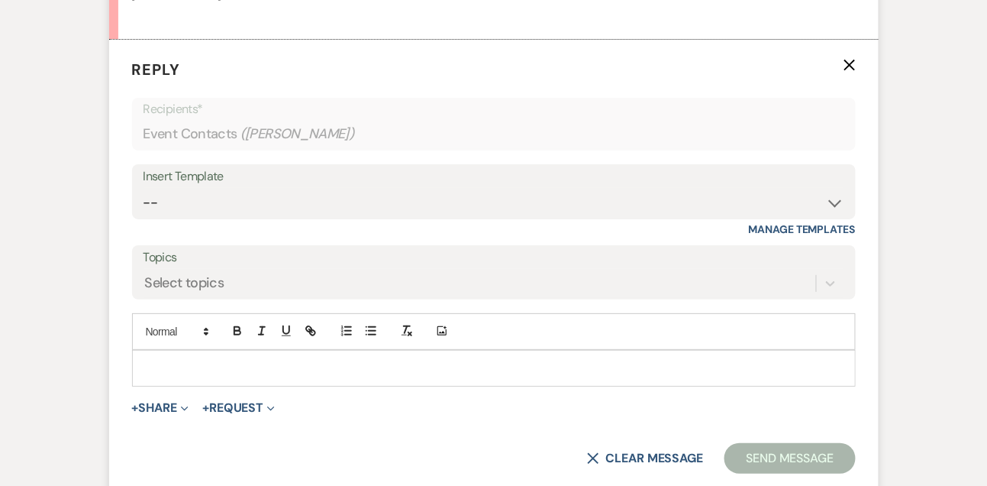
scroll to position [1492, 0]
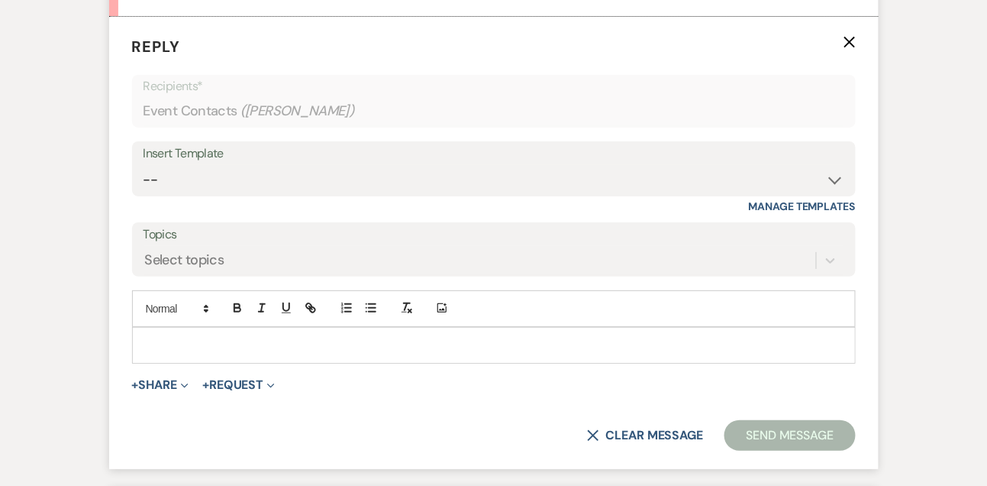
click at [169, 350] on p at bounding box center [493, 345] width 699 height 17
paste div
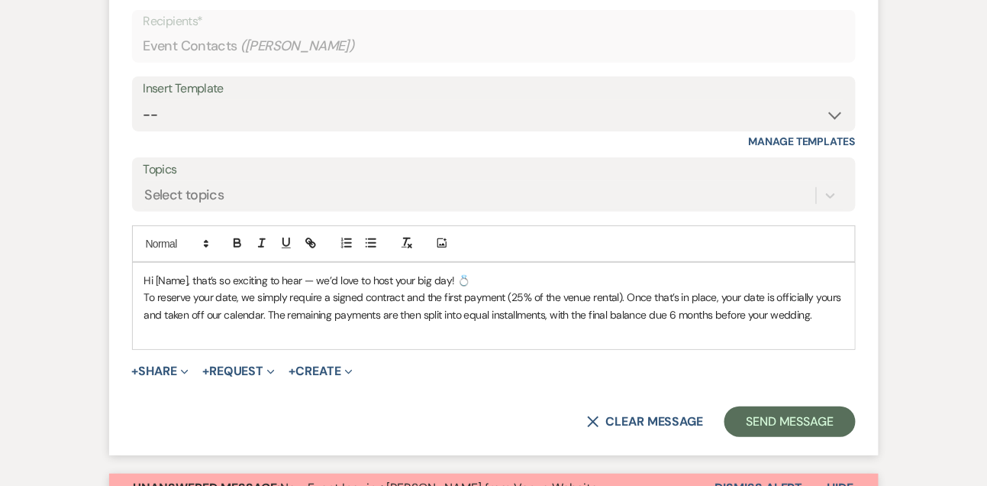
scroll to position [1558, 0]
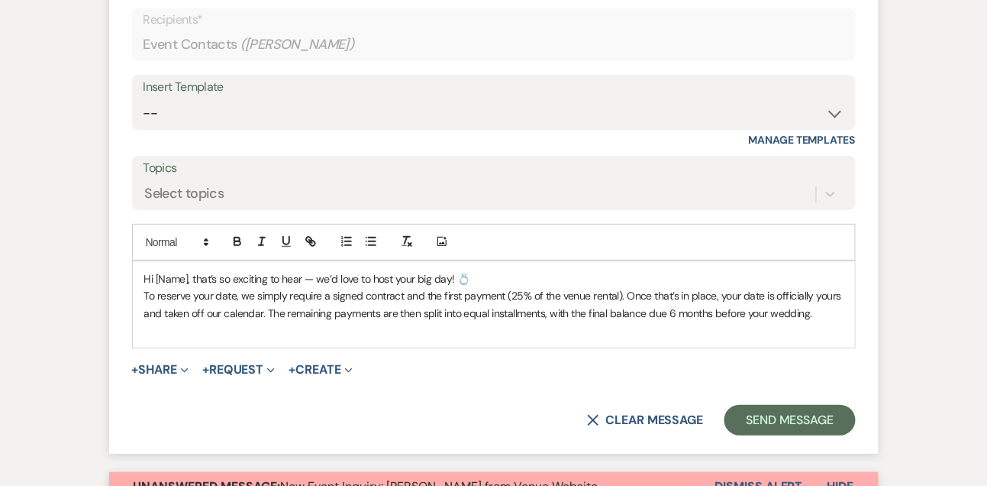
click at [192, 274] on p "Hi [Name], that’s so exciting to hear — we’d love to host your big day! 💍" at bounding box center [493, 278] width 699 height 17
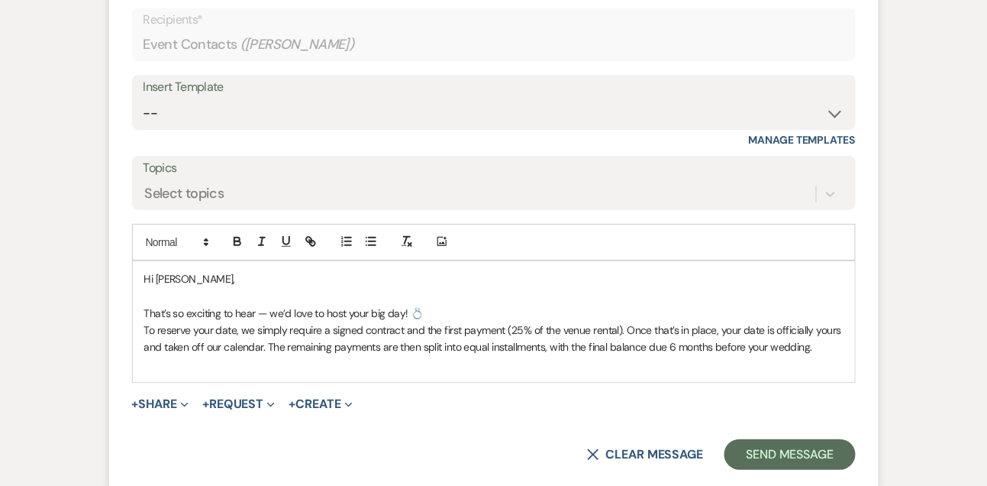
click at [471, 311] on p "That’s so exciting to hear — we’d love to host your big day! 💍" at bounding box center [493, 313] width 699 height 17
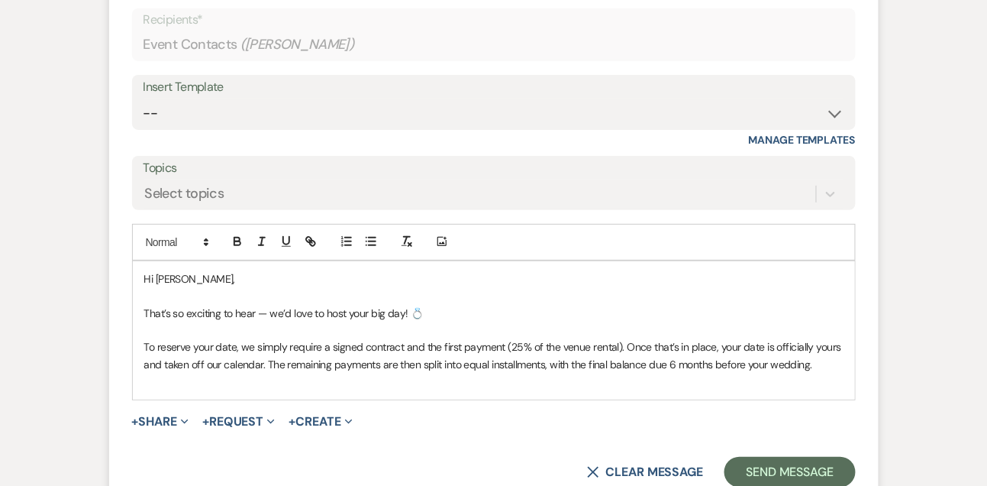
scroll to position [1647, 0]
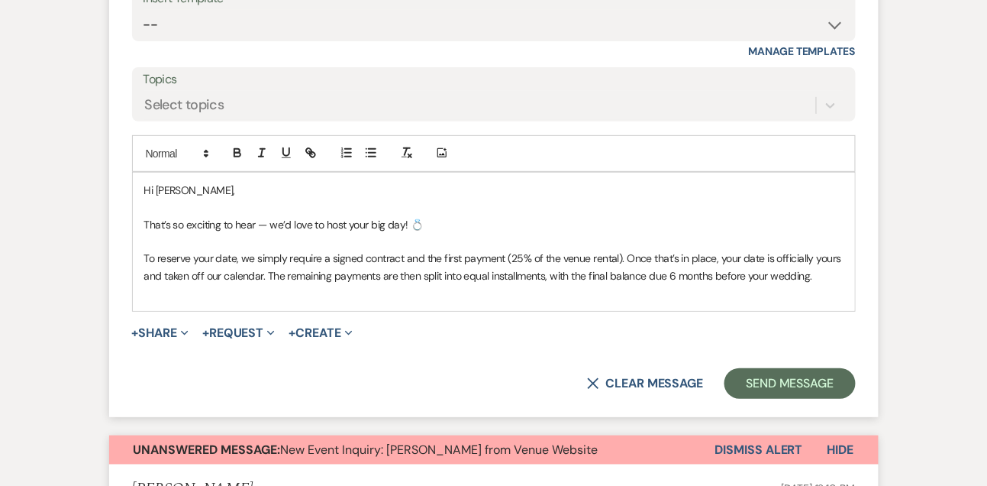
click at [451, 300] on div "Hi [PERSON_NAME], That’s so exciting to hear — we’d love to host your big day! …" at bounding box center [494, 242] width 722 height 138
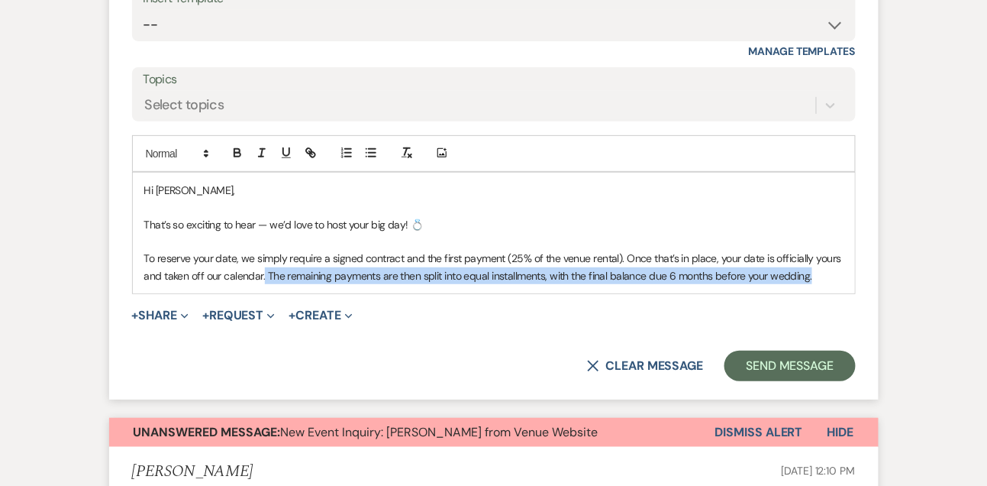
drag, startPoint x: 816, startPoint y: 271, endPoint x: 263, endPoint y: 267, distance: 552.7
click at [263, 267] on p "To reserve your date, we simply require a signed contract and the first payment…" at bounding box center [493, 267] width 699 height 34
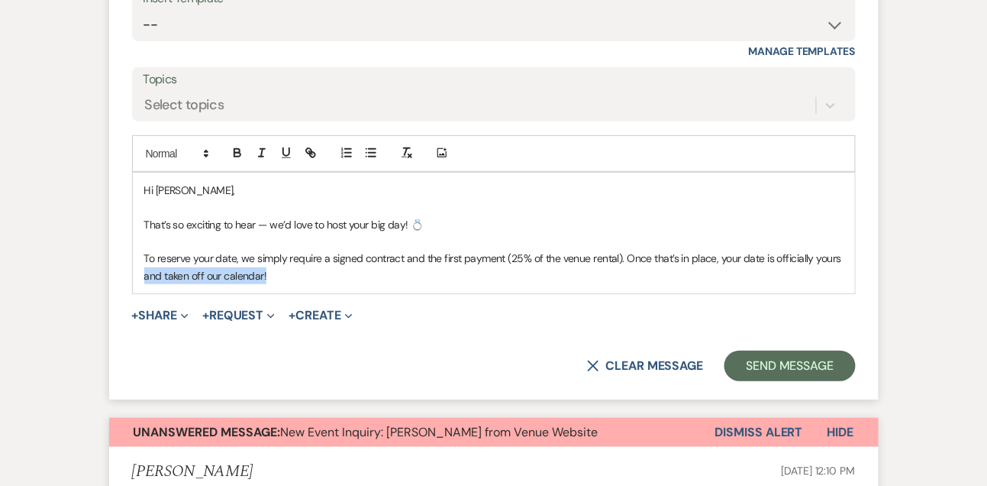
drag, startPoint x: 839, startPoint y: 258, endPoint x: 839, endPoint y: 268, distance: 9.9
click at [839, 268] on p "To reserve your date, we simply require a signed contract and the first payment…" at bounding box center [493, 267] width 699 height 34
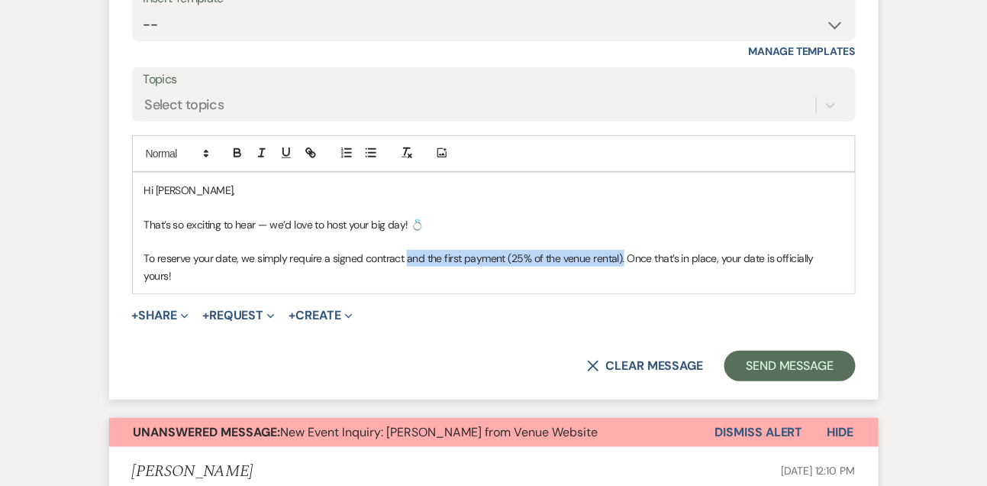
drag, startPoint x: 407, startPoint y: 257, endPoint x: 621, endPoint y: 255, distance: 213.8
click at [621, 255] on p "To reserve your date, we simply require a signed contract and the first payment…" at bounding box center [493, 267] width 699 height 34
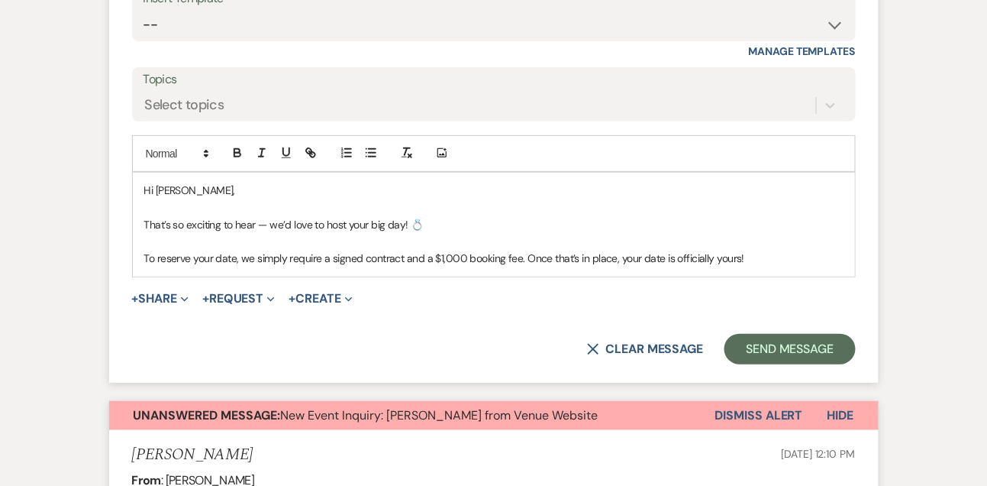
click at [796, 253] on p "To reserve your date, we simply require a signed contract and a $1,000 booking …" at bounding box center [493, 258] width 699 height 17
